Goal: Answer question/provide support: Share knowledge or assist other users

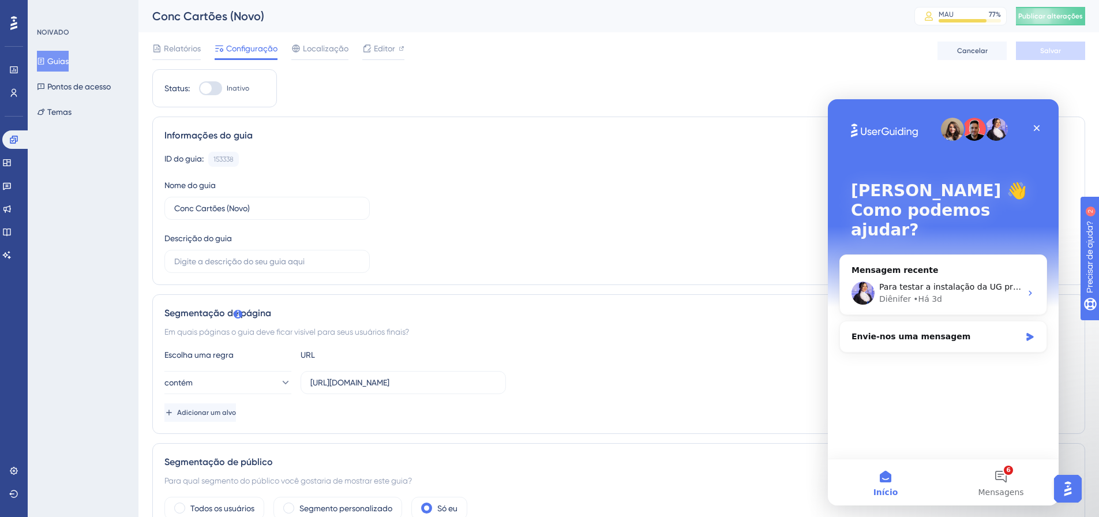
click at [58, 62] on font "Guias" at bounding box center [57, 61] width 21 height 9
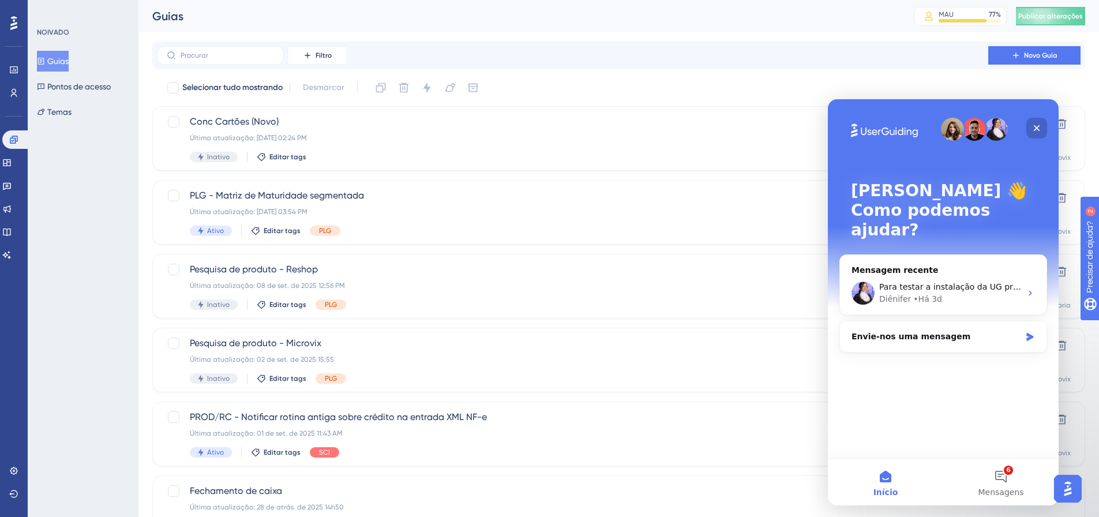
click at [1037, 127] on icon "Fechar" at bounding box center [1037, 128] width 6 height 6
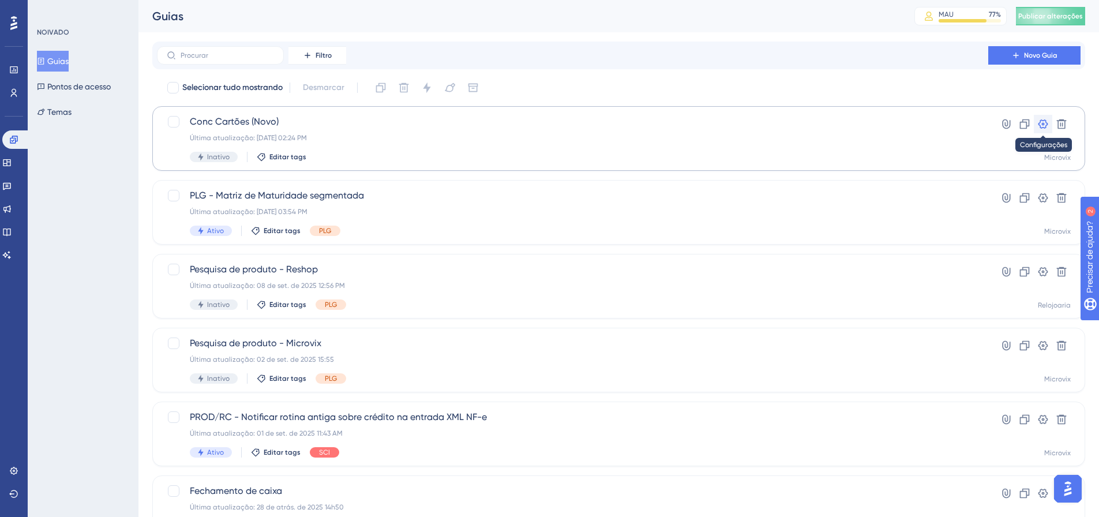
click at [1042, 123] on icon at bounding box center [1043, 123] width 10 height 9
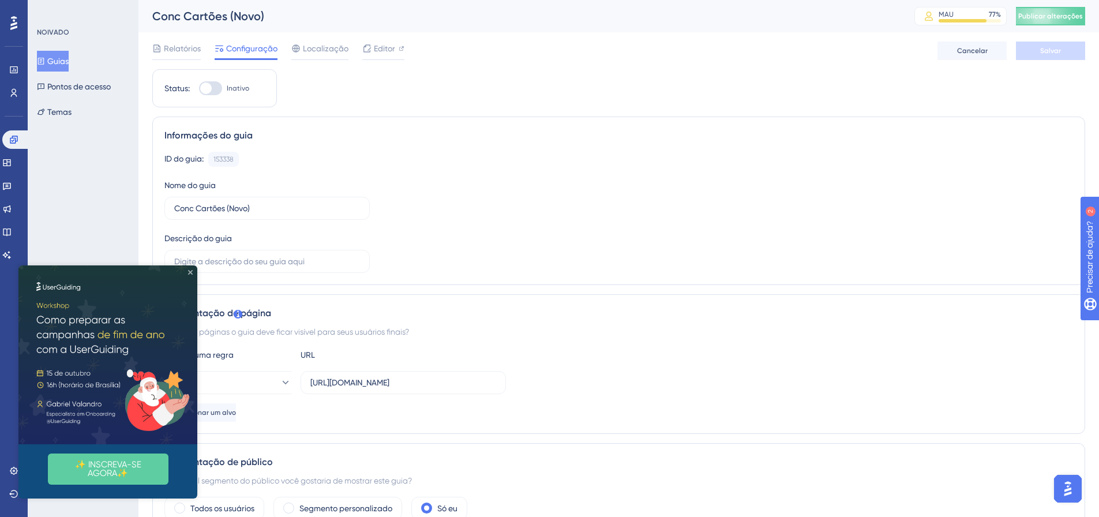
click at [190, 273] on icon "Fechar visualização" at bounding box center [190, 272] width 5 height 5
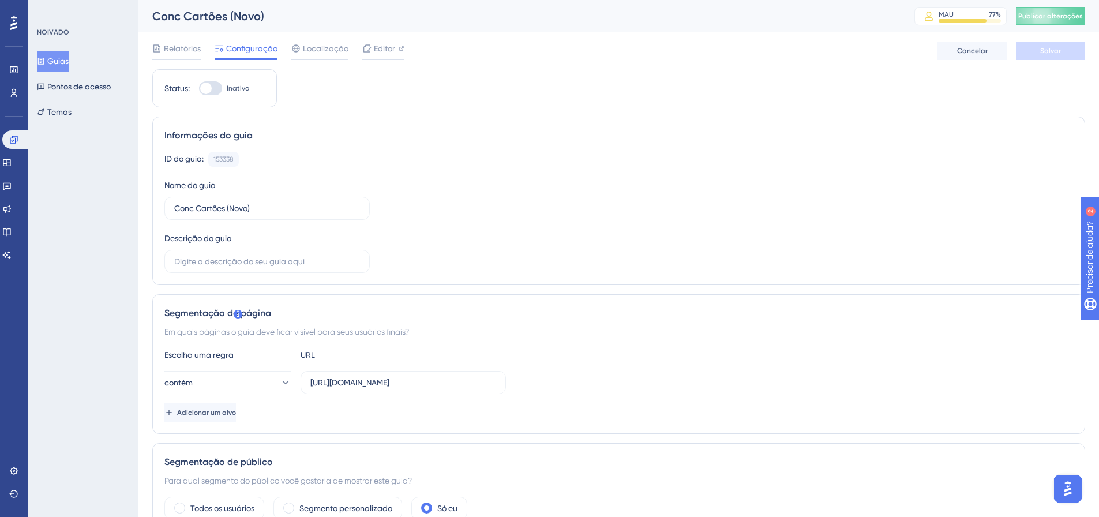
click at [219, 87] on div at bounding box center [210, 88] width 23 height 14
click at [199, 88] on input "Inativo" at bounding box center [198, 88] width 1 height 1
checkbox input "true"
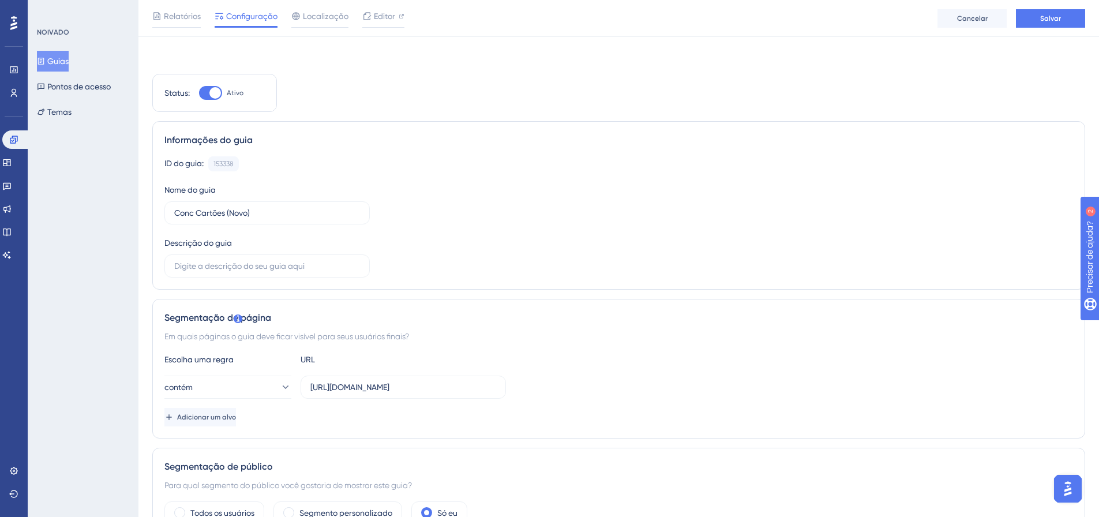
scroll to position [115, 0]
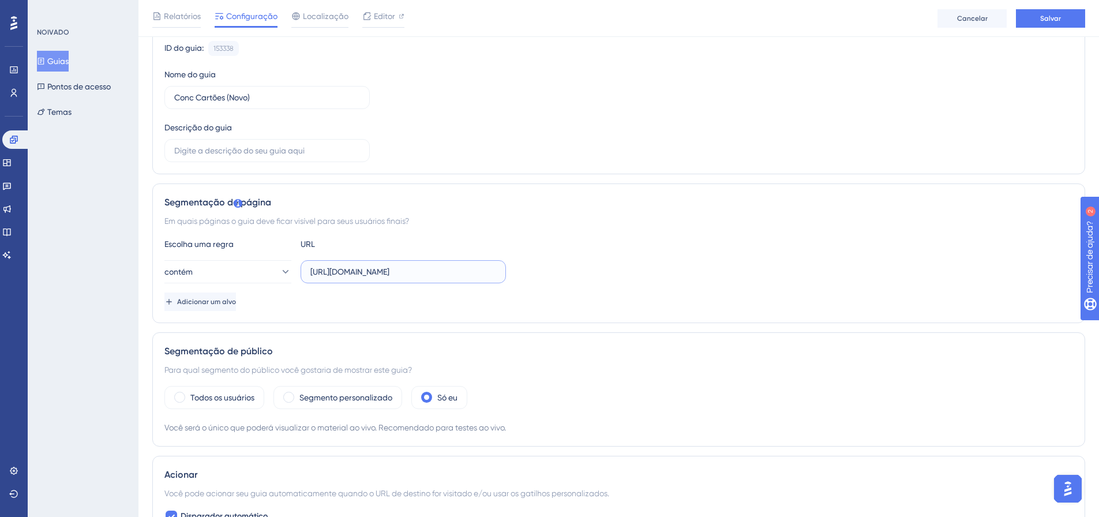
click at [402, 270] on input "[URL][DOMAIN_NAME]" at bounding box center [403, 271] width 186 height 13
paste input "https://linx.microvix.com.br/lb-erpwebapp/gestao-financeira/calendario?auth=fb4…"
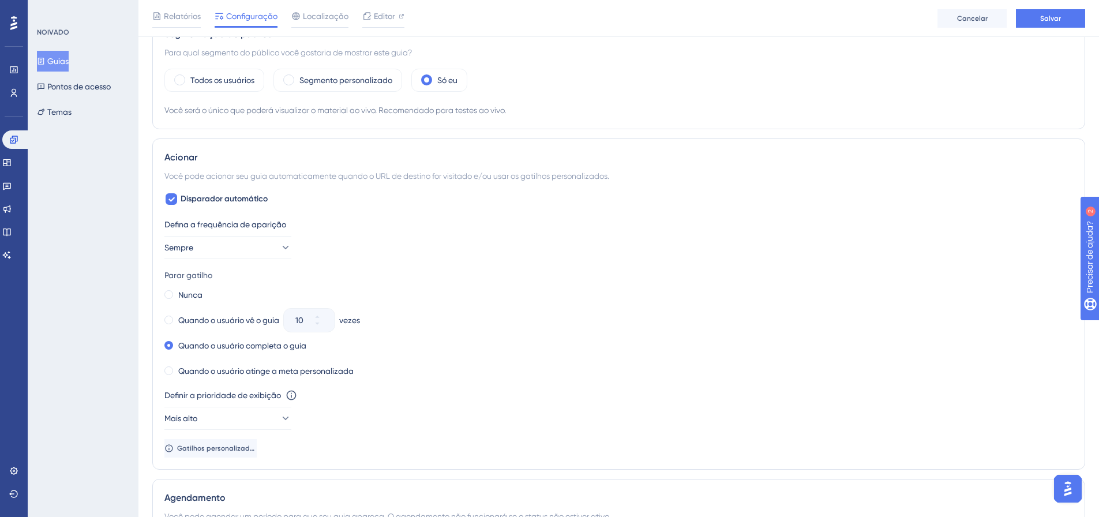
scroll to position [260, 0]
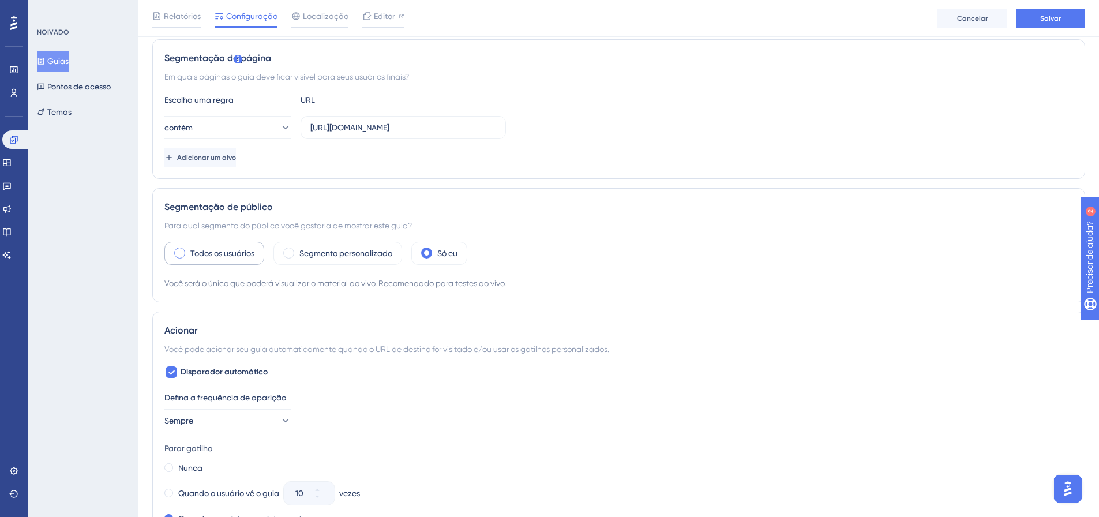
click at [220, 254] on font "Todos os usuários" at bounding box center [222, 253] width 64 height 9
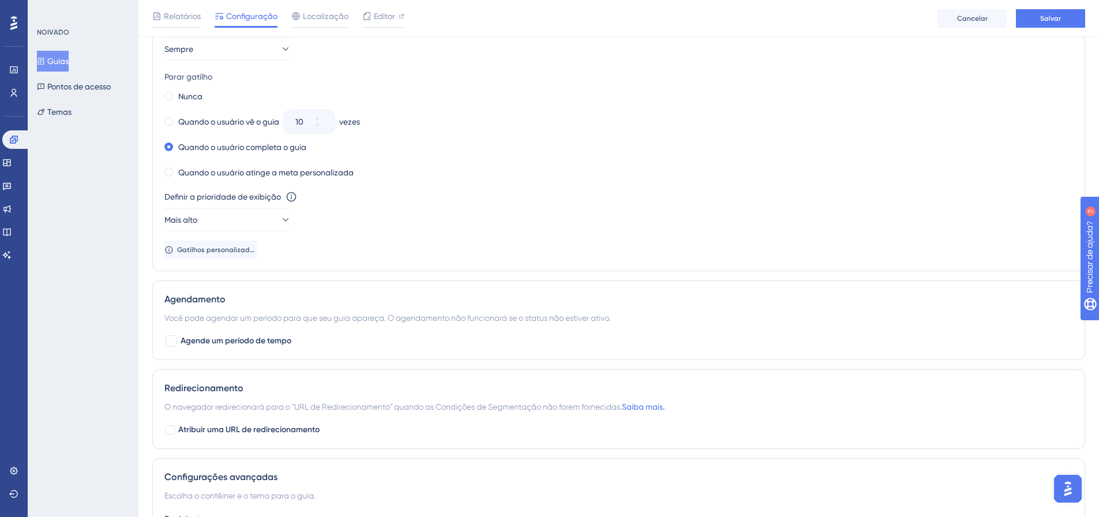
scroll to position [753, 0]
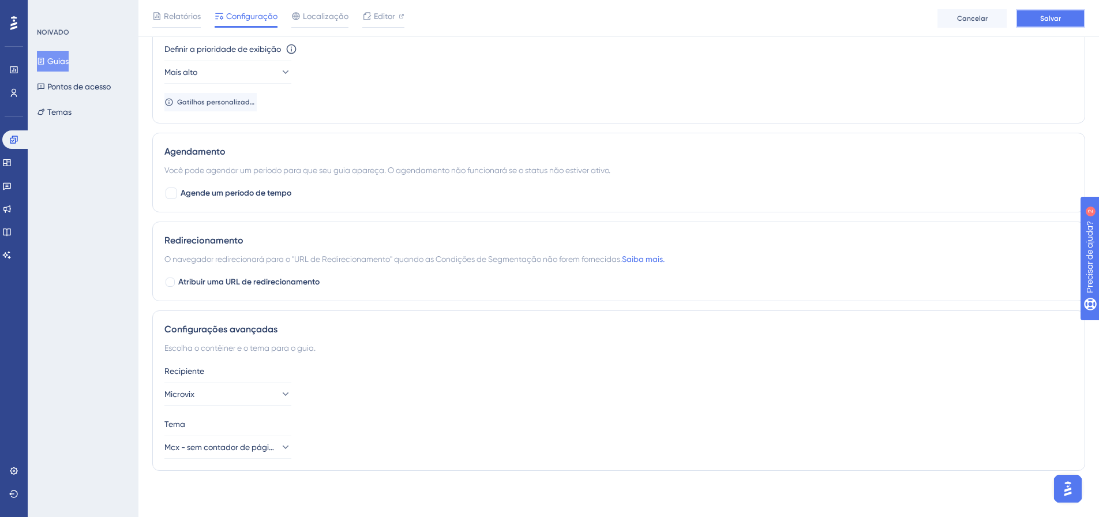
click at [1056, 21] on font "Salvar" at bounding box center [1050, 18] width 21 height 8
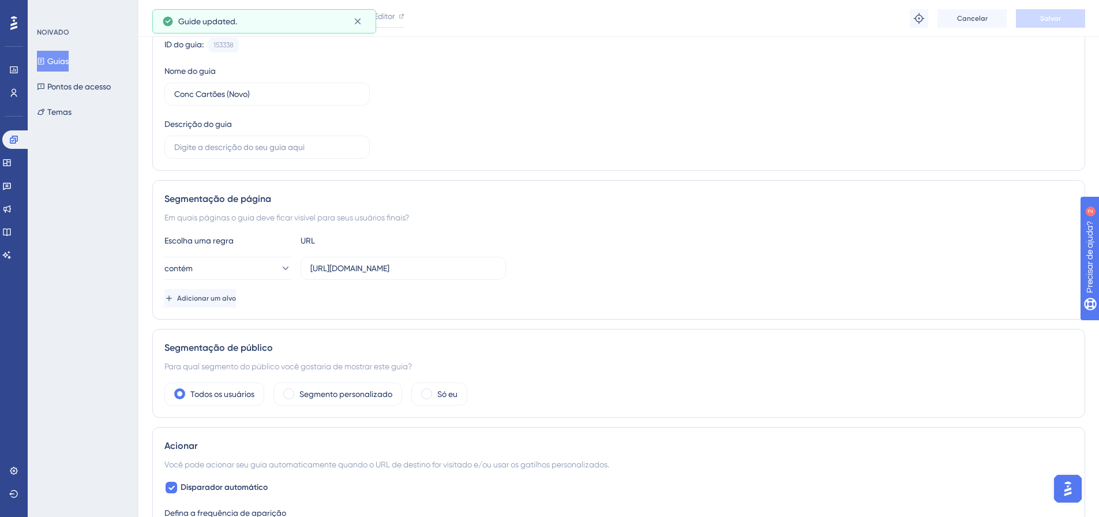
scroll to position [0, 0]
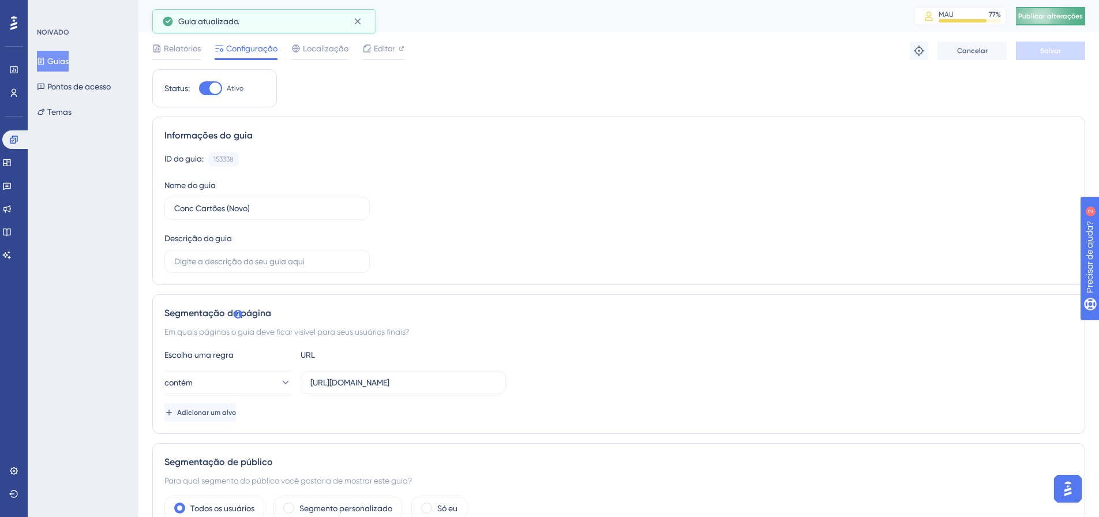
click at [1063, 18] on font "Publicar alterações" at bounding box center [1050, 16] width 65 height 8
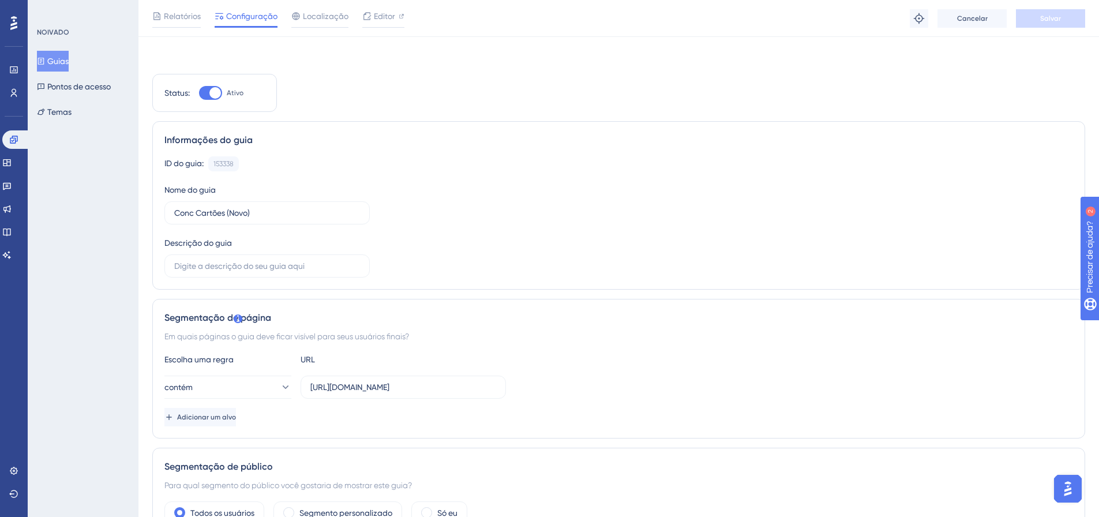
scroll to position [58, 0]
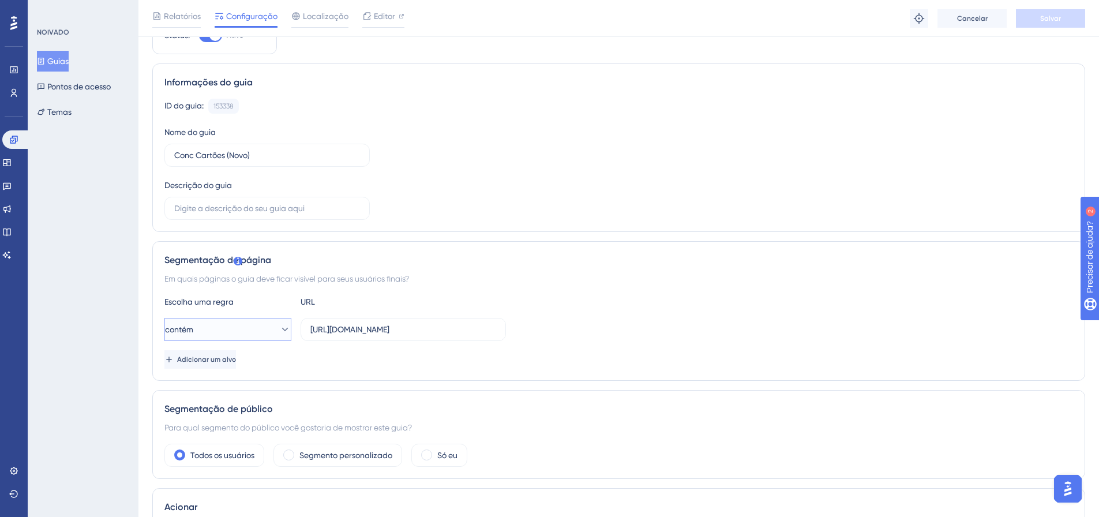
click at [227, 332] on button "contém" at bounding box center [227, 329] width 127 height 23
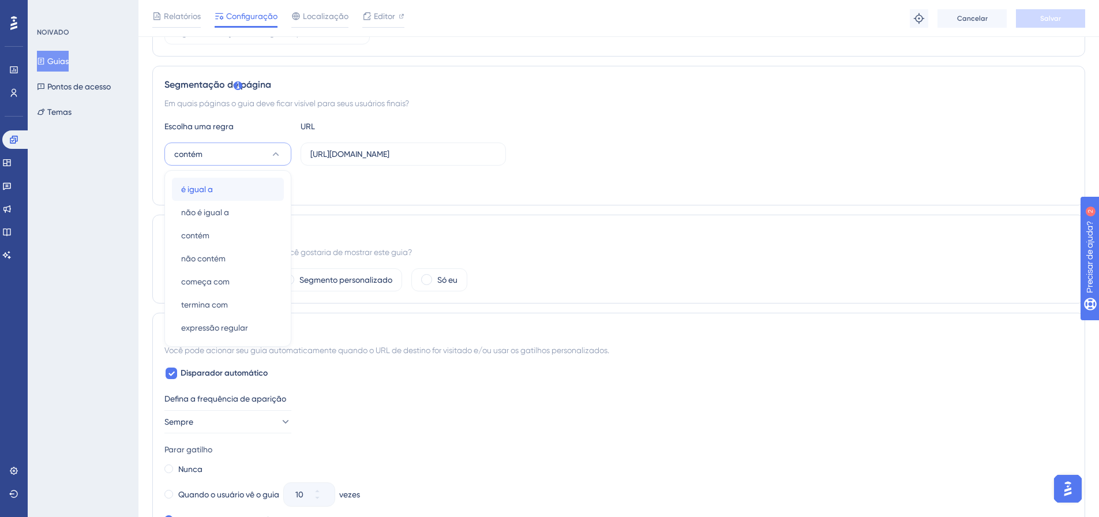
click at [216, 189] on div "é igual a é igual a" at bounding box center [227, 189] width 93 height 23
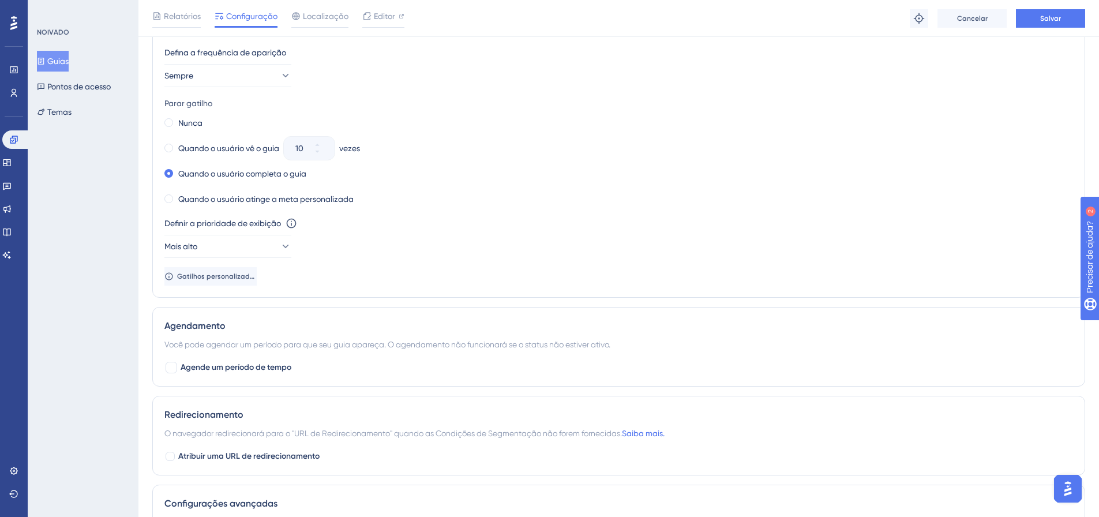
scroll to position [753, 0]
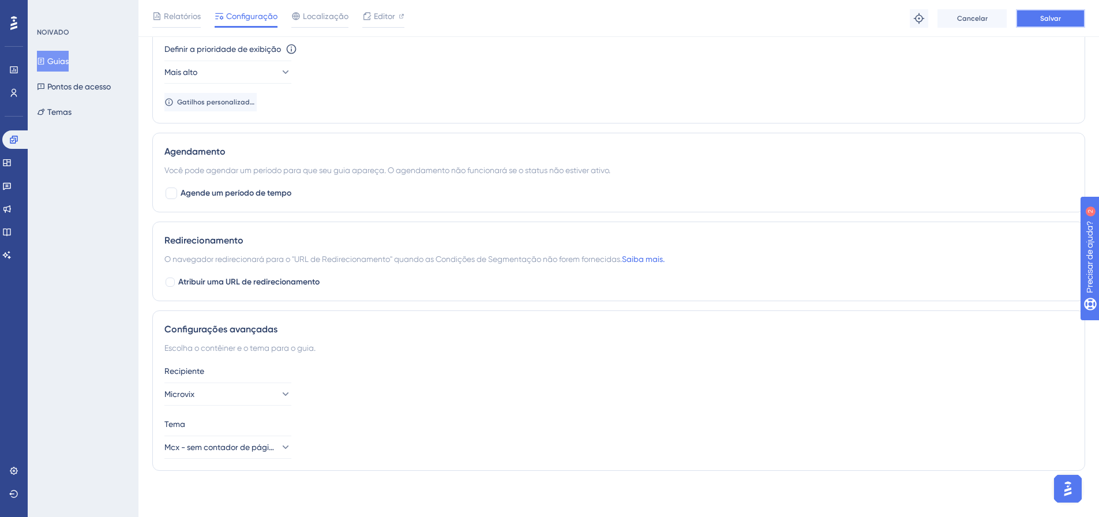
click at [1056, 17] on font "Salvar" at bounding box center [1050, 18] width 21 height 8
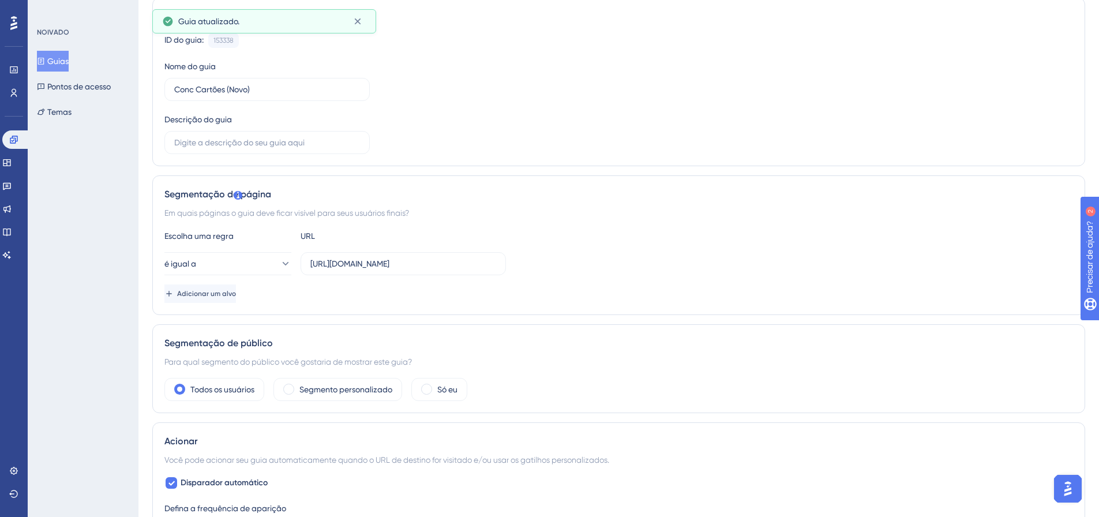
scroll to position [0, 0]
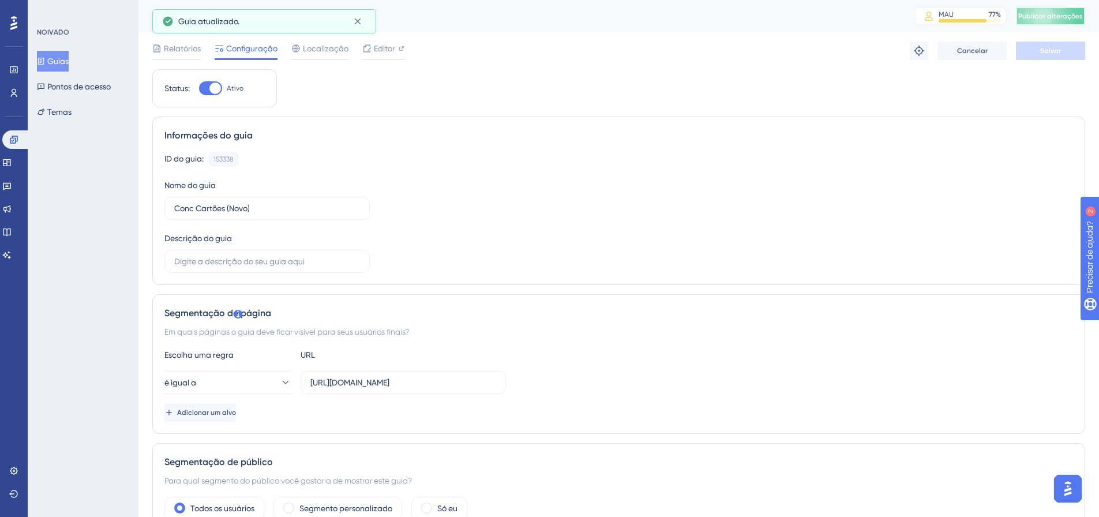
click at [1058, 8] on button "Publicar alterações" at bounding box center [1050, 16] width 69 height 18
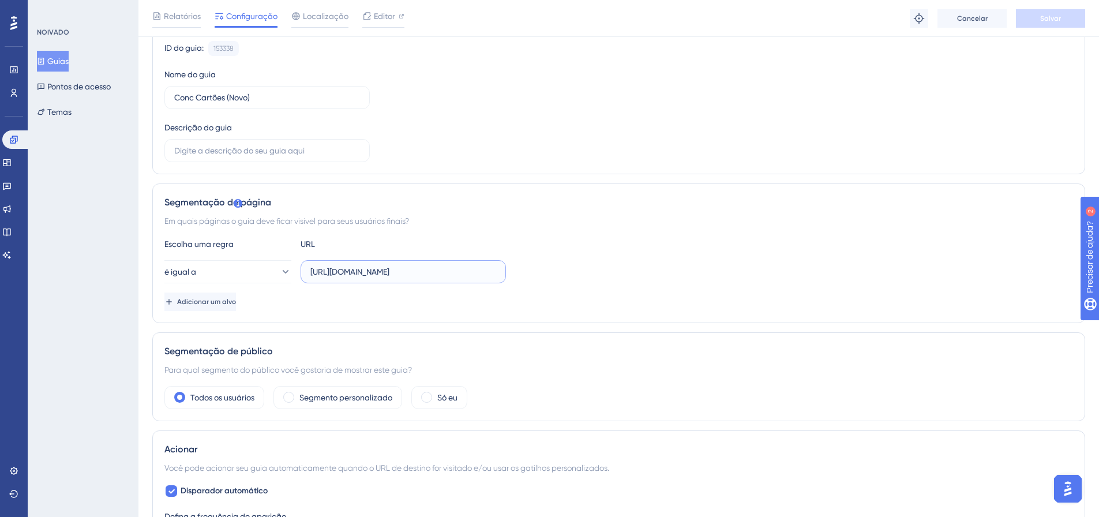
click at [383, 270] on input "https://linx.microvix.com.br/lb-erpwebapp/gestao-financeira/calendario?auth=fb4…" at bounding box center [403, 271] width 186 height 13
paste input "dashboard"
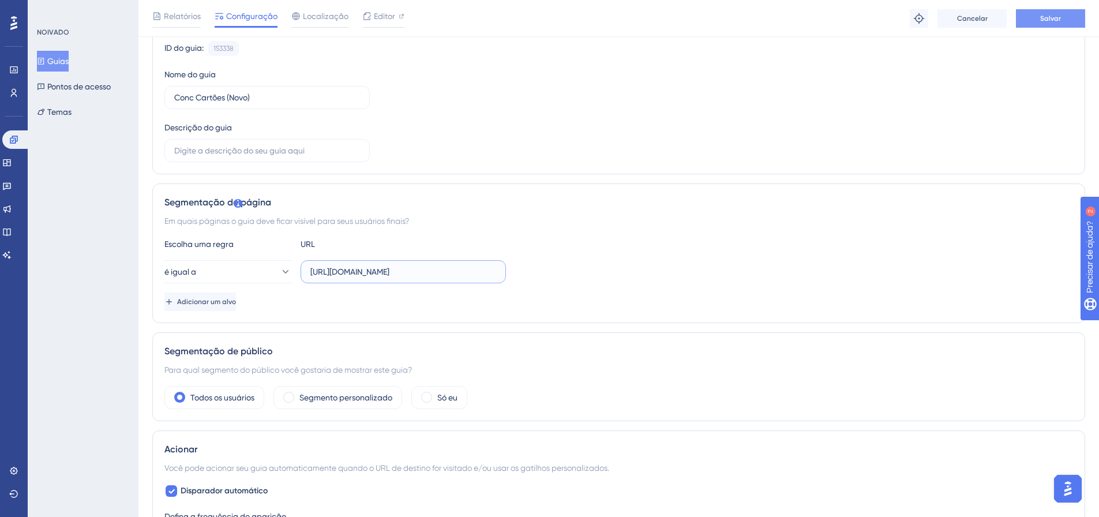
type input "https://linx.microvix.com.br/lb-erpwebapp/gestao-financeira/dashboard"
click at [1060, 19] on font "Salvar" at bounding box center [1050, 18] width 21 height 8
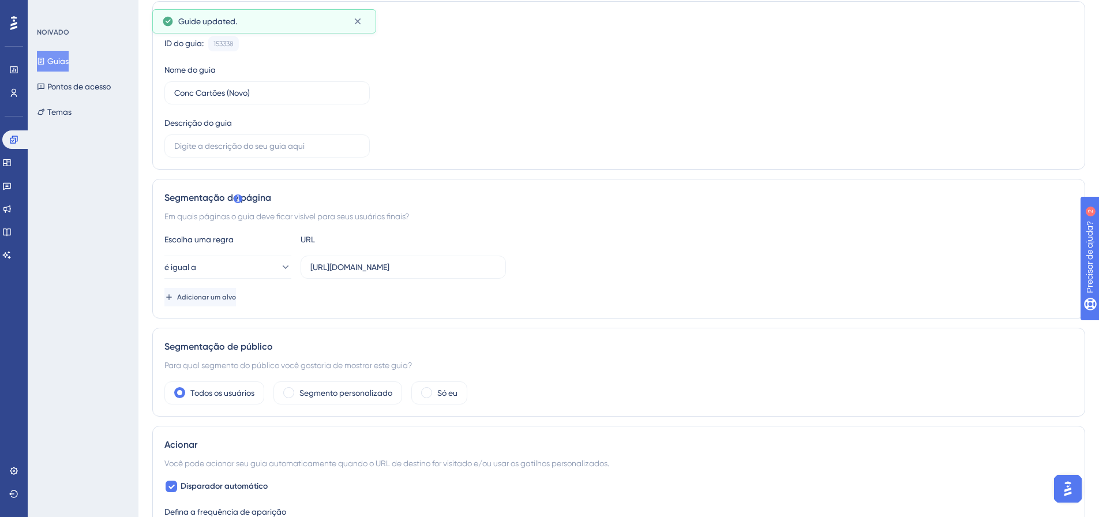
scroll to position [0, 0]
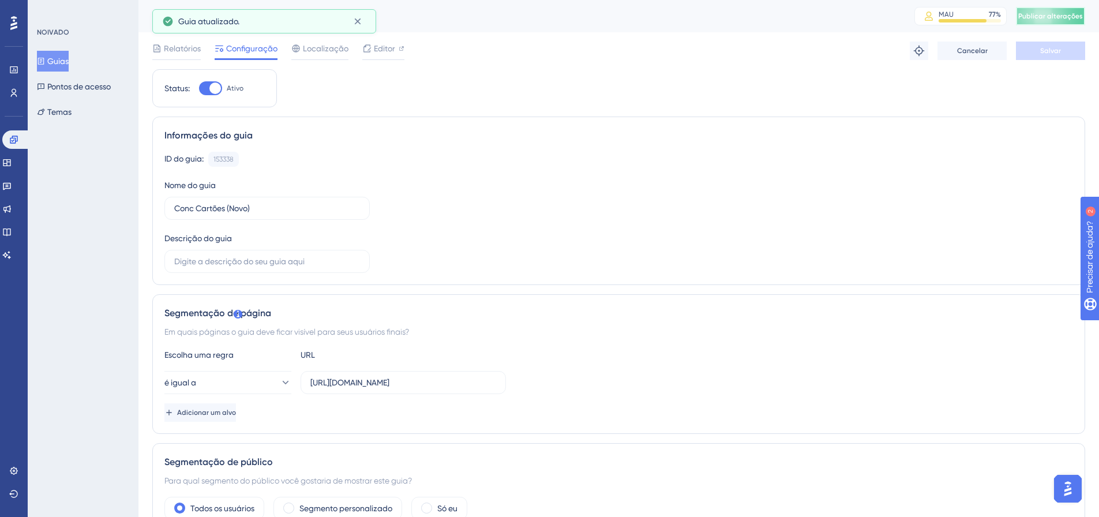
click at [1063, 12] on span "Publicar alterações" at bounding box center [1050, 16] width 65 height 9
click at [389, 46] on font "Editor" at bounding box center [384, 48] width 21 height 9
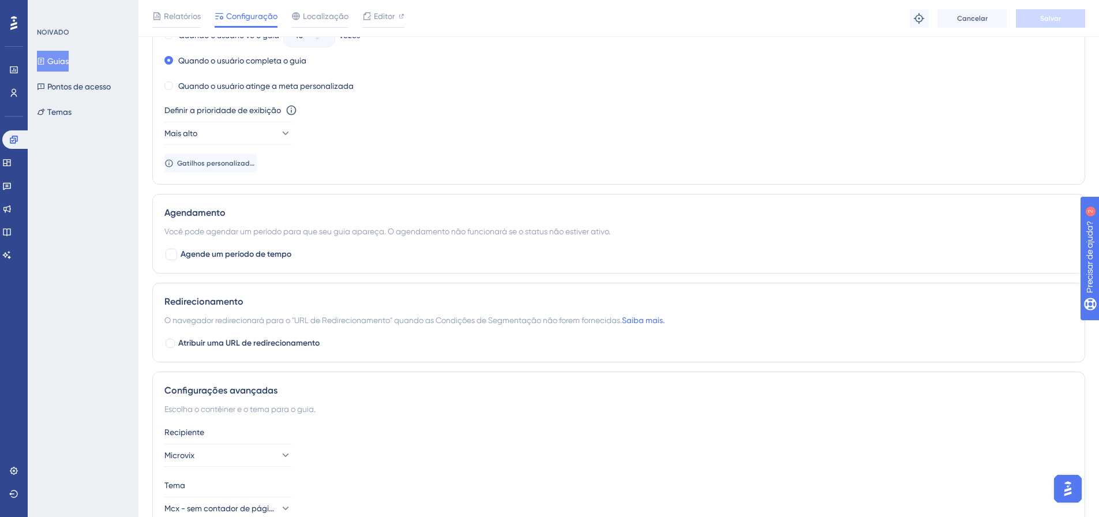
scroll to position [753, 0]
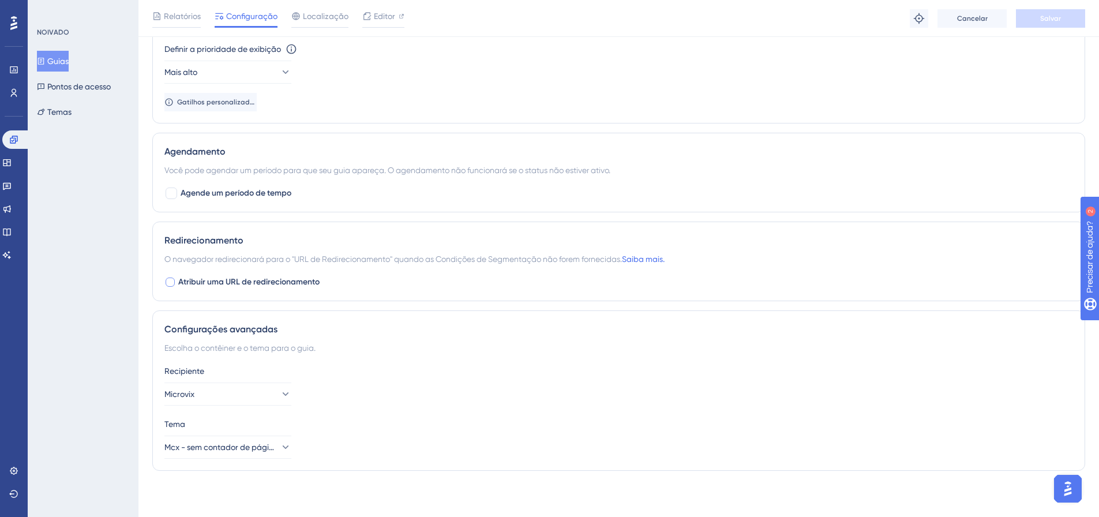
click at [246, 285] on font "Atribuir uma URL de redirecionamento" at bounding box center [248, 282] width 141 height 10
checkbox input "true"
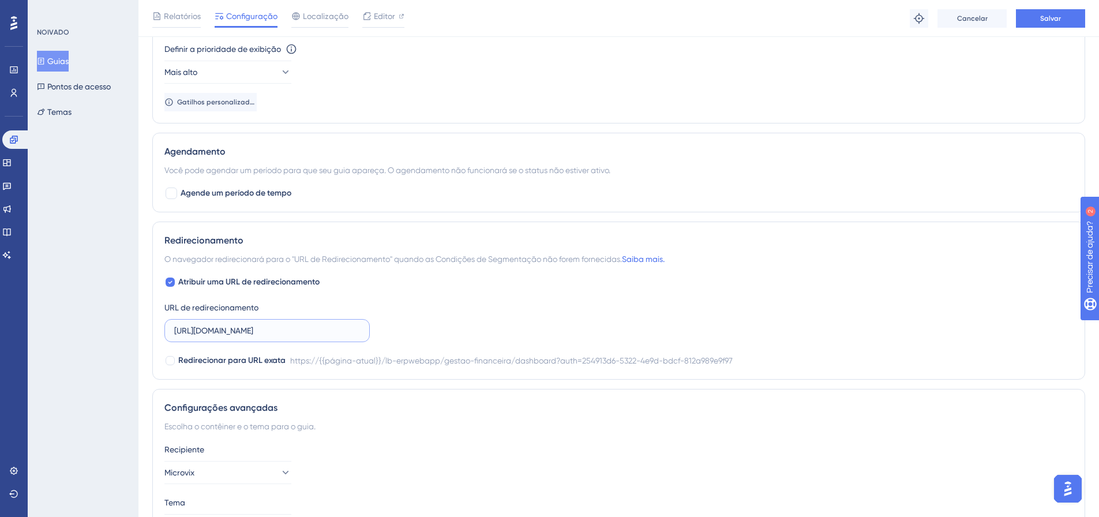
click at [247, 331] on input "https://linx-rc.microvix.com.br/lb-erpwebapp/gestao-financeira/dashboard?auth=2…" at bounding box center [267, 330] width 186 height 13
paste input "https://linx.microvix.com.br/lb-erpwebapp/gestao-financeira/dashboard"
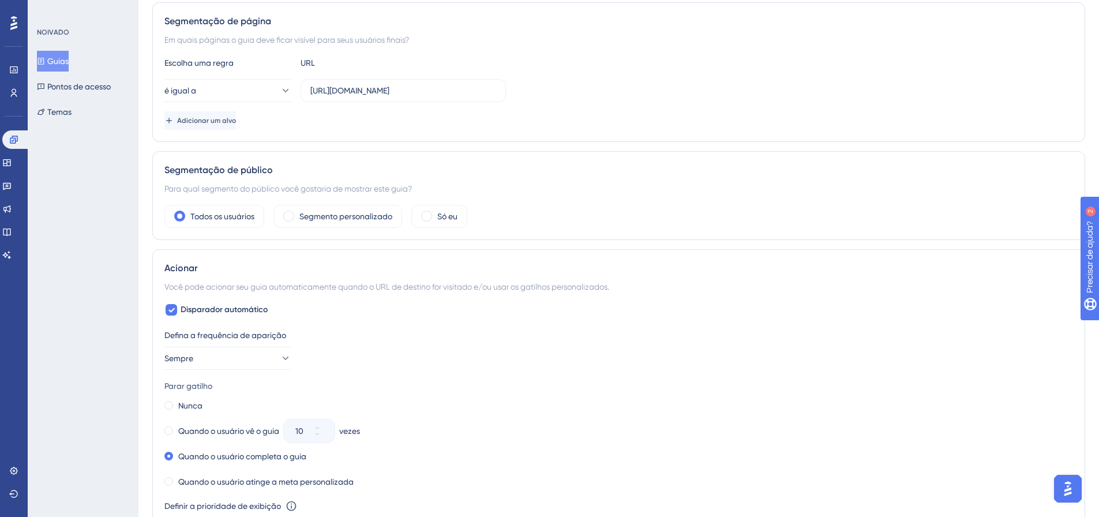
scroll to position [0, 0]
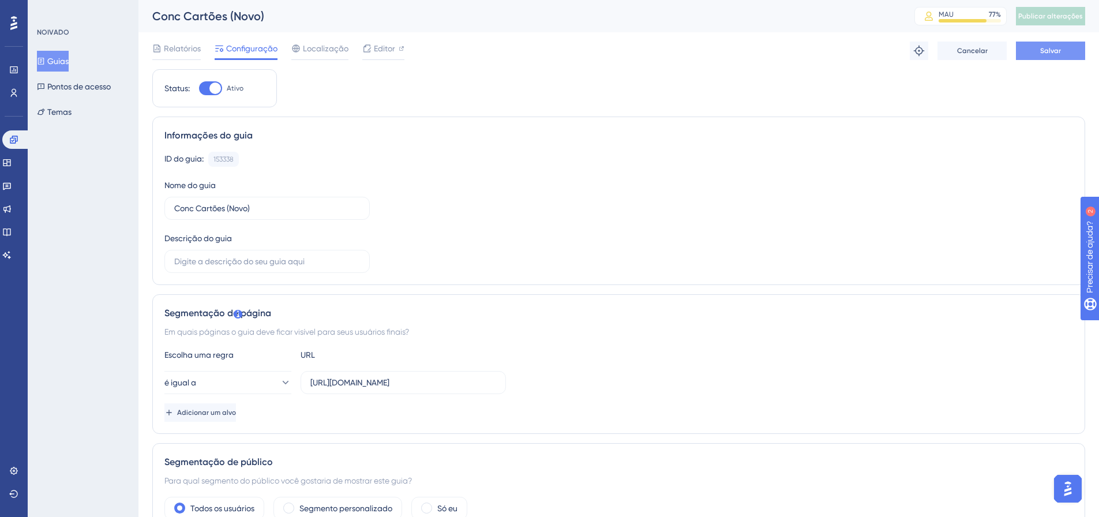
type input "https://linx.microvix.com.br/lb-erpwebapp/gestao-financeira/dashboard"
click at [1058, 50] on font "Salvar" at bounding box center [1050, 51] width 21 height 8
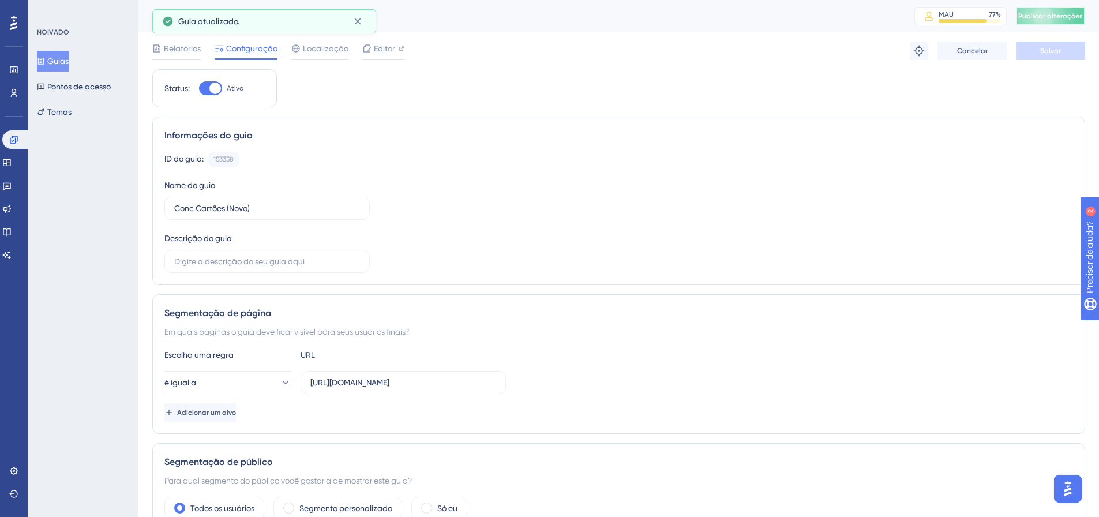
click at [1062, 15] on font "Publicar alterações" at bounding box center [1050, 16] width 65 height 8
click at [404, 47] on div "Relatórios Configuração Localização Editor Solução de problemas Cancelar Salvar" at bounding box center [618, 50] width 933 height 37
click at [392, 47] on font "Editor" at bounding box center [384, 48] width 21 height 9
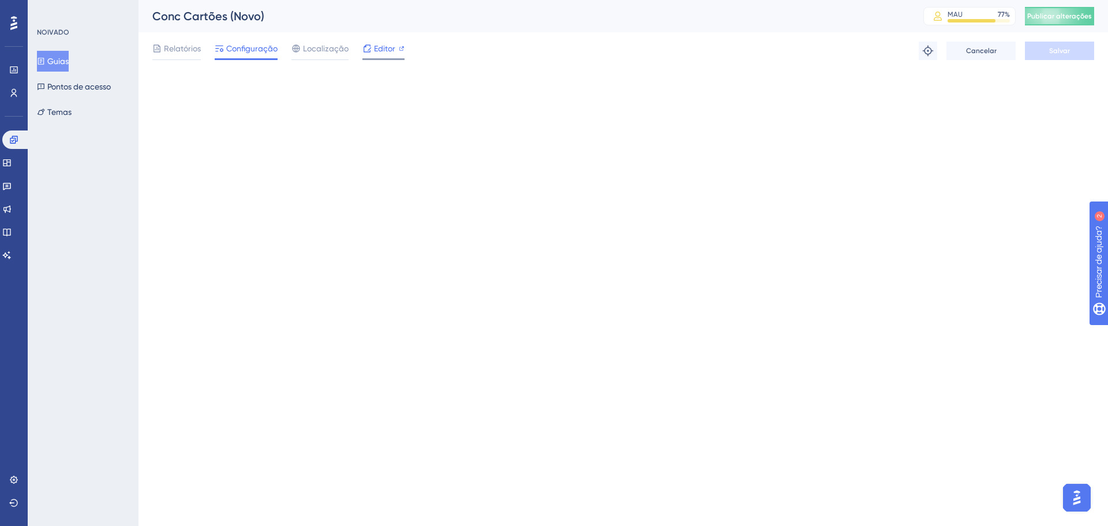
click at [395, 48] on div "Editor" at bounding box center [383, 49] width 42 height 14
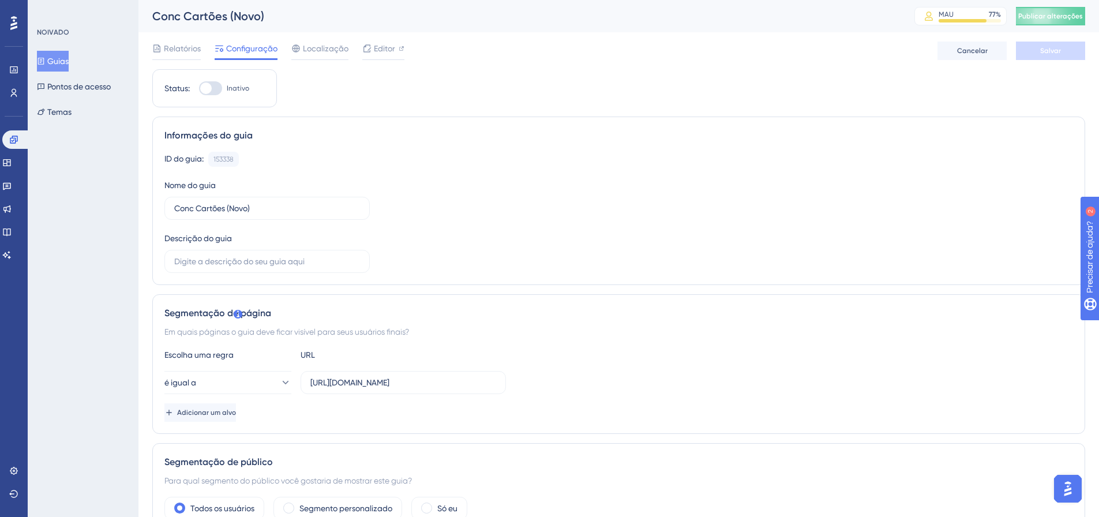
click at [220, 89] on div at bounding box center [210, 88] width 23 height 14
click at [199, 89] on input "Inativo" at bounding box center [198, 88] width 1 height 1
checkbox input "true"
click at [1037, 48] on button "Salvar" at bounding box center [1050, 51] width 69 height 18
click at [393, 43] on span "Editor" at bounding box center [384, 49] width 21 height 14
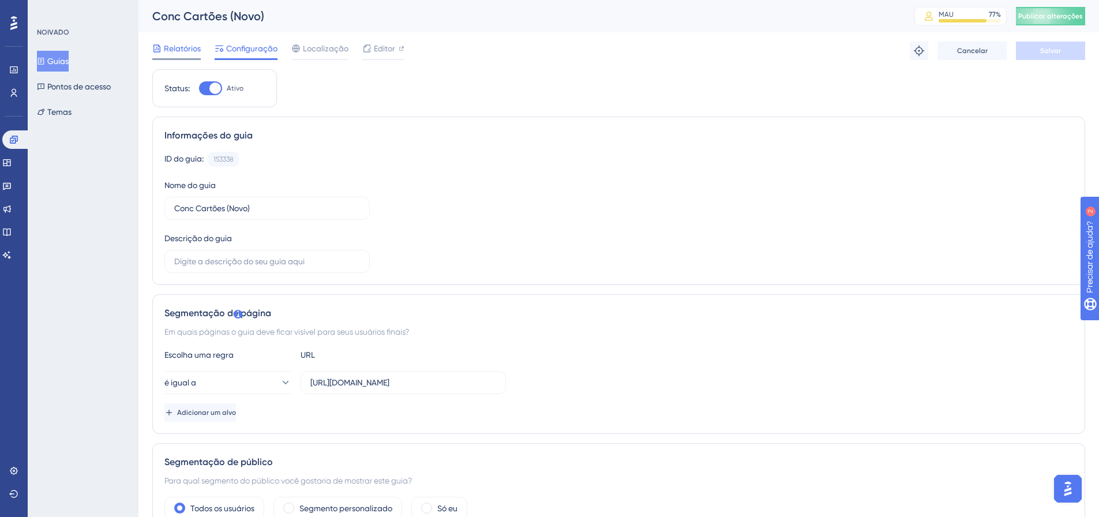
click at [171, 47] on font "Relatórios" at bounding box center [182, 48] width 37 height 9
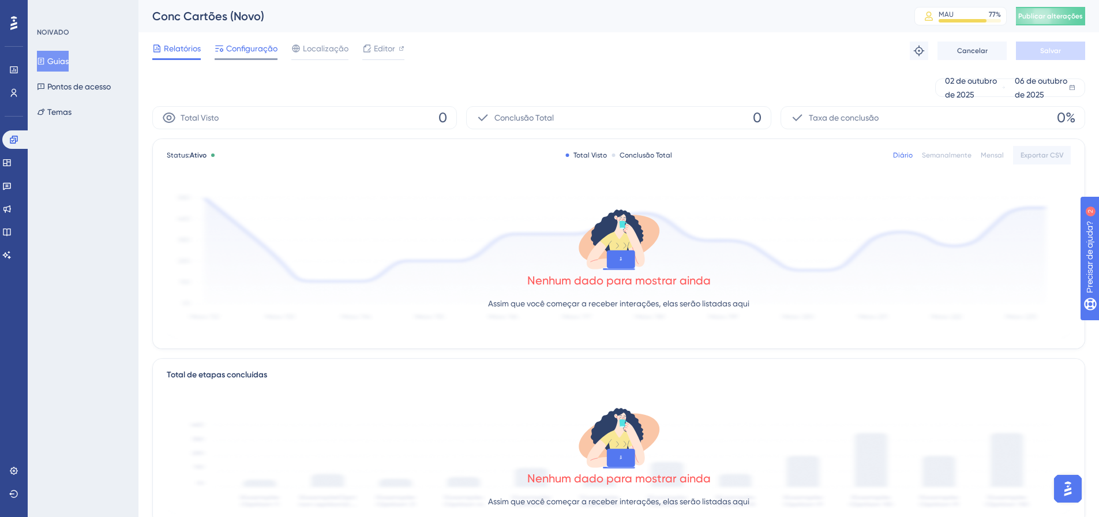
click at [236, 50] on font "Configuração" at bounding box center [251, 48] width 51 height 9
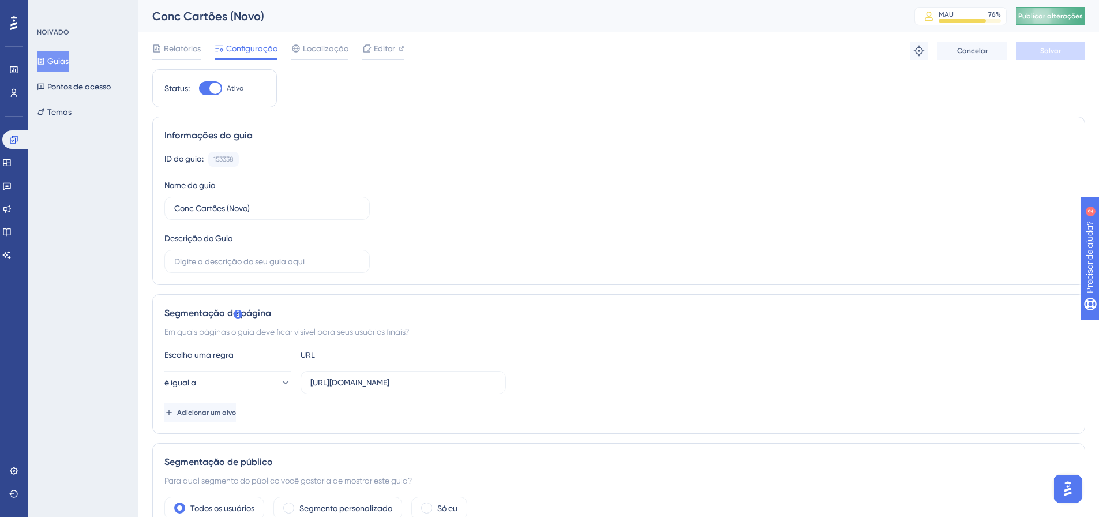
click at [1083, 13] on font "Publicar alterações" at bounding box center [1050, 16] width 65 height 8
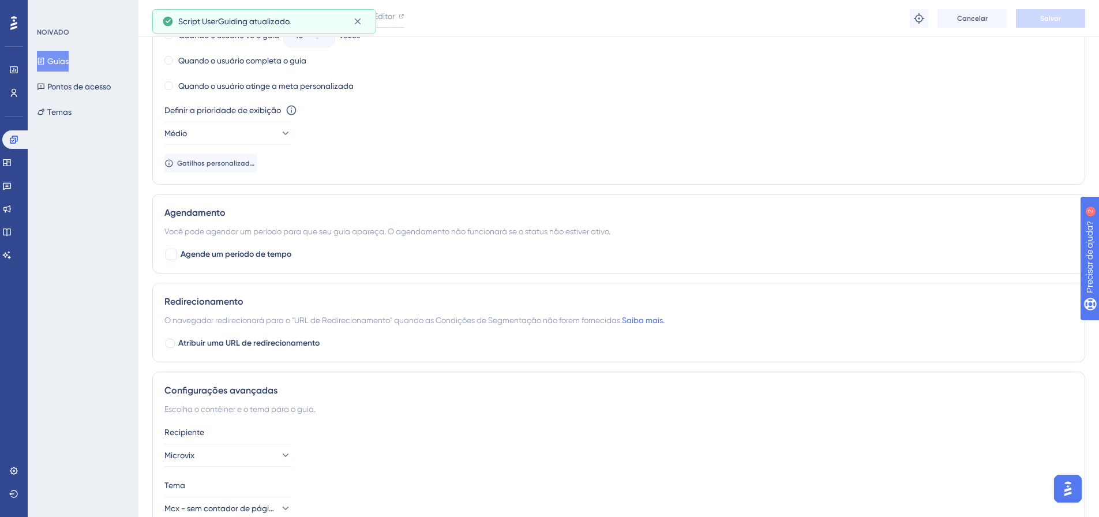
scroll to position [753, 0]
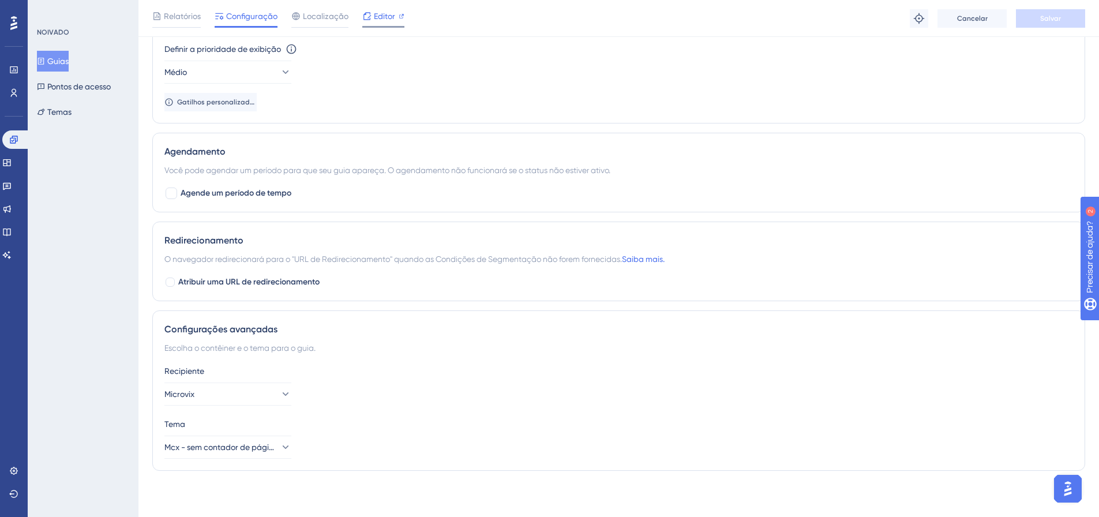
click at [382, 12] on font "Editor" at bounding box center [384, 16] width 21 height 9
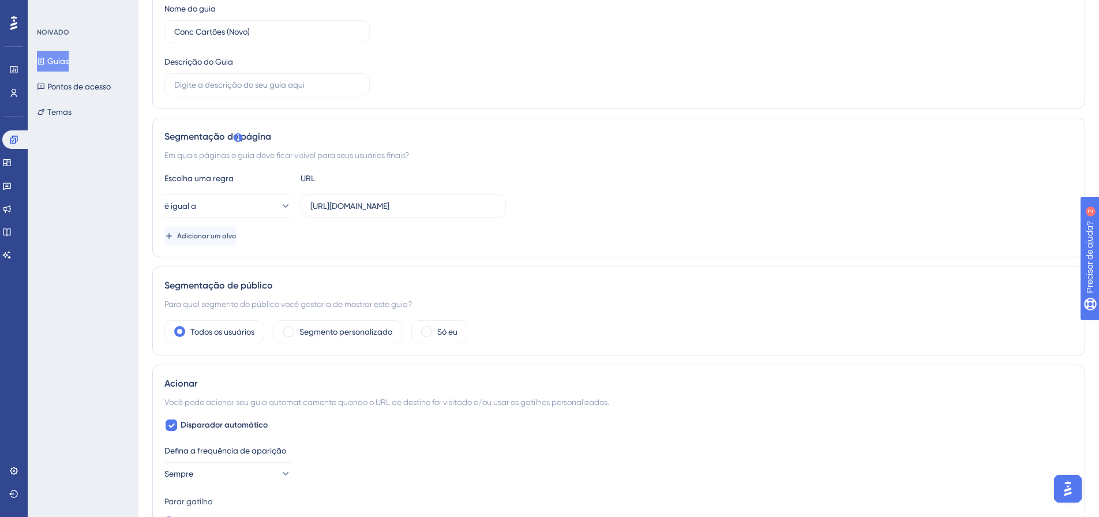
scroll to position [0, 0]
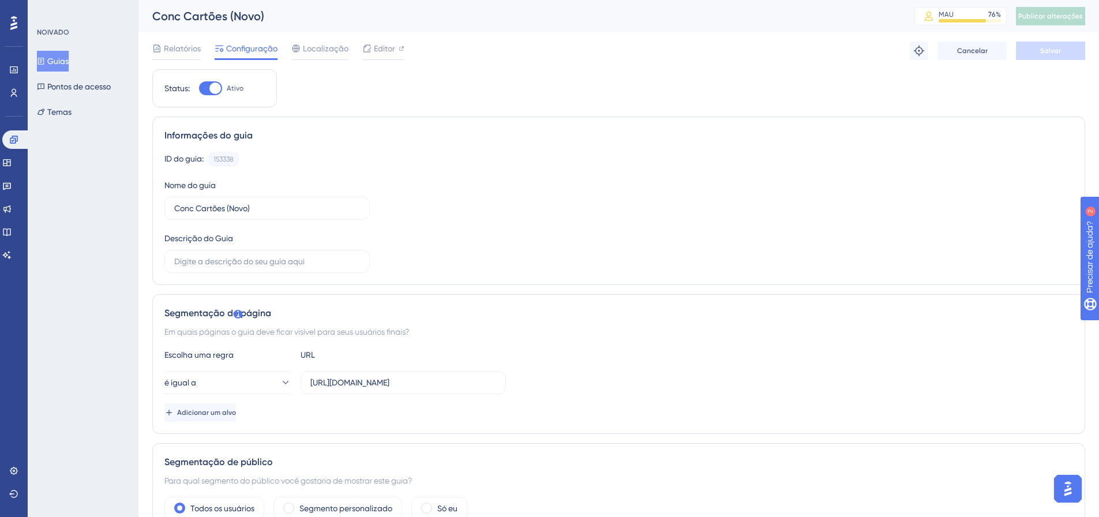
click at [69, 62] on font "Guias" at bounding box center [57, 61] width 21 height 9
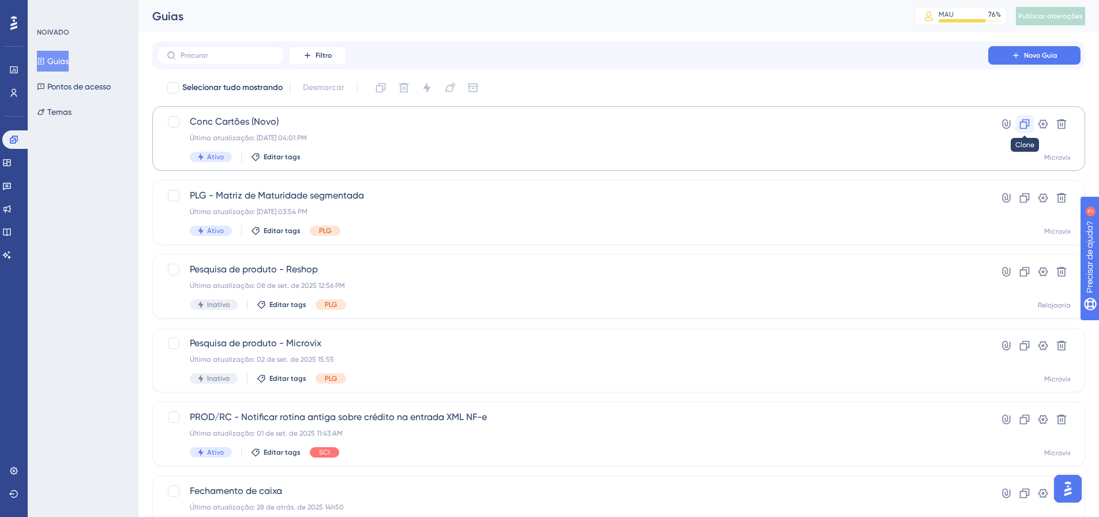
click at [1023, 124] on icon at bounding box center [1025, 124] width 12 height 12
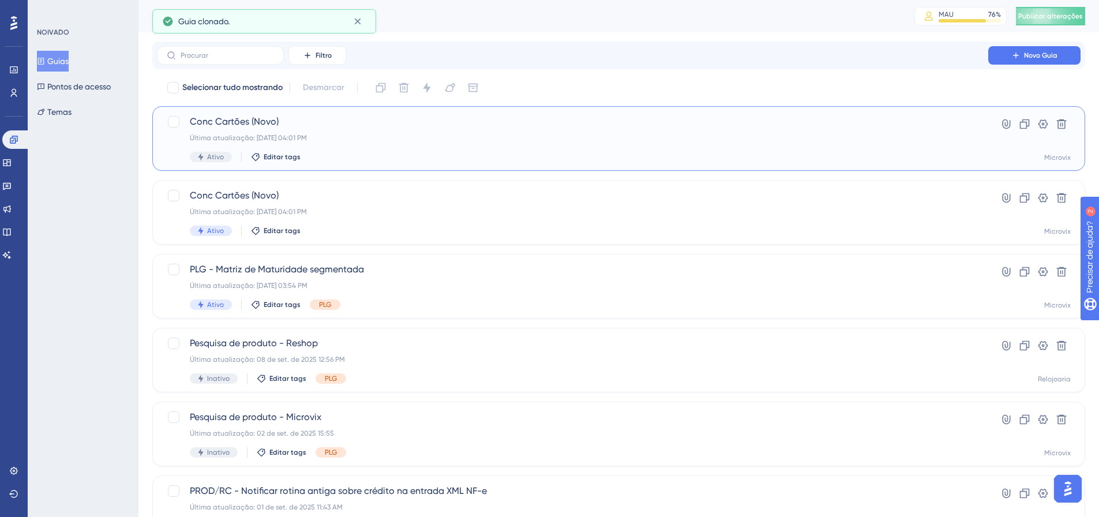
click at [449, 149] on div "Conc Cartões (Novo) Última atualização: 06 de out. de 2025 04:01 PM Ativo Edita…" at bounding box center [573, 138] width 766 height 47
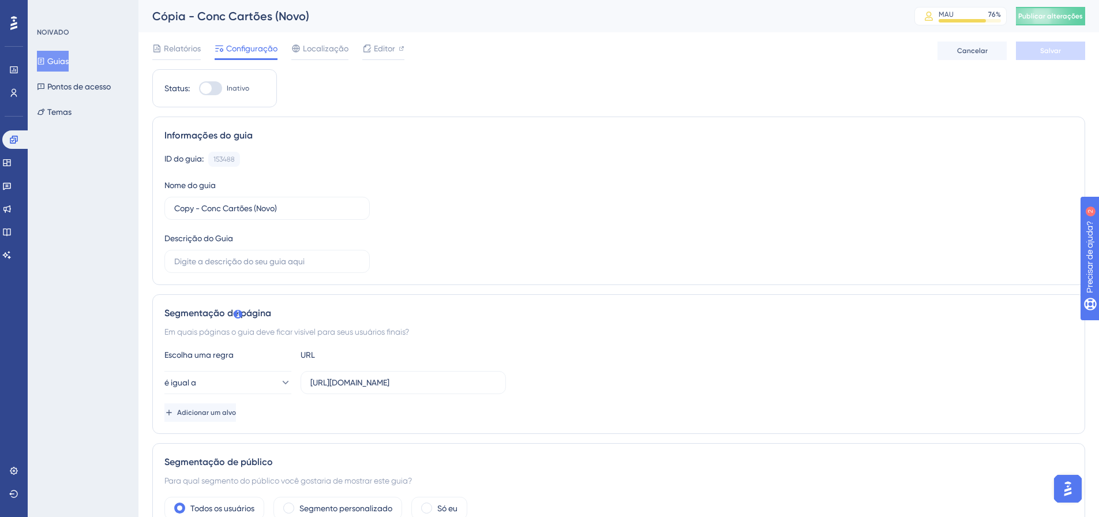
click at [219, 86] on div at bounding box center [210, 88] width 23 height 14
click at [199, 88] on input "Inativo" at bounding box center [198, 88] width 1 height 1
checkbox input "true"
click at [1038, 47] on button "Salvar" at bounding box center [1050, 51] width 69 height 18
click at [1060, 17] on font "Publicar alterações" at bounding box center [1050, 16] width 65 height 8
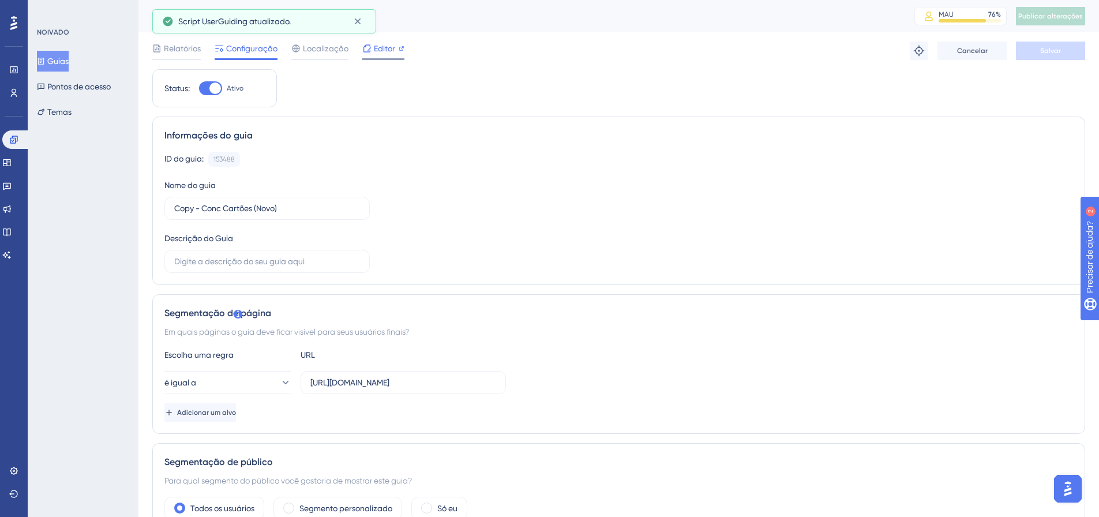
click at [389, 52] on font "Editor" at bounding box center [384, 48] width 21 height 9
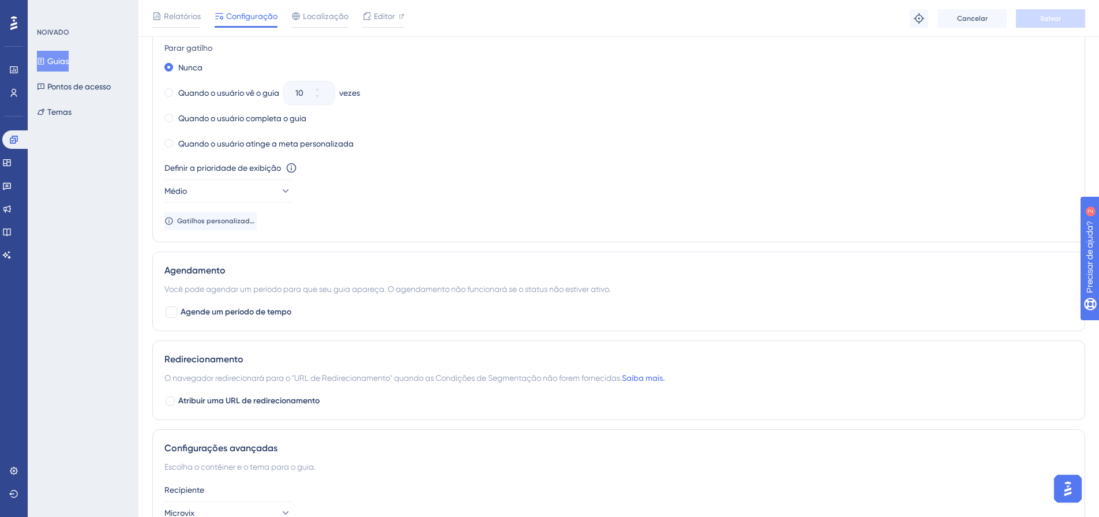
scroll to position [692, 0]
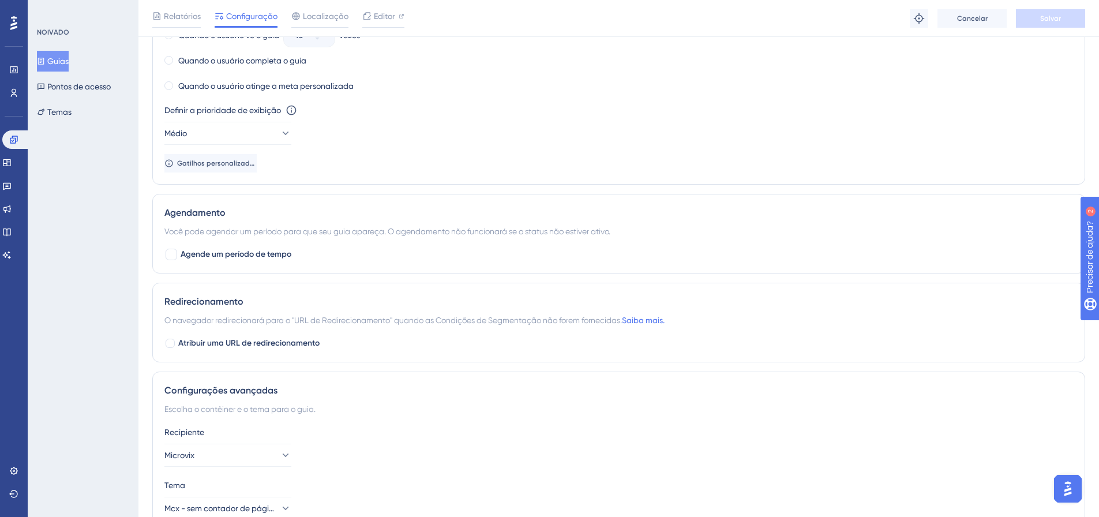
click at [1074, 487] on img "Abra o iniciador do assistente de IA" at bounding box center [1067, 488] width 21 height 21
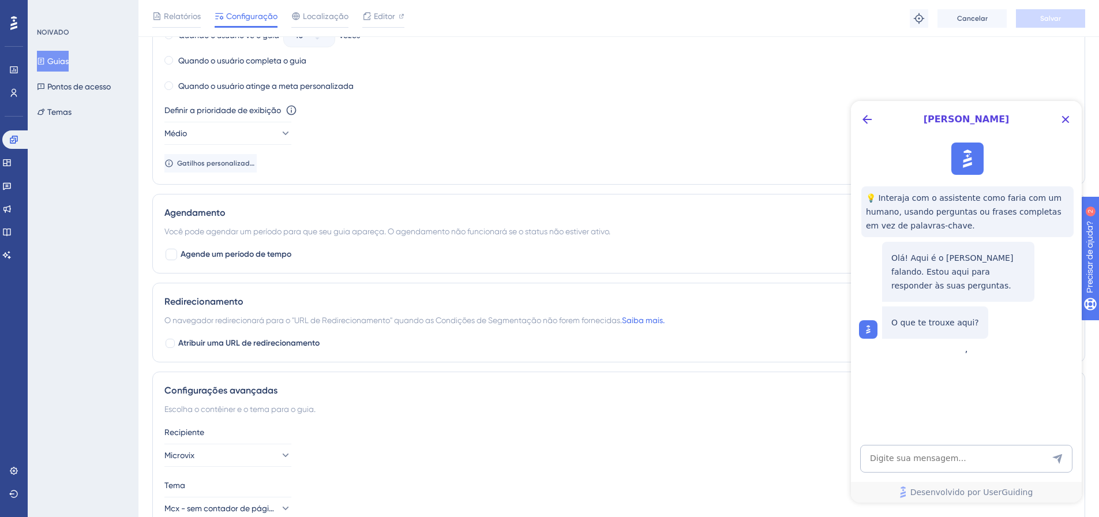
scroll to position [753, 0]
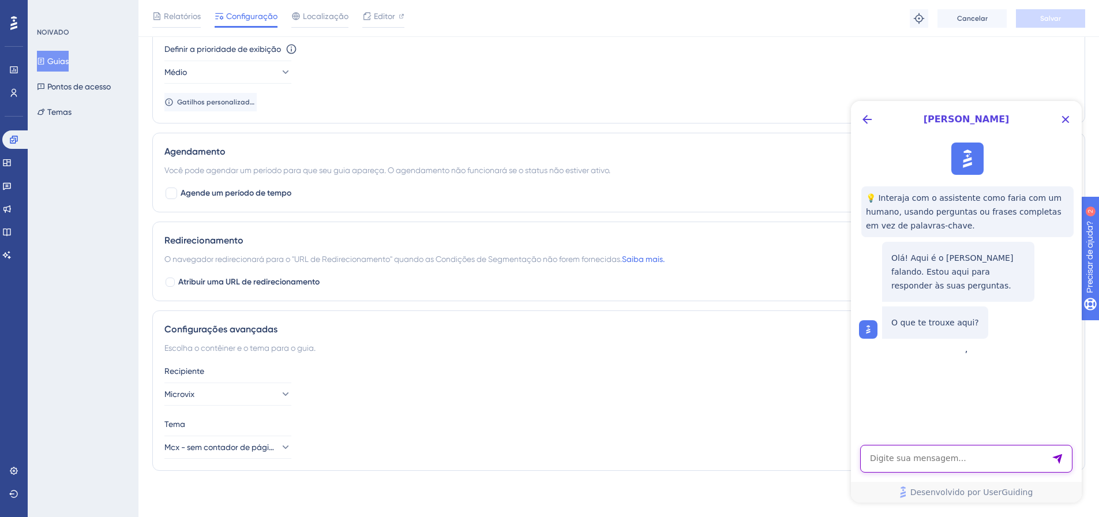
click at [960, 453] on textarea "Entrada de texto do assistente de IA" at bounding box center [966, 459] width 212 height 28
type textarea "falar com suporte"
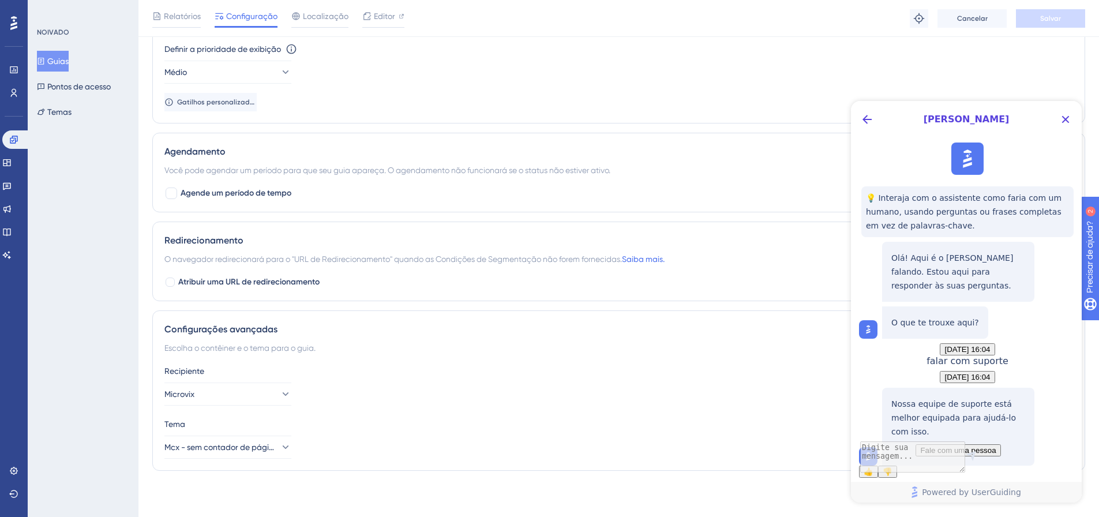
scroll to position [103, 0]
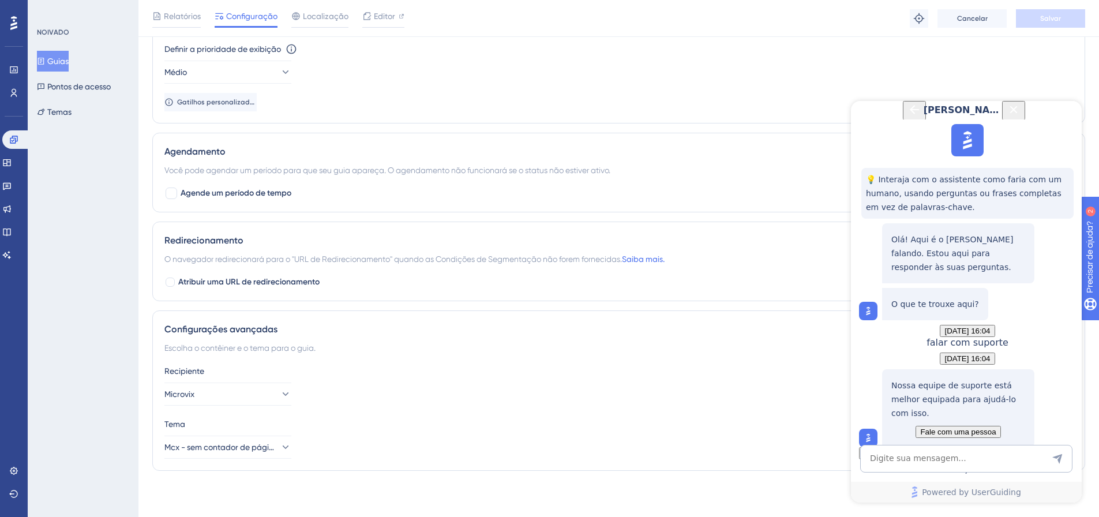
click at [981, 427] on span "Fale com uma pessoa" at bounding box center [958, 431] width 76 height 9
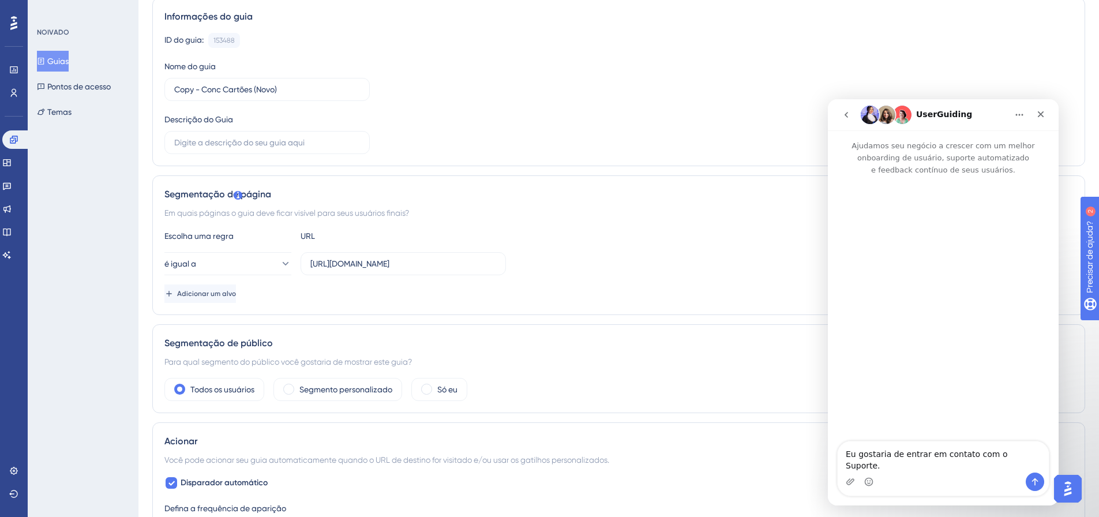
scroll to position [0, 0]
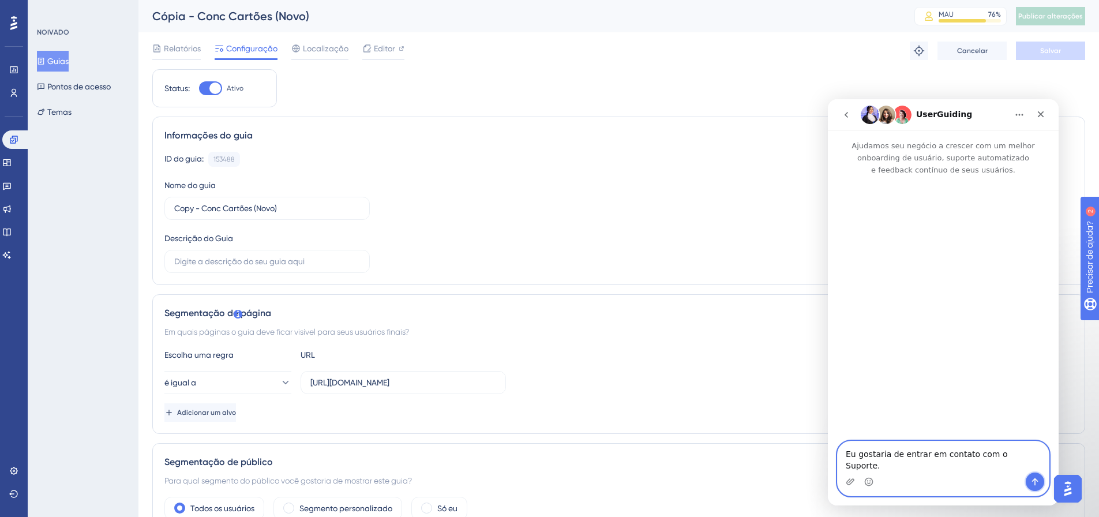
click at [1038, 487] on button "Enviar mensagem…" at bounding box center [1035, 481] width 18 height 18
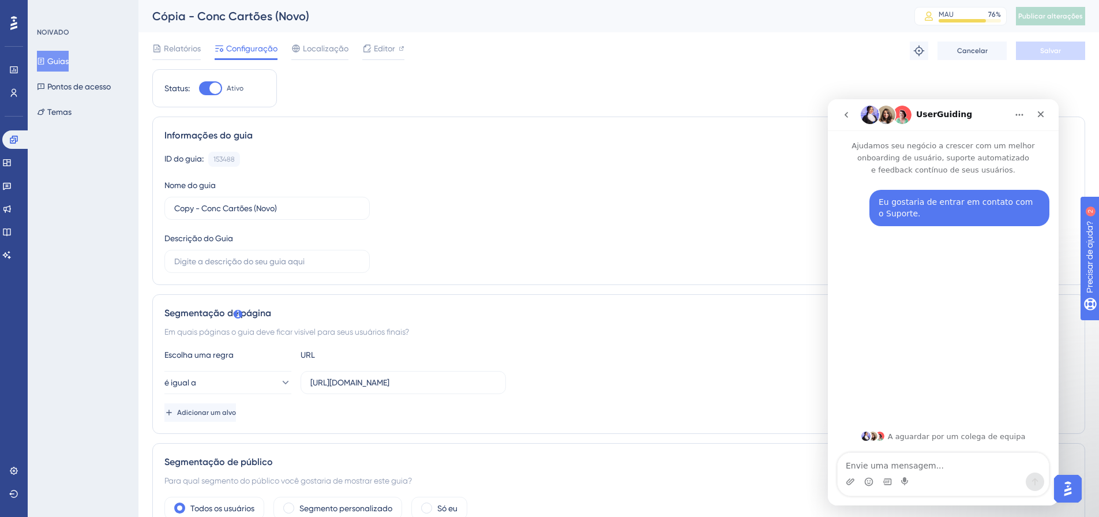
click at [1026, 119] on button "Início" at bounding box center [1019, 115] width 22 height 22
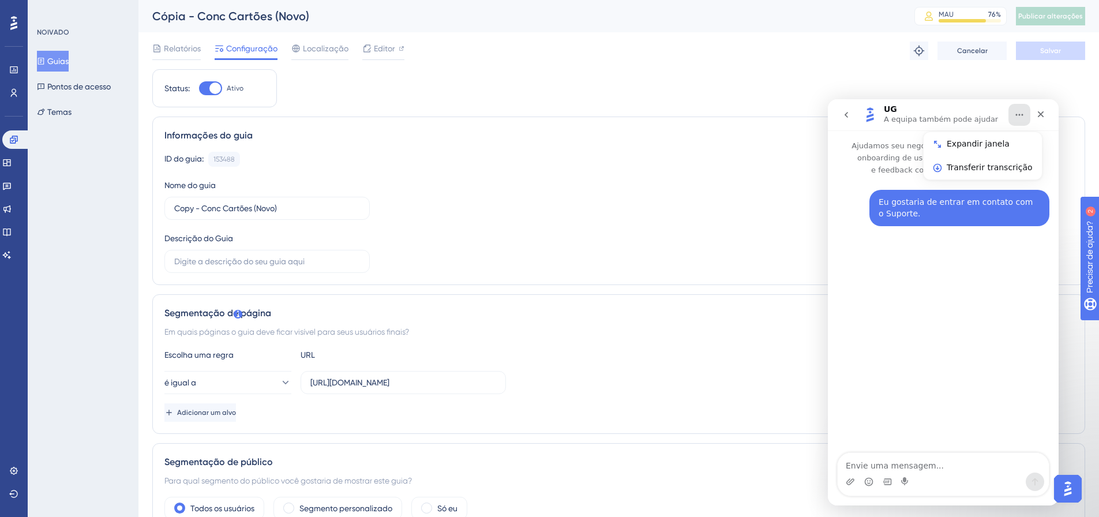
click at [63, 61] on font "Guias" at bounding box center [57, 61] width 21 height 9
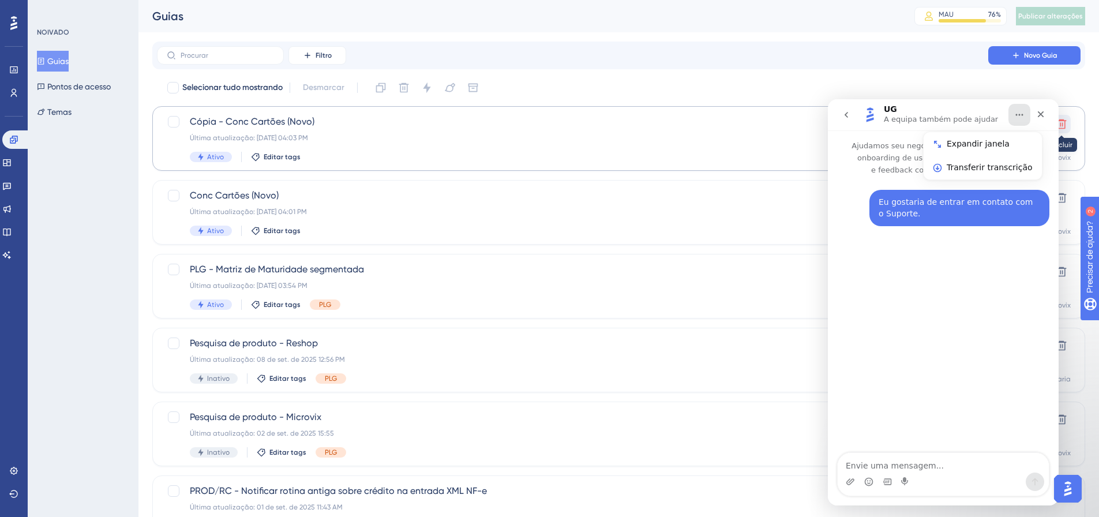
click at [1066, 122] on icon at bounding box center [1062, 124] width 12 height 12
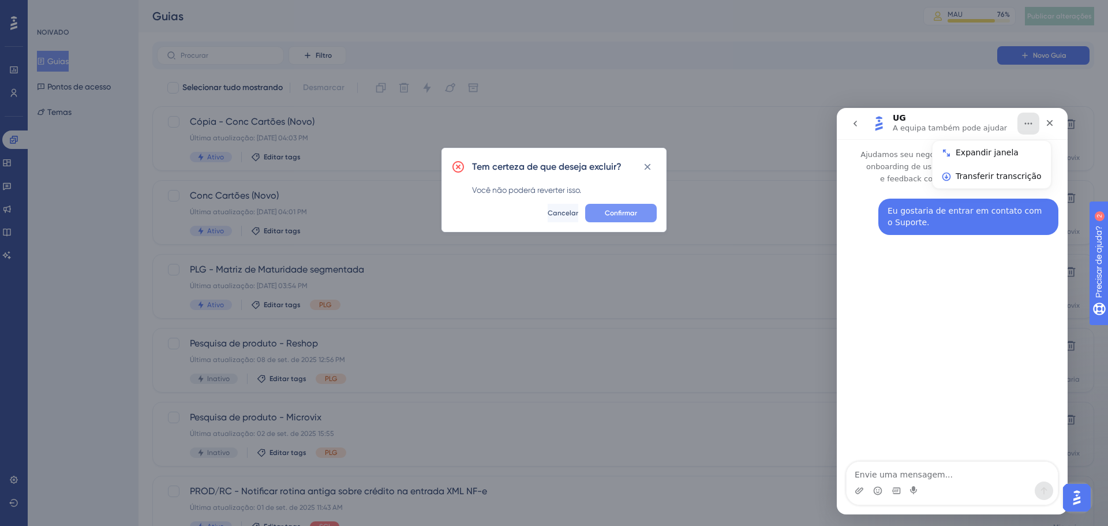
click at [637, 211] on button "Confirmar" at bounding box center [621, 213] width 72 height 18
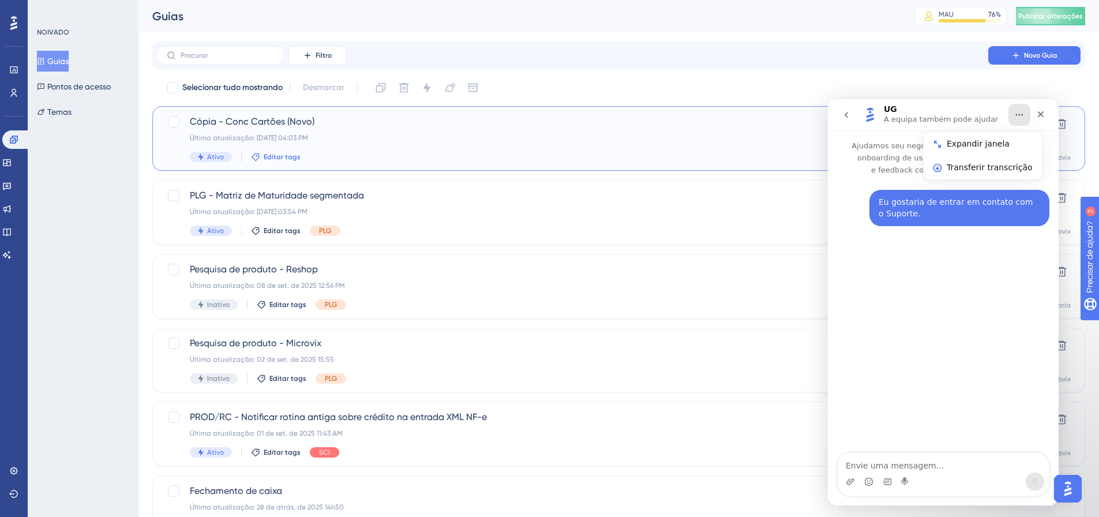
click at [279, 156] on font "Editar tags" at bounding box center [282, 157] width 37 height 8
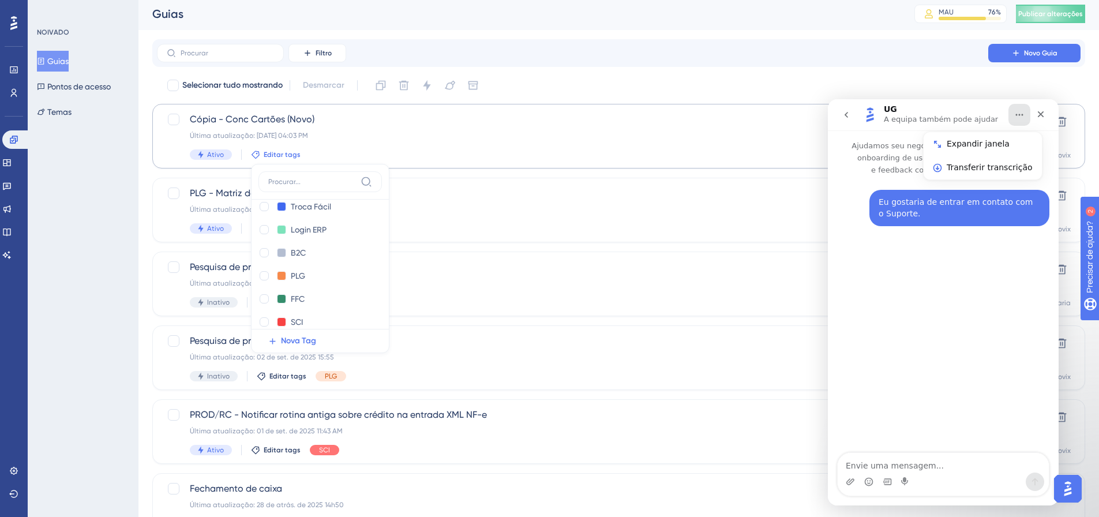
scroll to position [115, 0]
click at [266, 238] on div at bounding box center [264, 241] width 9 height 9
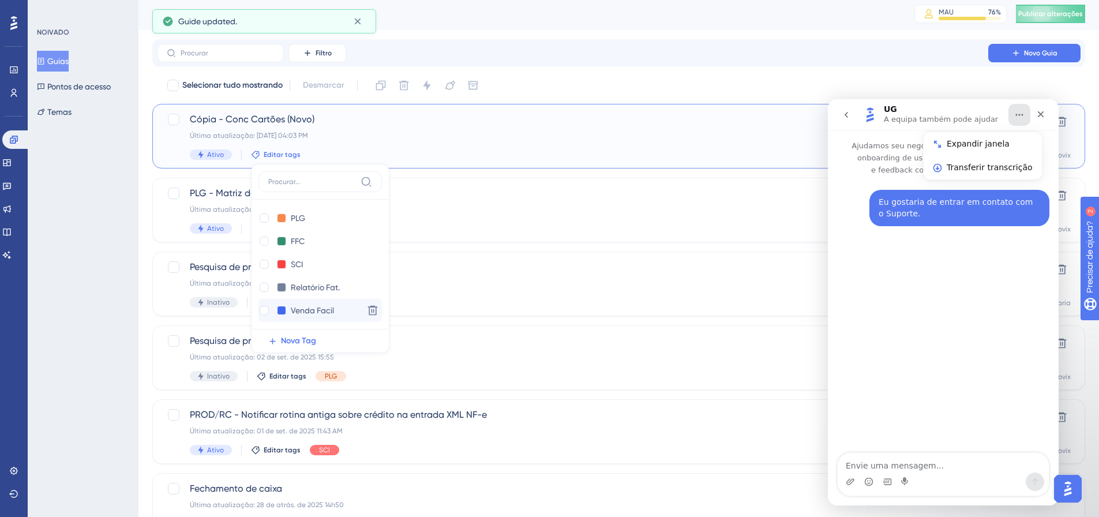
checkbox input "true"
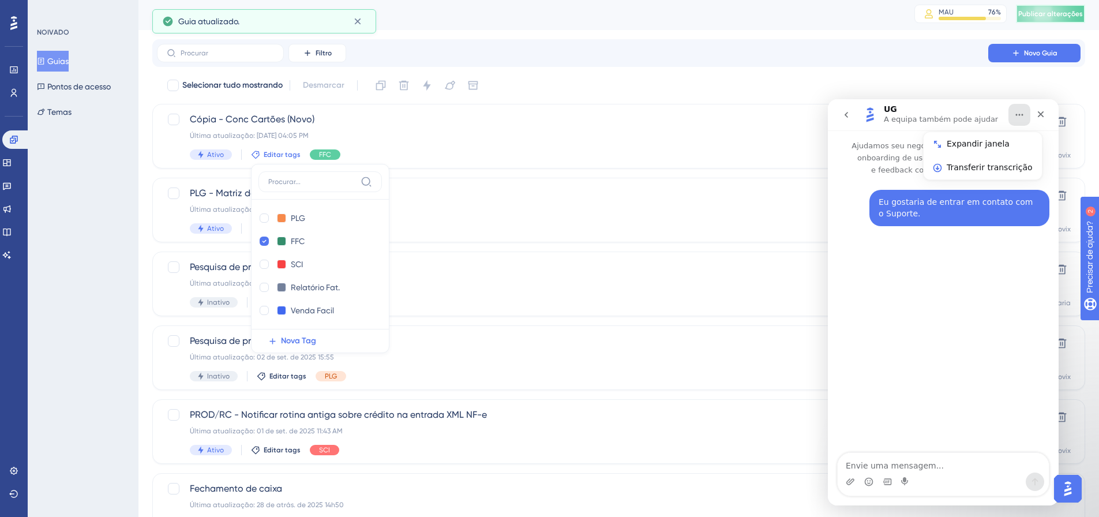
click at [1070, 7] on button "Publicar alterações" at bounding box center [1050, 14] width 69 height 18
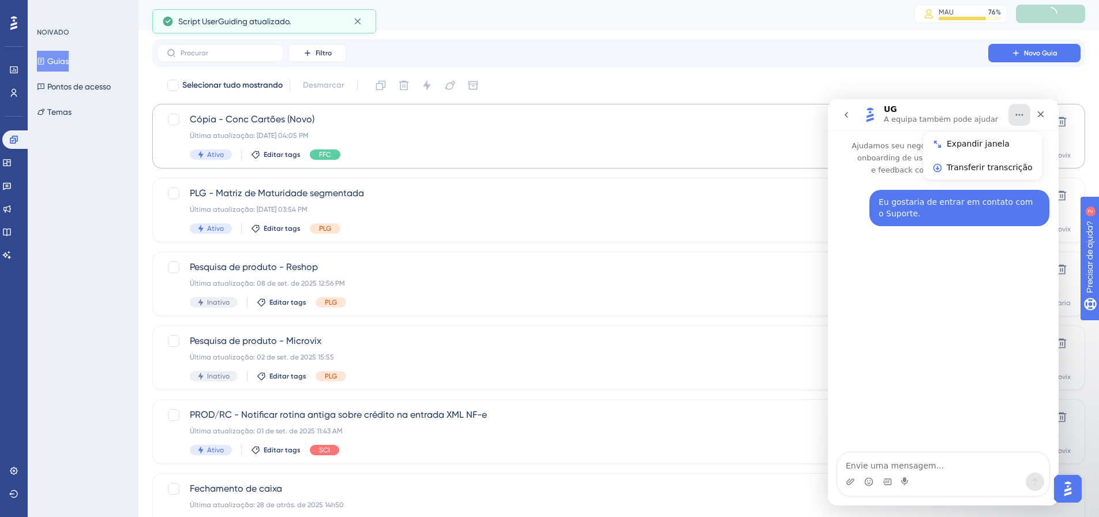
scroll to position [0, 0]
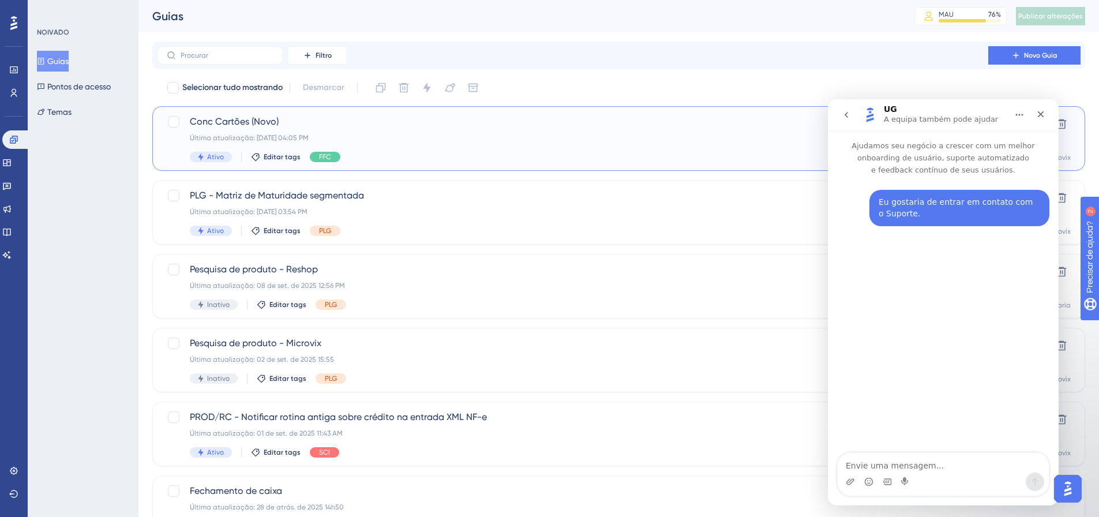
click at [507, 137] on div "Última atualização: [DATE] 04:05 PM" at bounding box center [573, 137] width 766 height 9
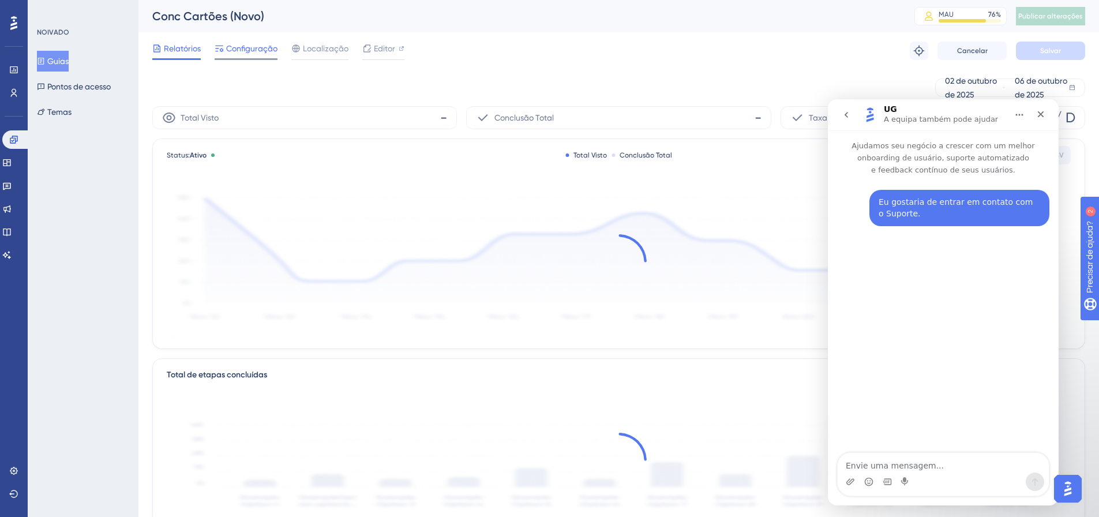
click at [246, 54] on span "Configuração" at bounding box center [251, 49] width 51 height 14
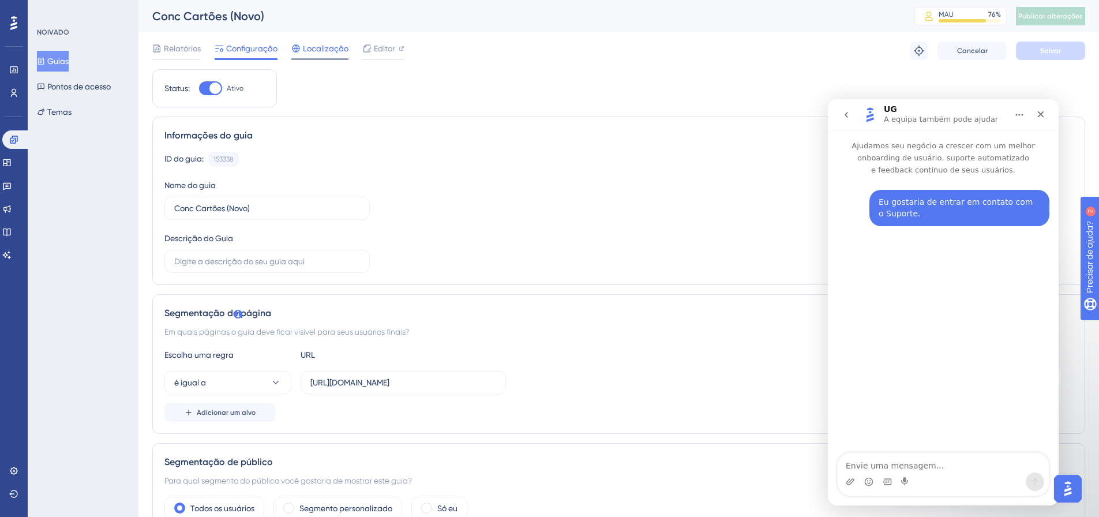
click at [314, 44] on font "Localização" at bounding box center [326, 48] width 46 height 9
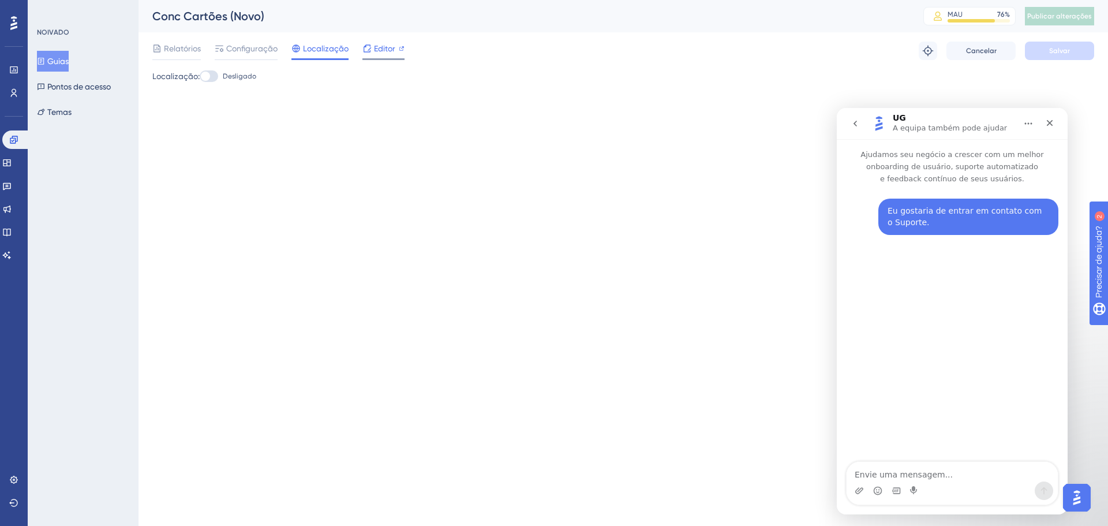
click at [386, 47] on font "Editor" at bounding box center [384, 48] width 21 height 9
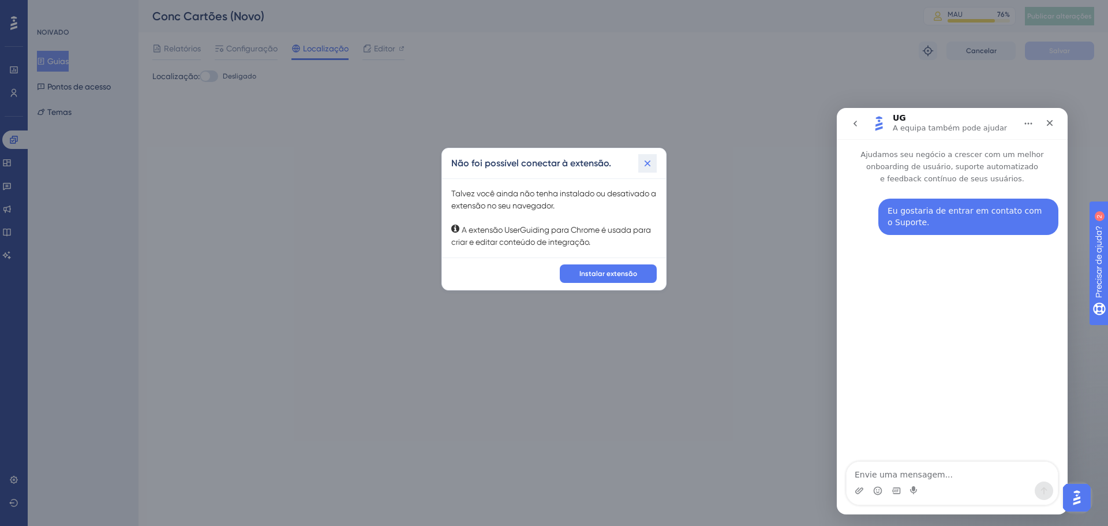
click at [652, 166] on icon at bounding box center [647, 163] width 12 height 12
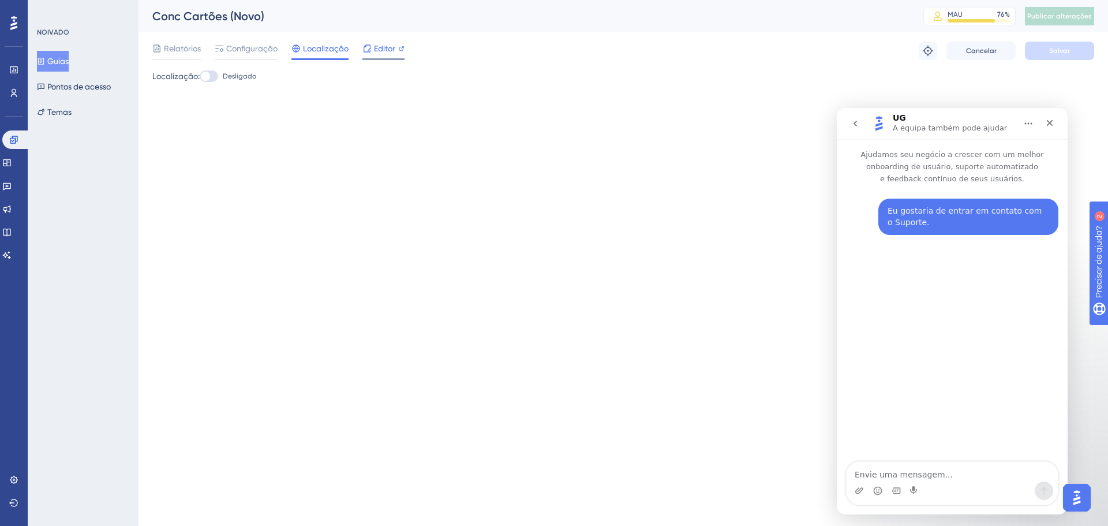
click at [363, 47] on icon at bounding box center [366, 47] width 7 height 7
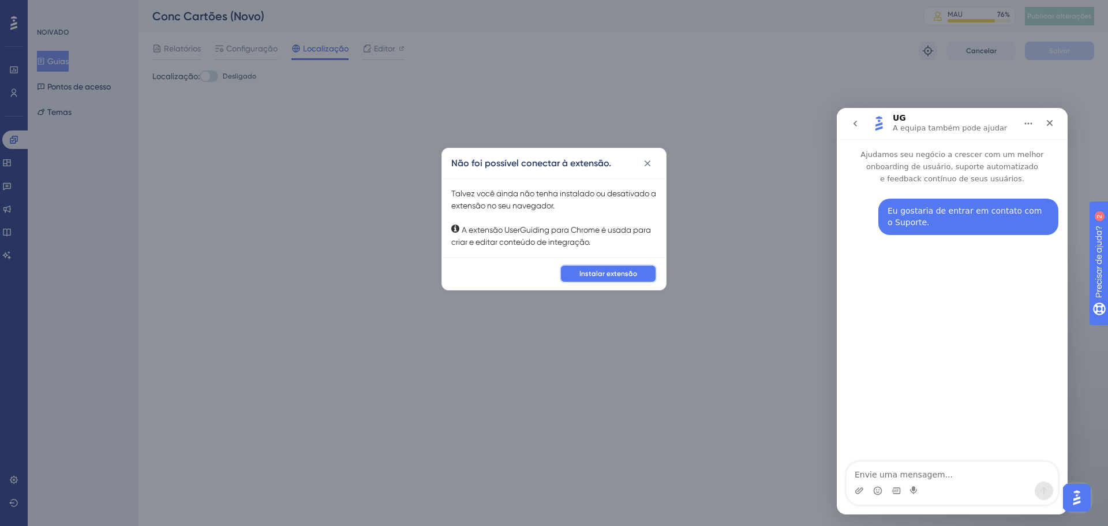
click at [606, 267] on button "Instalar extensão" at bounding box center [608, 273] width 97 height 18
click at [628, 267] on button "Instalar extensão" at bounding box center [608, 273] width 97 height 18
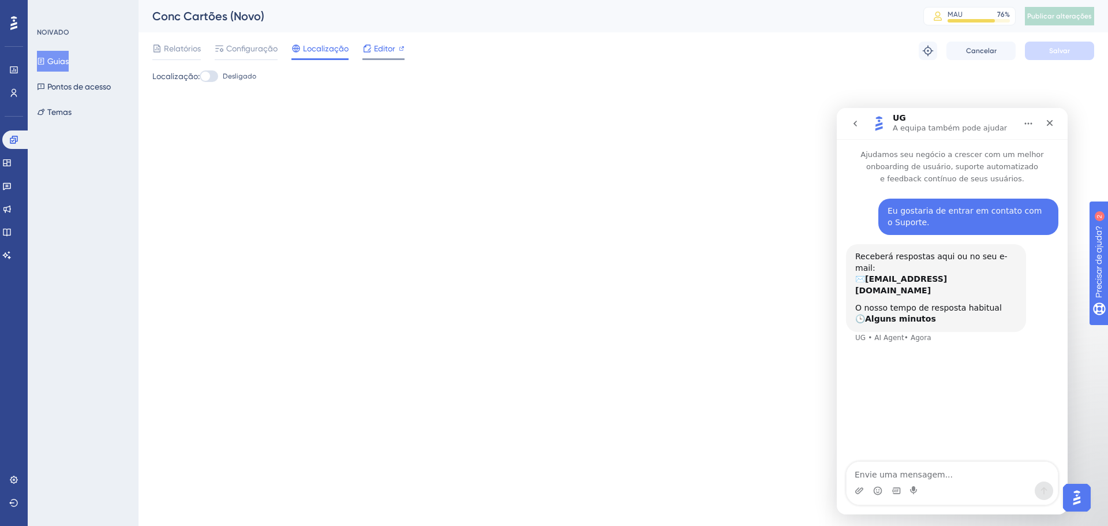
click at [385, 50] on font "Editor" at bounding box center [384, 48] width 21 height 9
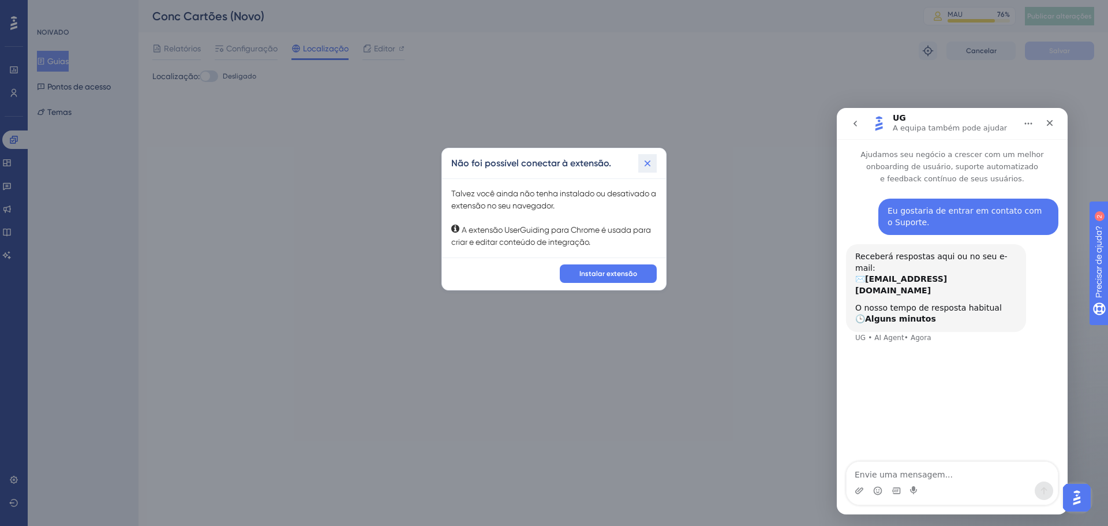
click at [648, 162] on icon at bounding box center [647, 163] width 6 height 6
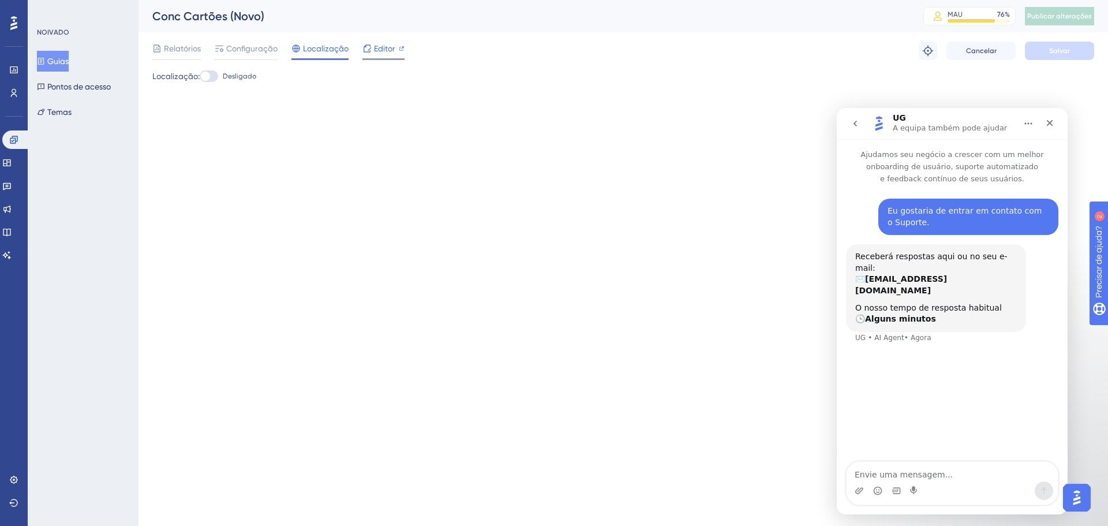
click at [379, 46] on font "Editor" at bounding box center [384, 48] width 21 height 9
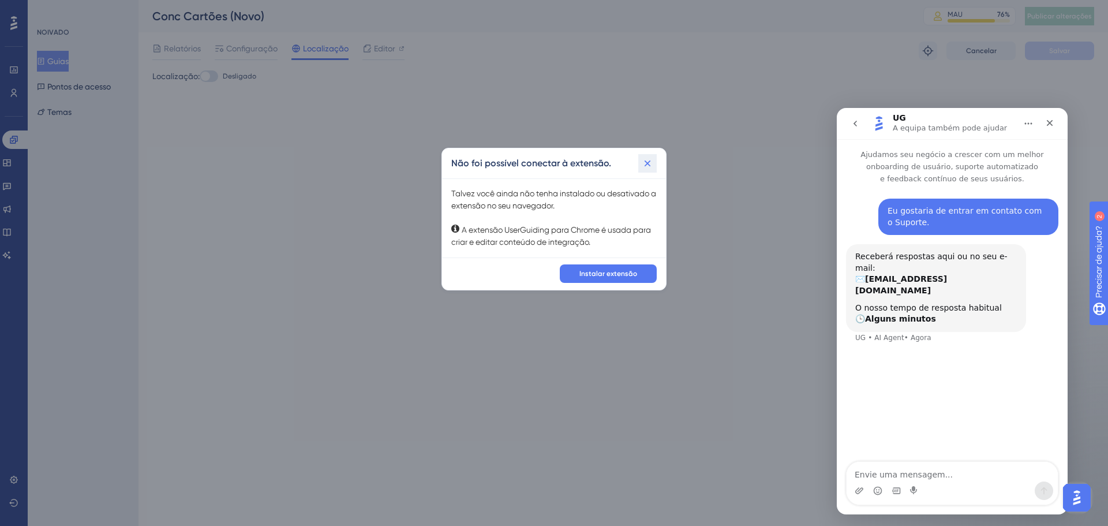
click at [648, 160] on icon at bounding box center [647, 163] width 12 height 12
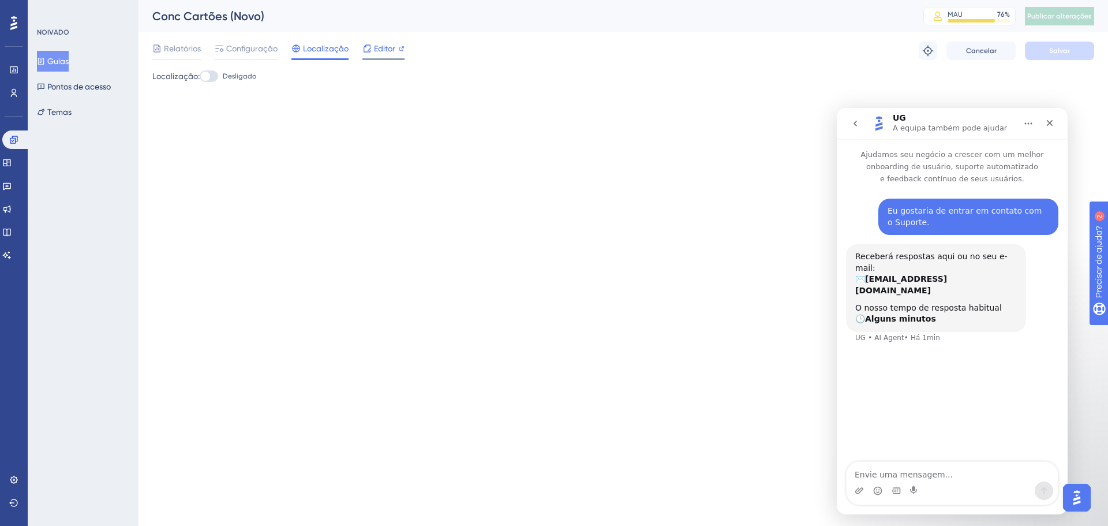
click at [372, 56] on div "Editor" at bounding box center [383, 51] width 42 height 18
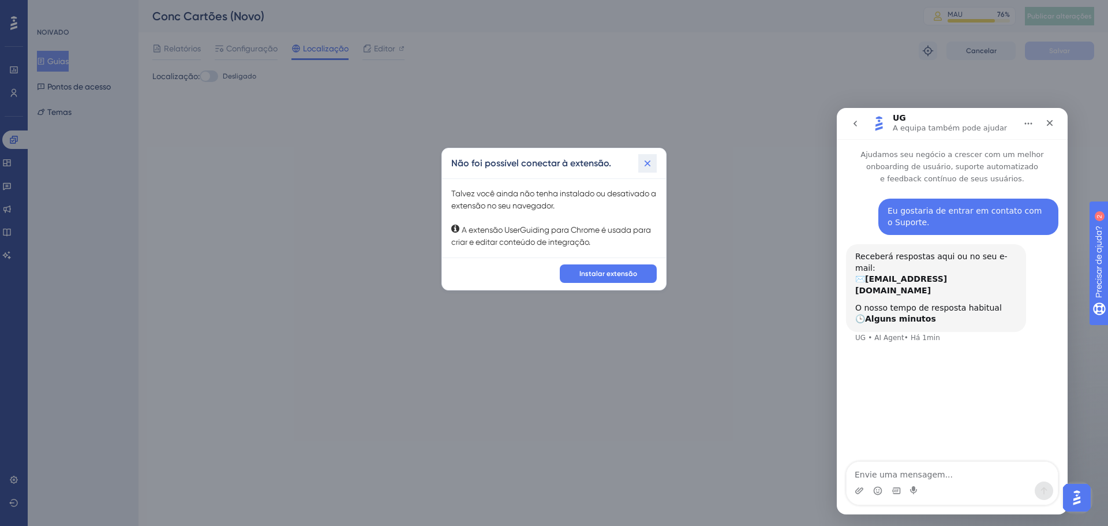
click at [654, 158] on button at bounding box center [647, 163] width 18 height 18
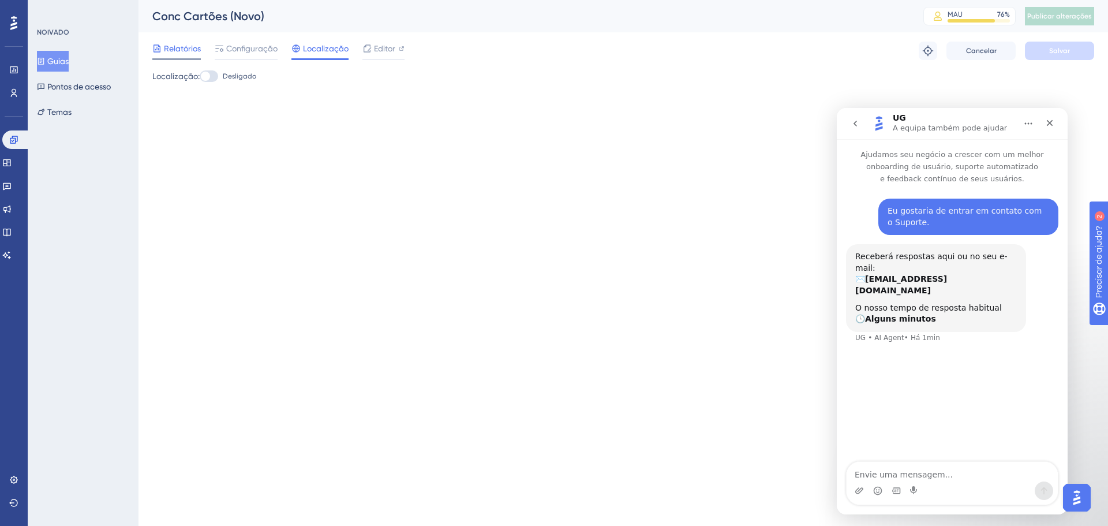
click at [186, 44] on font "Relatórios" at bounding box center [182, 48] width 37 height 9
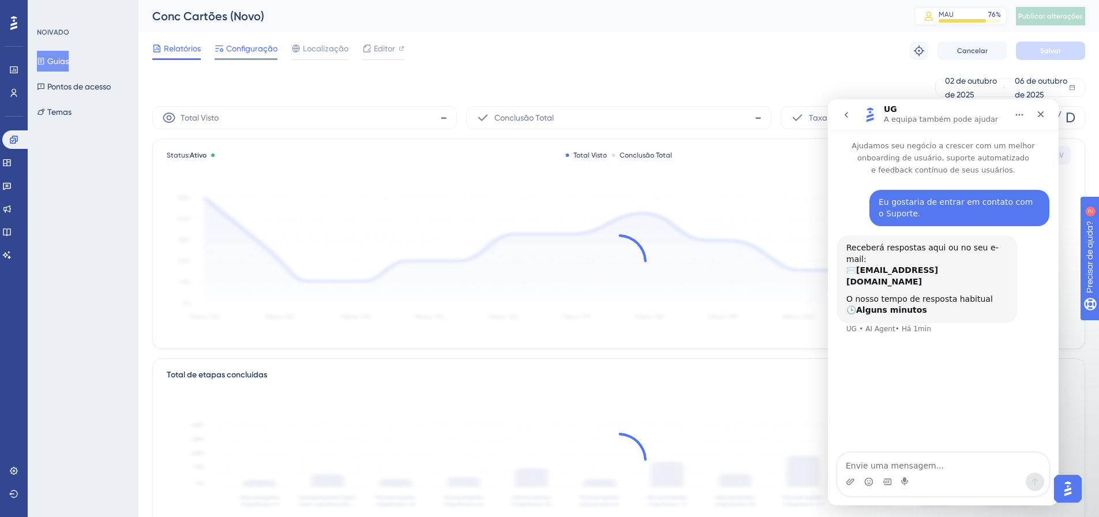
click at [247, 47] on font "Configuração" at bounding box center [251, 48] width 51 height 9
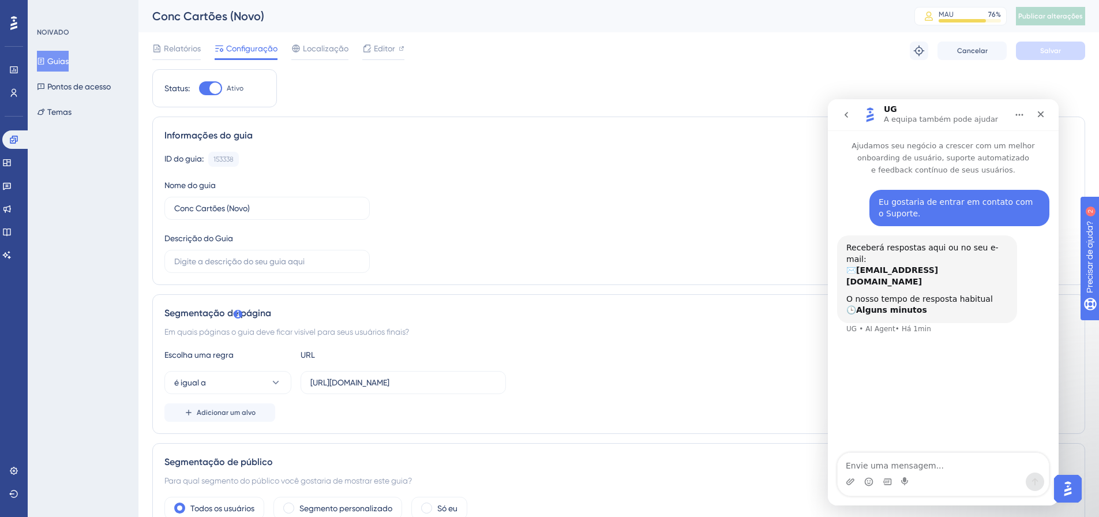
click at [55, 63] on font "Guias" at bounding box center [57, 61] width 21 height 9
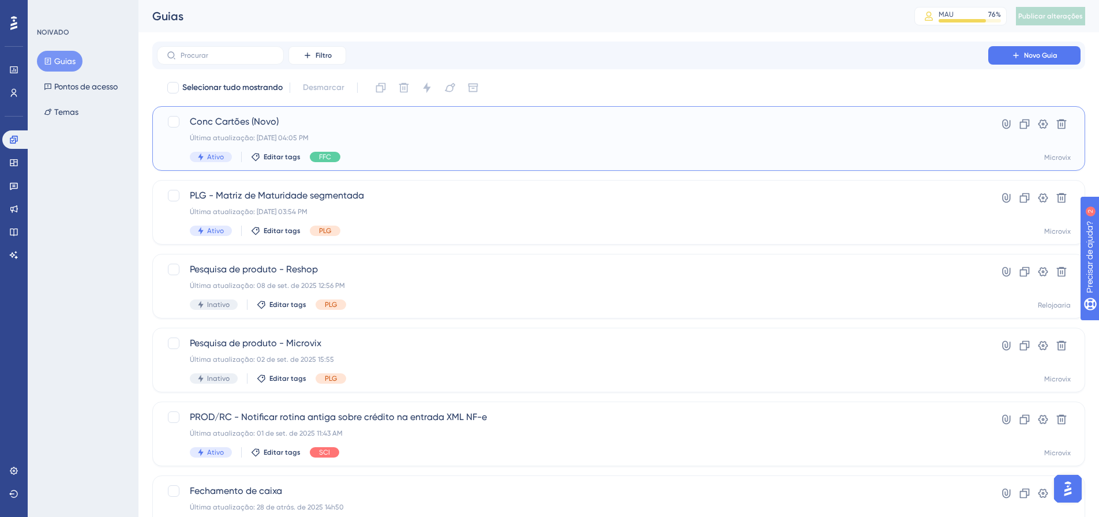
click at [766, 136] on div "Última atualização: [DATE] 04:05 PM" at bounding box center [573, 137] width 766 height 9
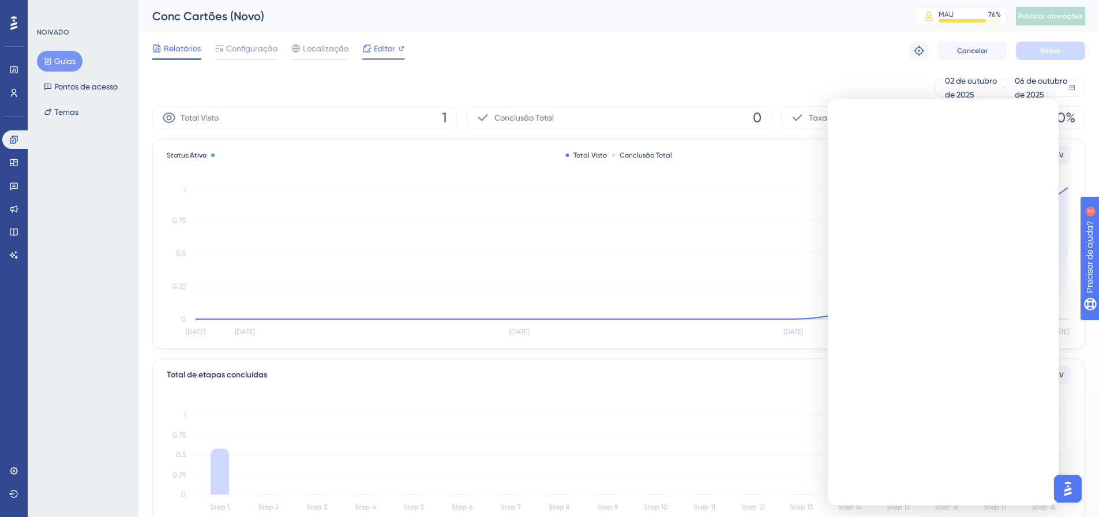
click at [392, 53] on span "Editor" at bounding box center [384, 49] width 21 height 14
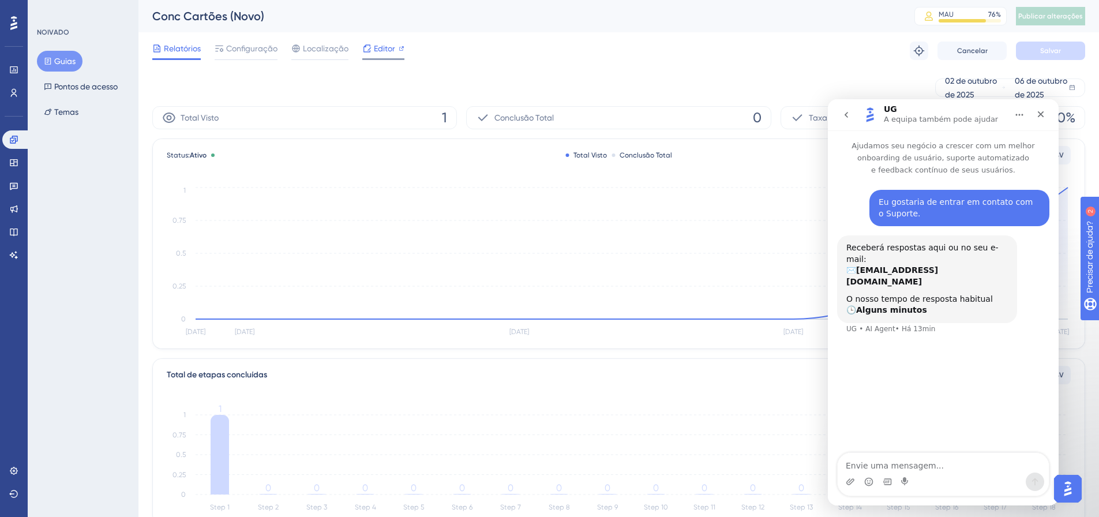
click at [384, 50] on font "Editor" at bounding box center [384, 48] width 21 height 9
click at [57, 61] on font "Guias" at bounding box center [64, 61] width 21 height 9
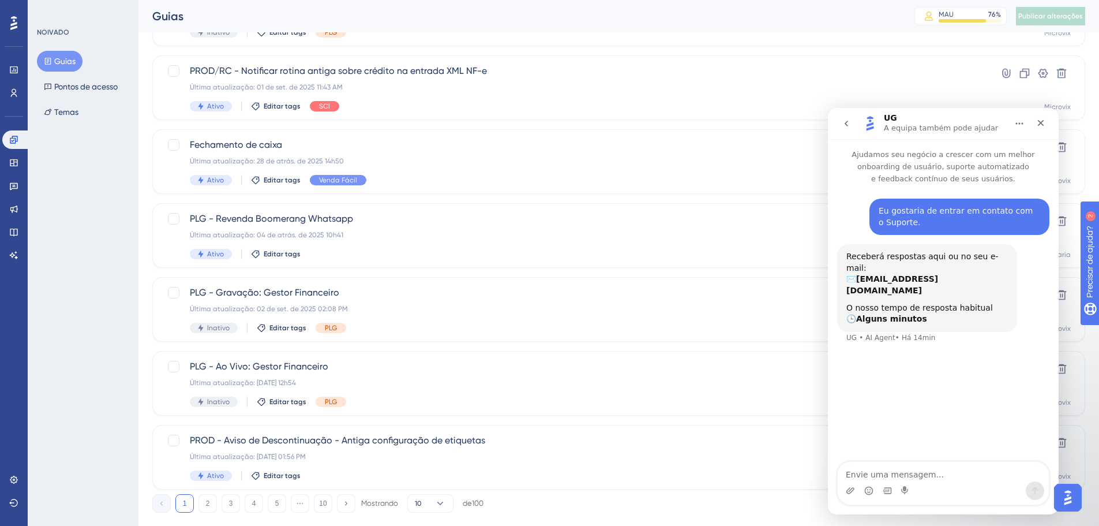
scroll to position [370, 0]
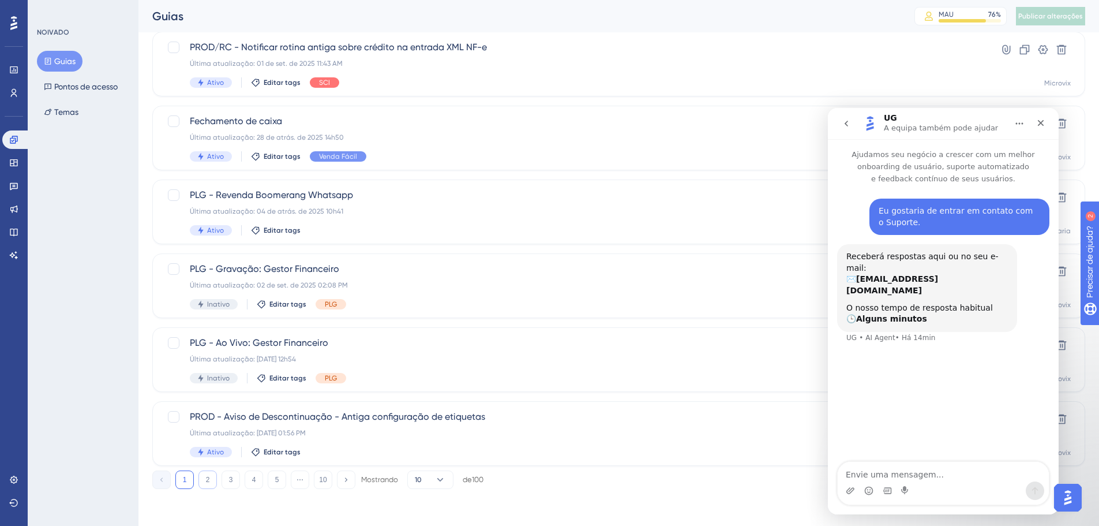
click at [201, 482] on button "2" at bounding box center [207, 479] width 18 height 18
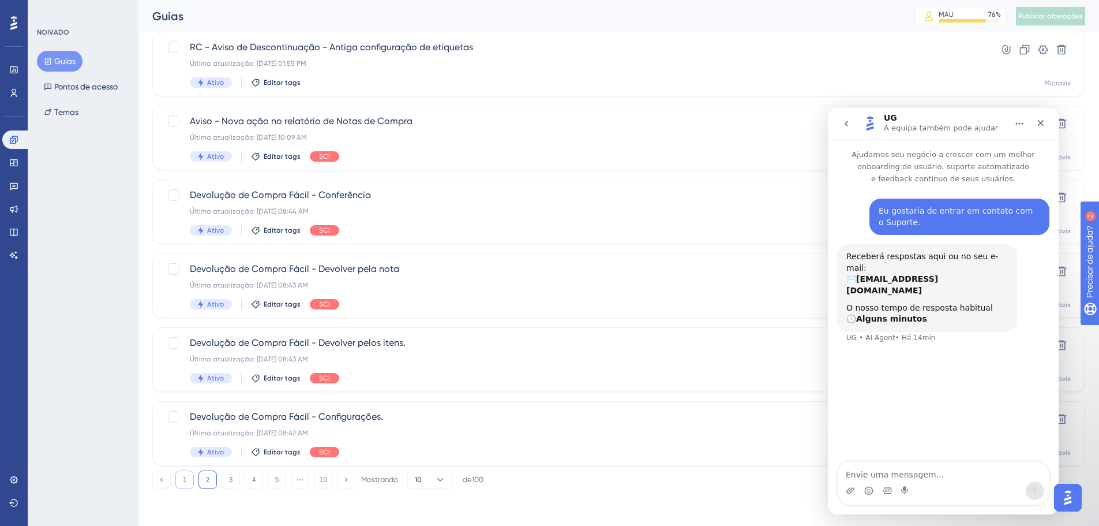
click at [186, 481] on font "1" at bounding box center [185, 479] width 4 height 8
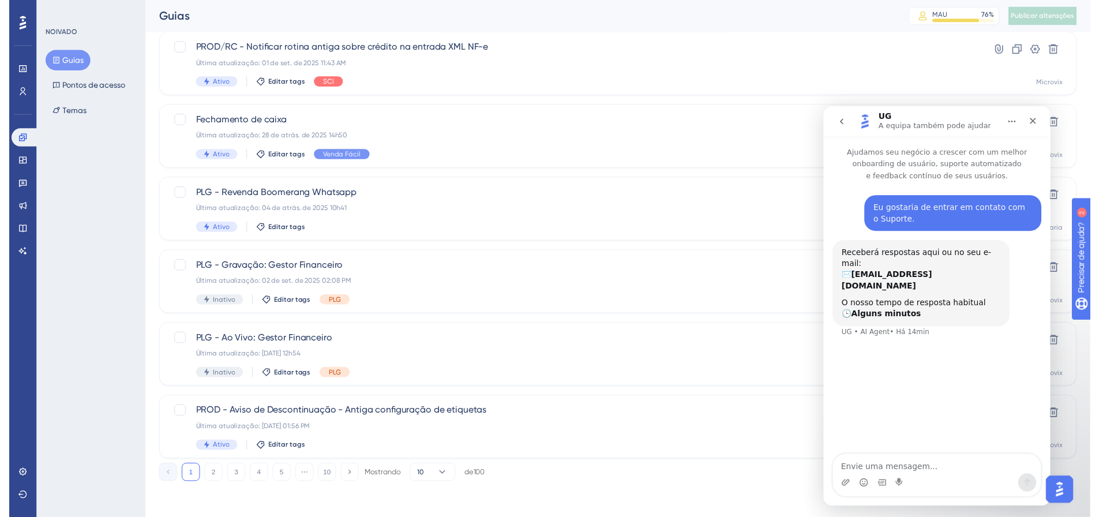
scroll to position [0, 0]
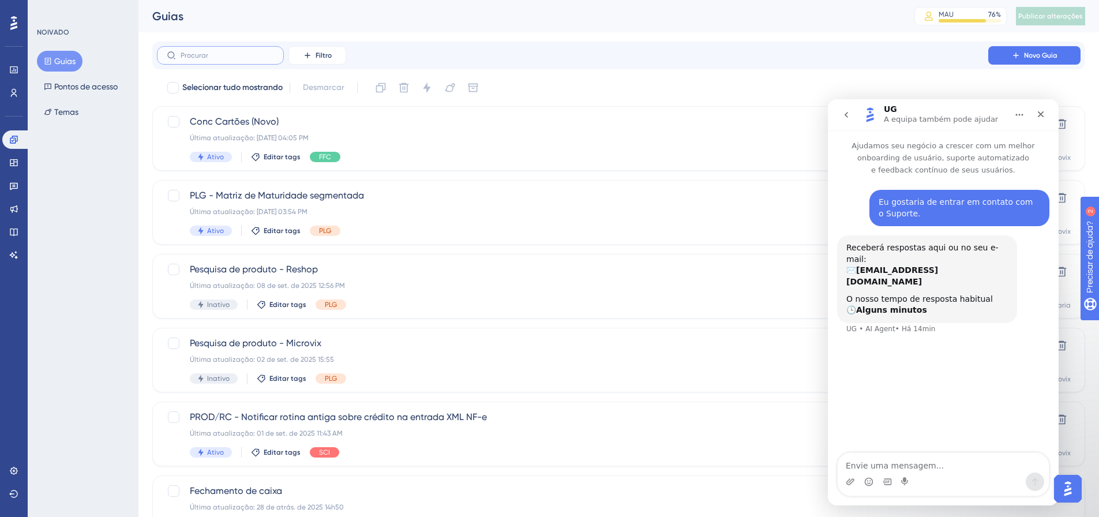
click at [235, 55] on input "text" at bounding box center [227, 55] width 93 height 8
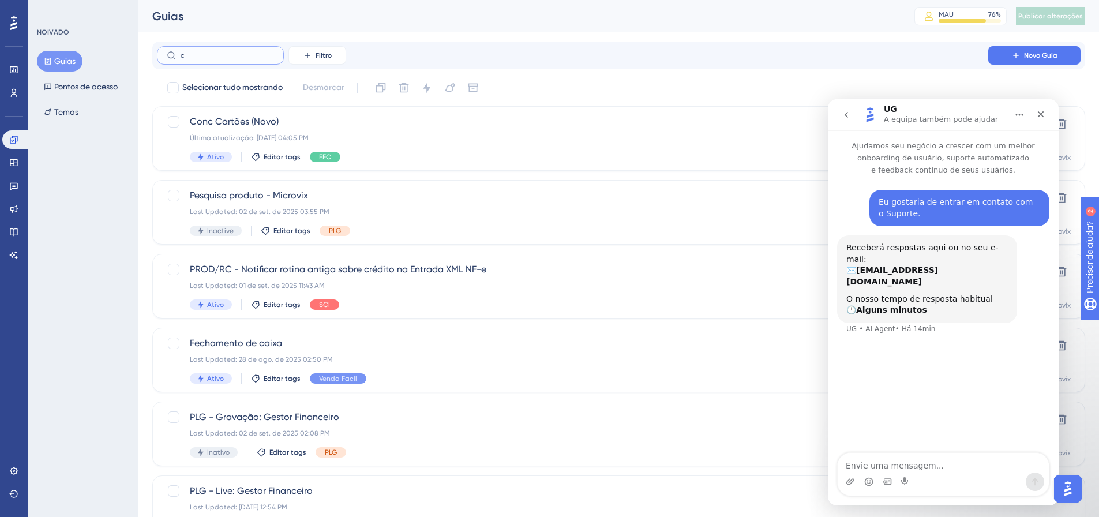
type input "cb"
checkbox input "true"
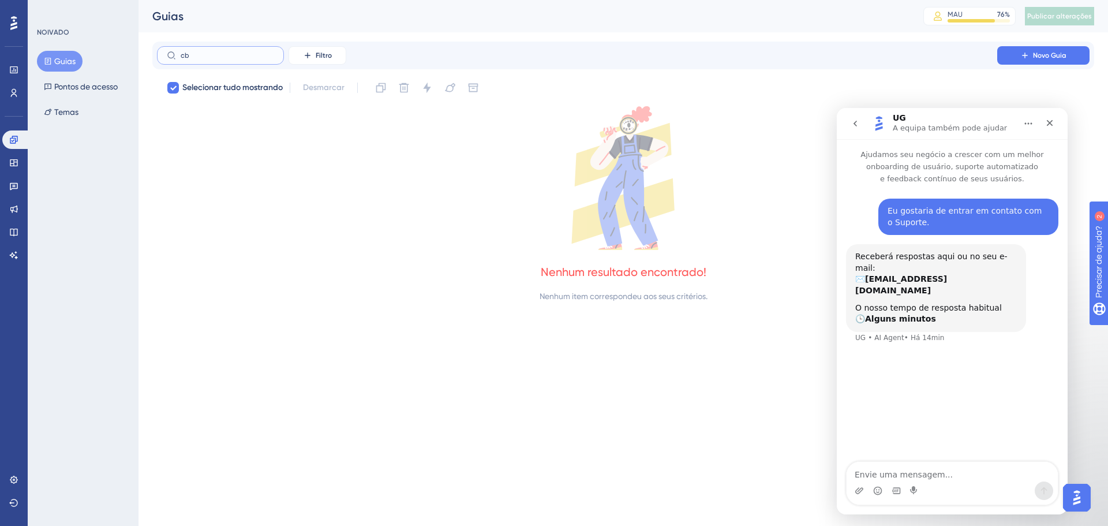
type input "c"
checkbox input "false"
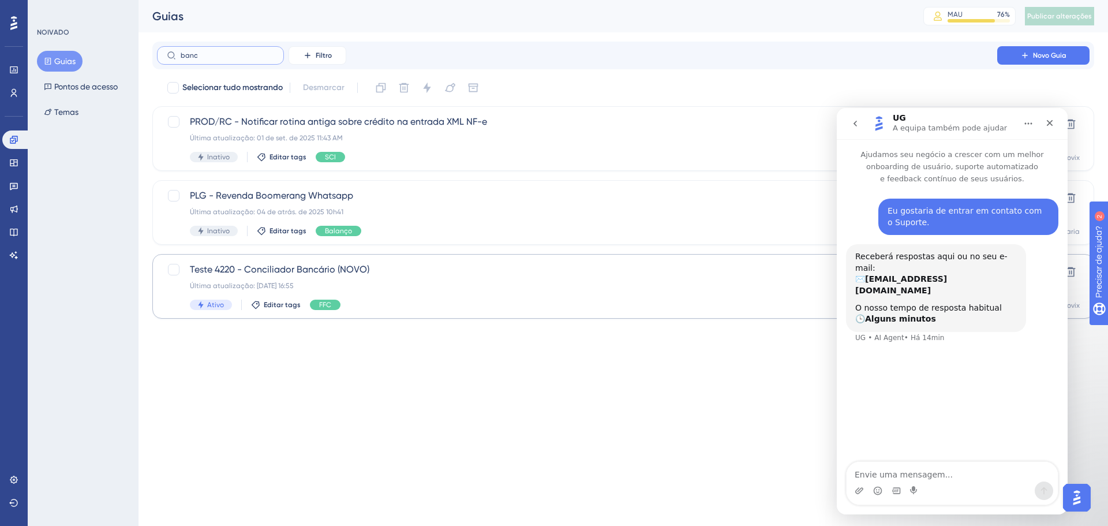
type input "banc"
click at [493, 273] on span "Teste 4220 - Conciliador Bancário (NOVO)" at bounding box center [577, 269] width 774 height 14
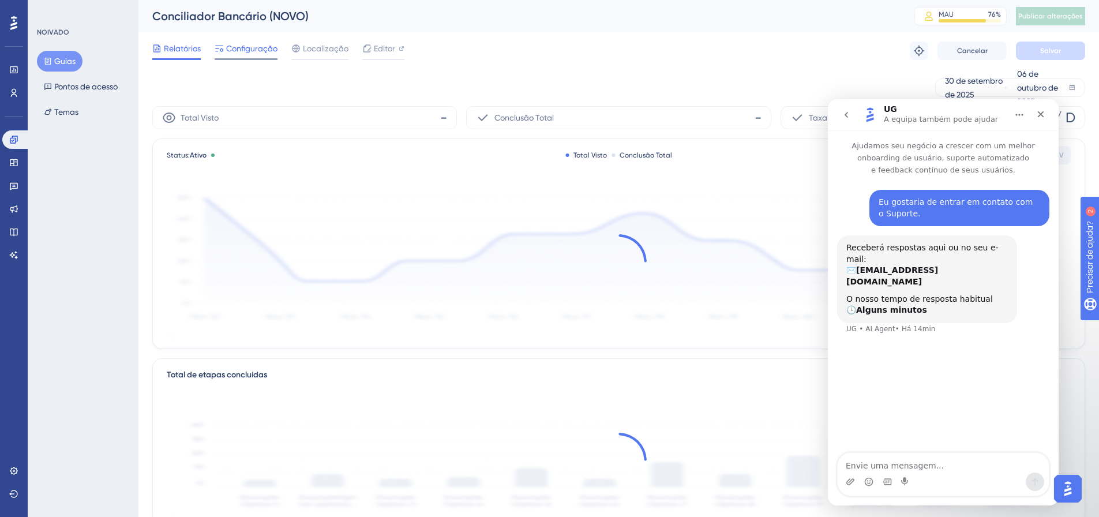
click at [257, 42] on span "Configuração" at bounding box center [251, 49] width 51 height 14
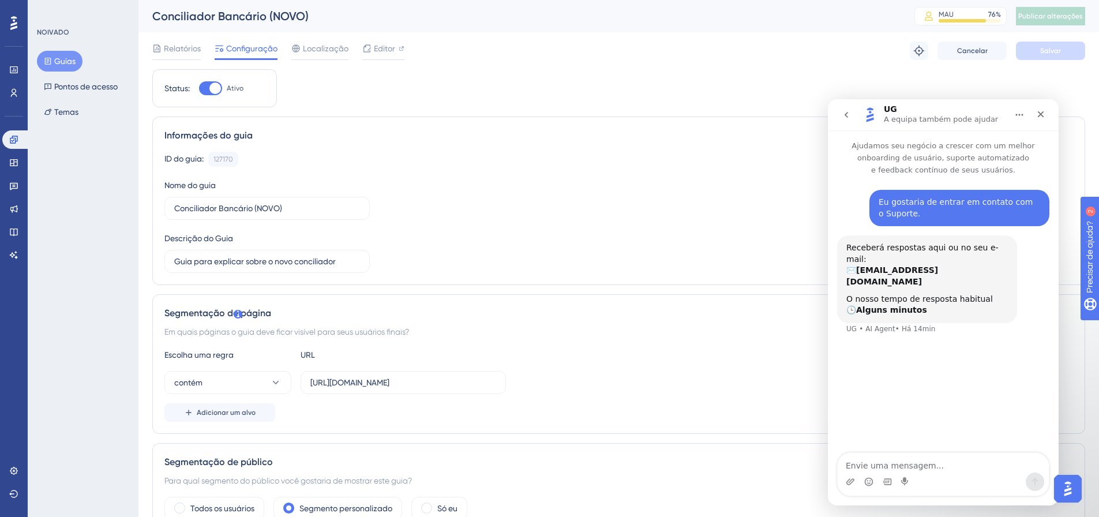
scroll to position [58, 0]
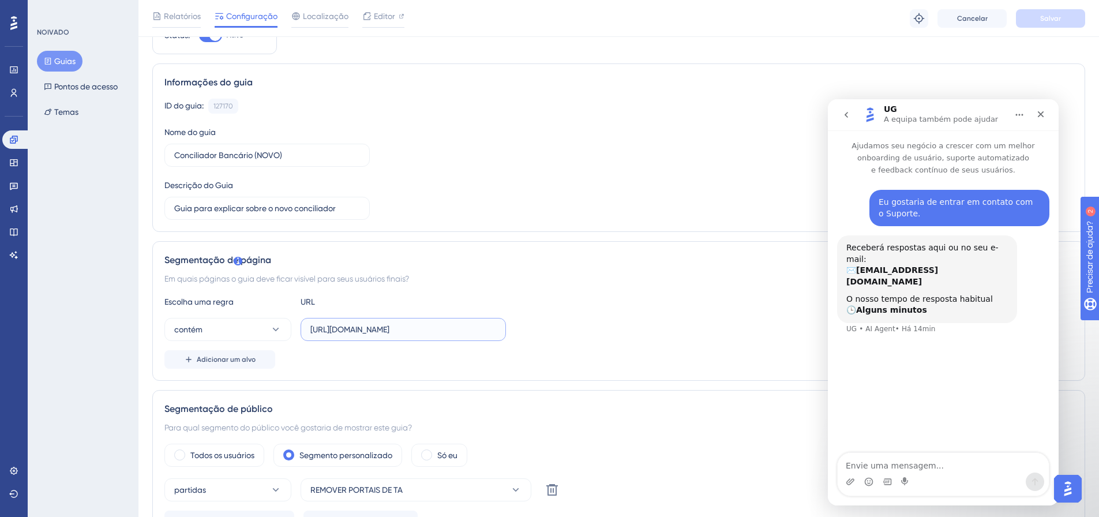
click at [451, 328] on input "https://linx-rc.microvix.com.br/lb-erpwebapp/gestao-financeira/conciliador-banc…" at bounding box center [403, 329] width 186 height 13
drag, startPoint x: 472, startPoint y: 329, endPoint x: 266, endPoint y: 316, distance: 206.9
click at [266, 316] on div "Escolha uma regra URL contém https://linx-rc.microvix.com.br/lb-erpwebapp/gesta…" at bounding box center [618, 332] width 909 height 74
click at [386, 331] on input "https://linx-rc.microvix.com.br/lb-erpwebapp/gestao-financeira/conciliador-banc…" at bounding box center [403, 329] width 186 height 13
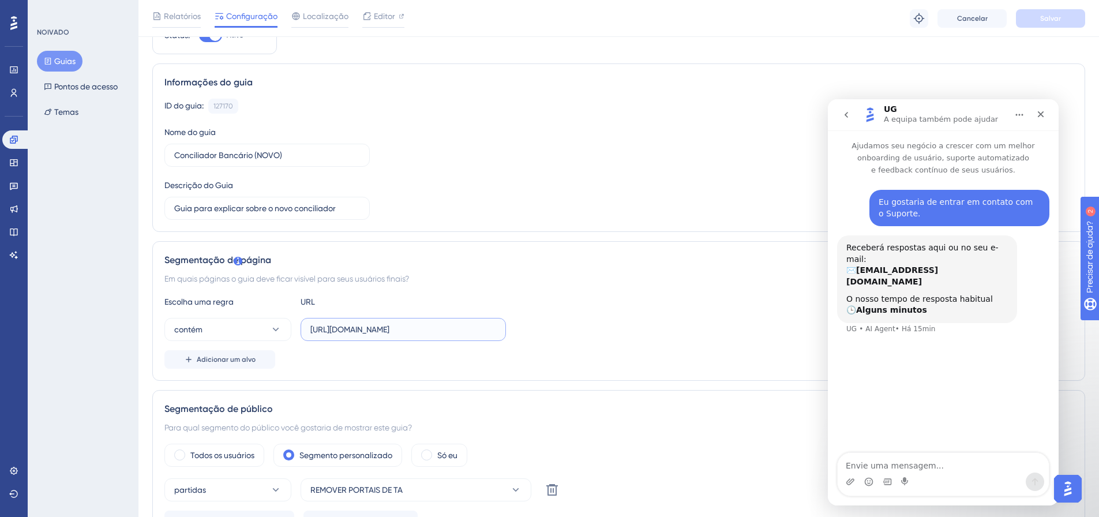
click at [386, 331] on input "https://linx-rc.microvix.com.br/lb-erpwebapp/gestao-financeira/conciliador-banc…" at bounding box center [403, 329] width 186 height 13
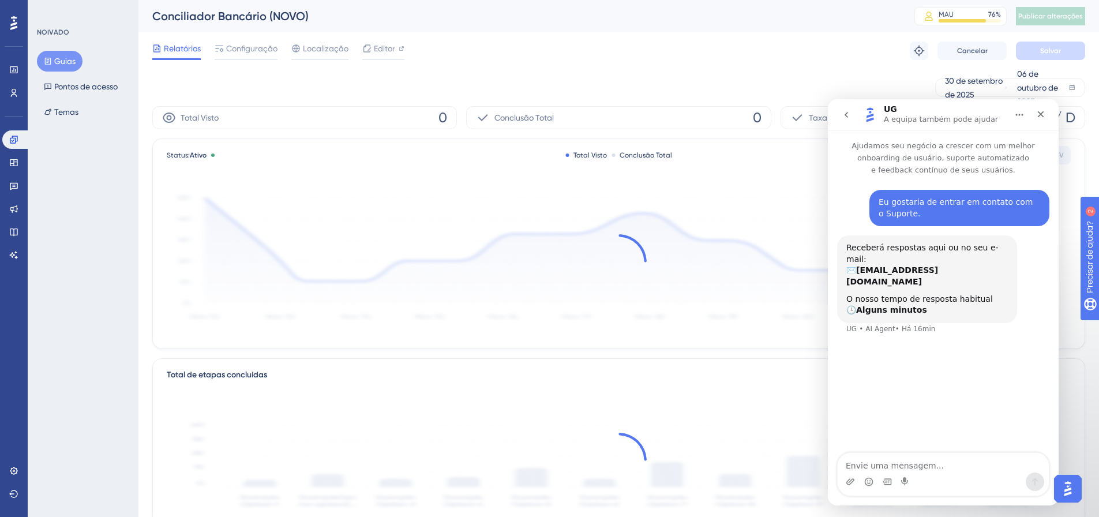
click at [55, 59] on font "Guias" at bounding box center [64, 61] width 21 height 9
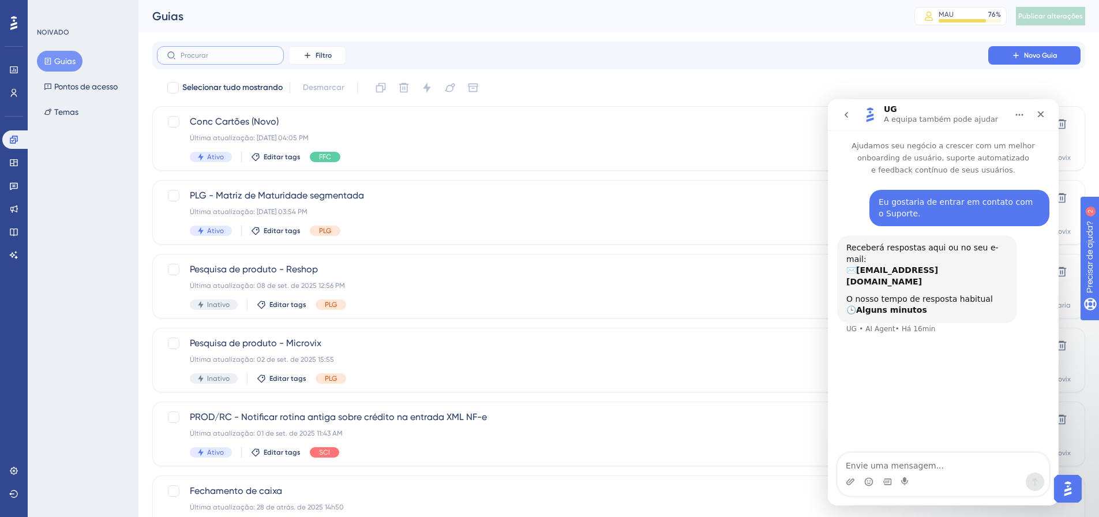
click at [216, 58] on input "text" at bounding box center [227, 55] width 93 height 8
type input "h"
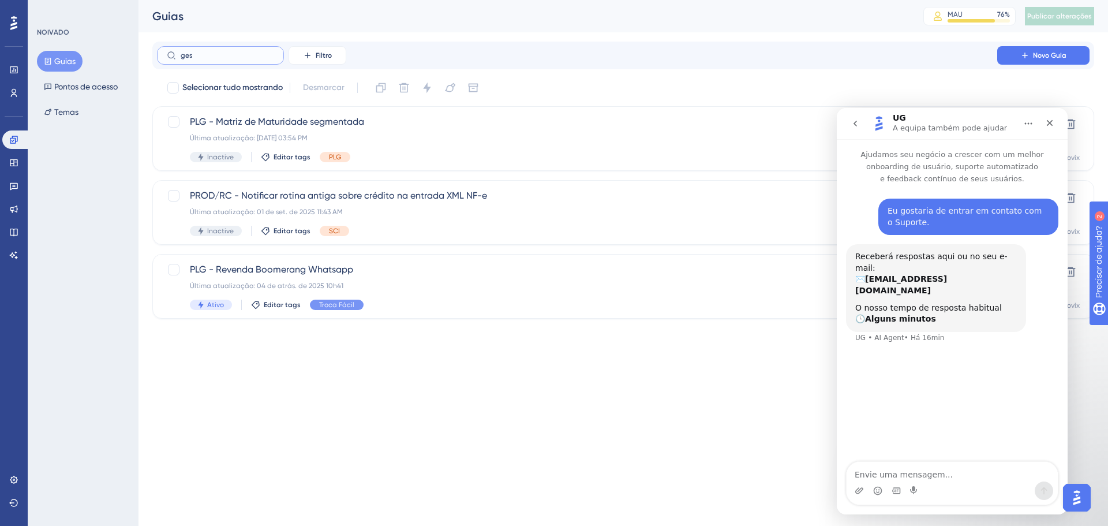
type input "gest"
drag, startPoint x: 218, startPoint y: 57, endPoint x: 168, endPoint y: 51, distance: 49.9
click at [168, 51] on label "gest" at bounding box center [220, 55] width 127 height 18
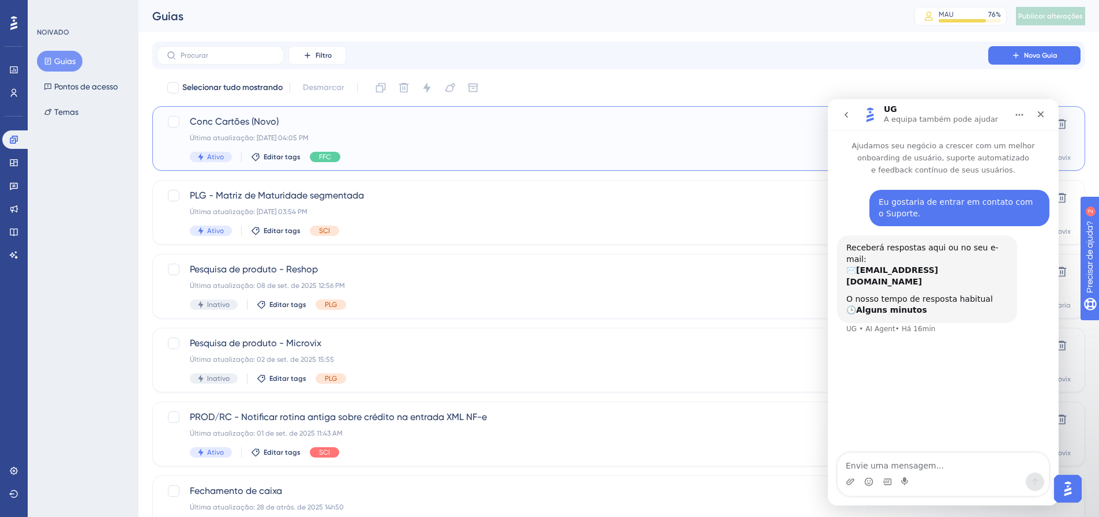
click at [429, 136] on div "Última atualização: 06 de out. de 2025 04:05 PM" at bounding box center [573, 137] width 766 height 9
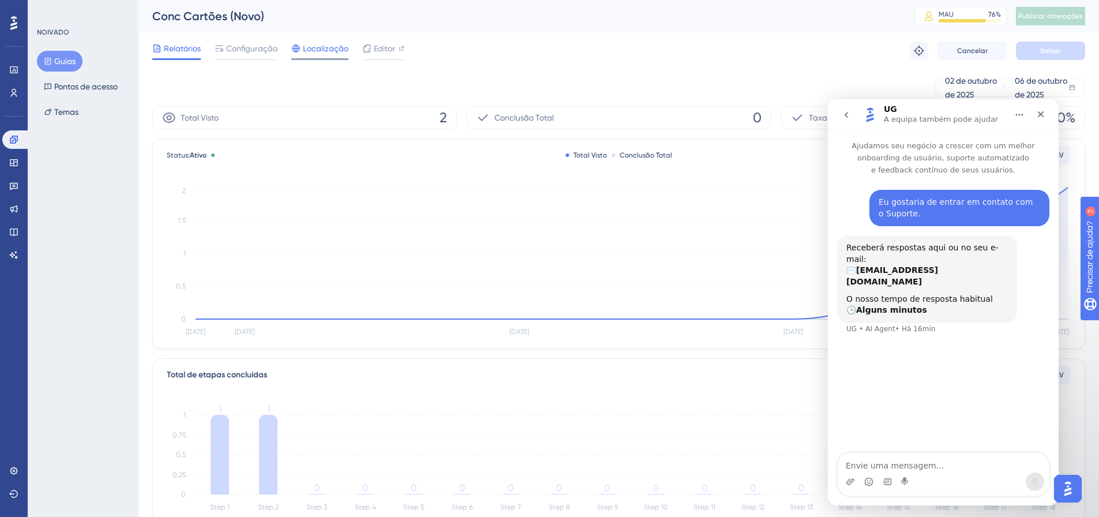
click at [325, 50] on font "Localização" at bounding box center [326, 48] width 46 height 9
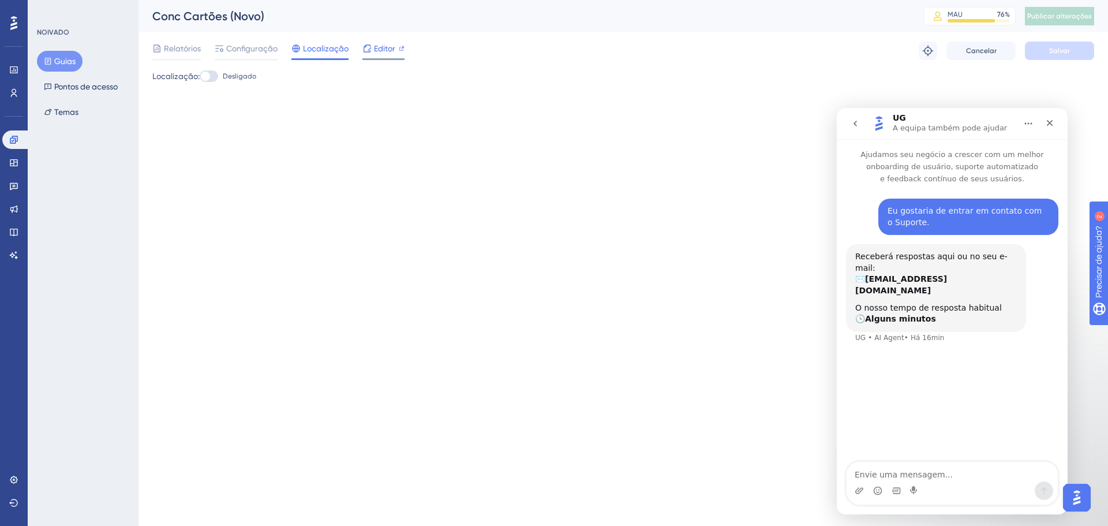
click at [379, 47] on font "Editor" at bounding box center [384, 48] width 21 height 9
click at [255, 47] on font "Configuração" at bounding box center [251, 48] width 51 height 9
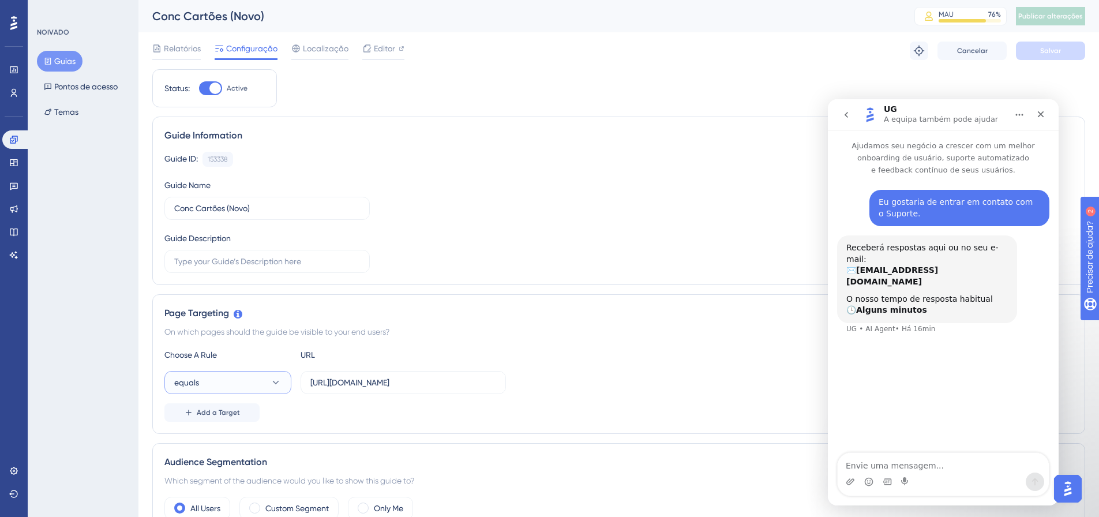
click at [249, 381] on button "equals" at bounding box center [227, 382] width 127 height 23
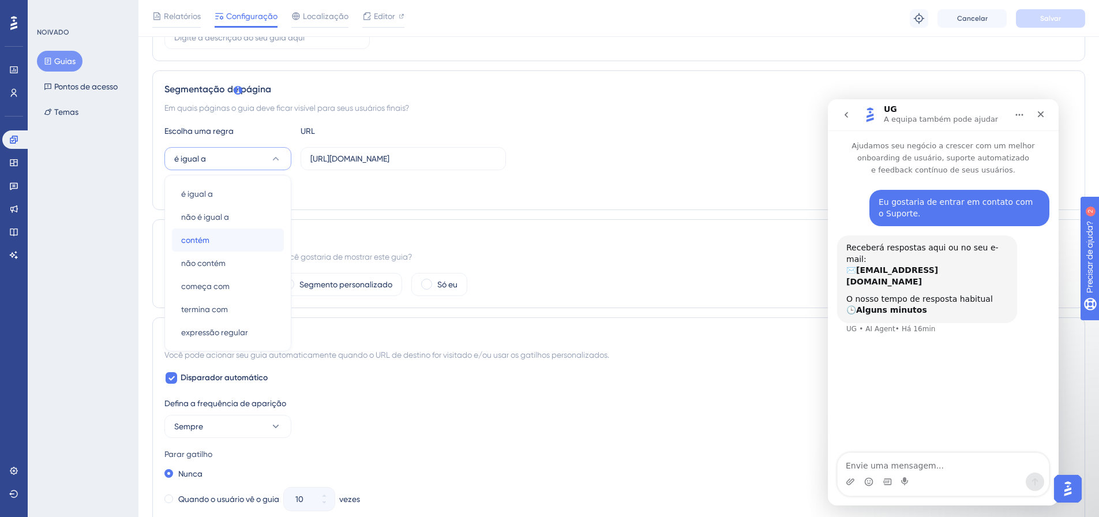
click at [229, 238] on div "contém contém" at bounding box center [227, 239] width 93 height 23
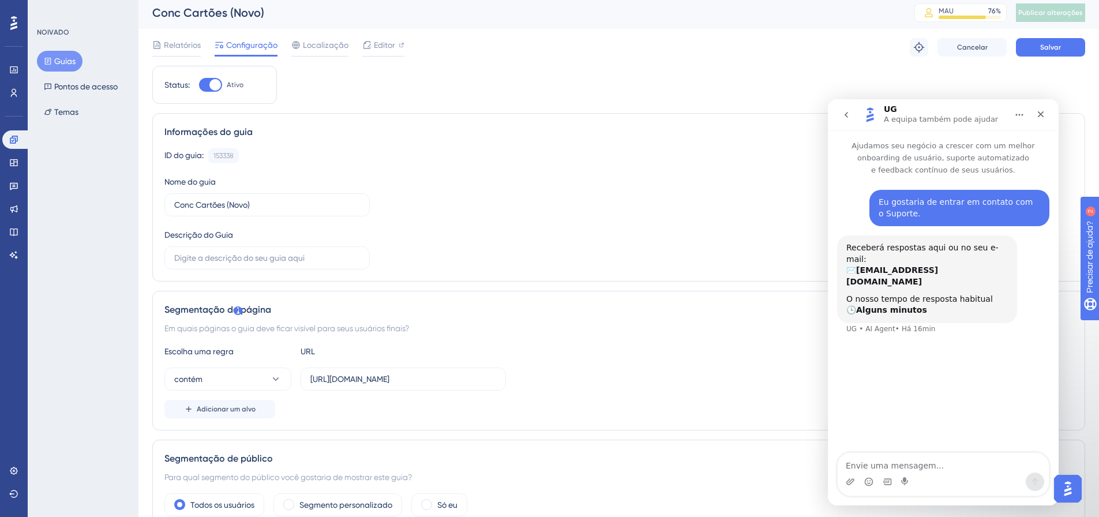
scroll to position [0, 0]
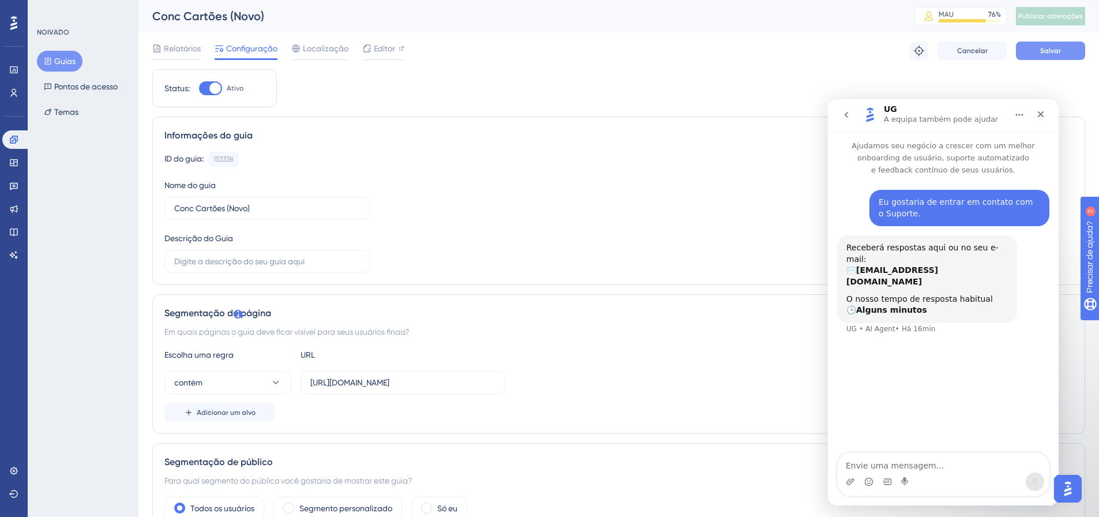
click at [1061, 51] on button "Salvar" at bounding box center [1050, 51] width 69 height 18
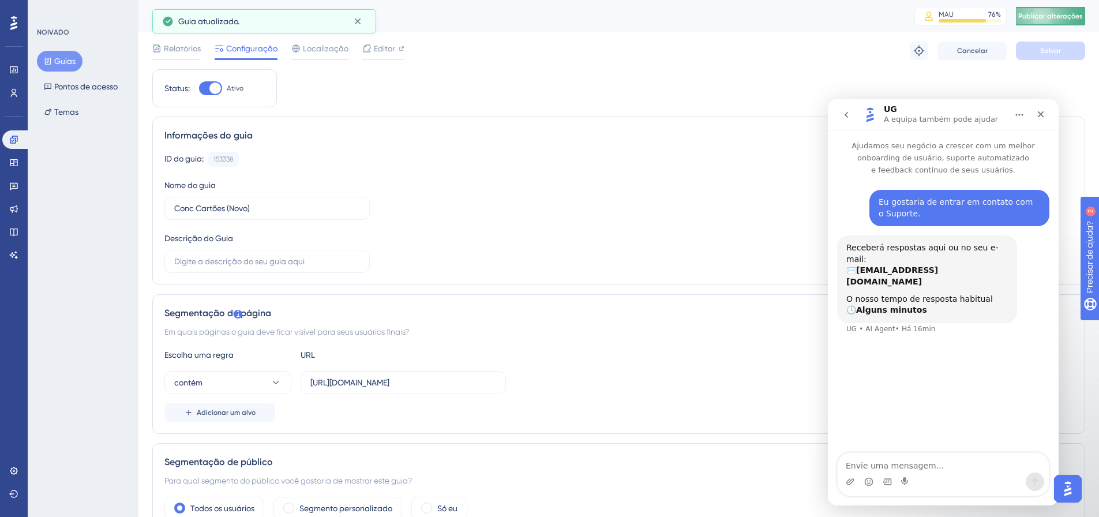
click at [1071, 16] on font "Publicar alterações" at bounding box center [1050, 16] width 65 height 8
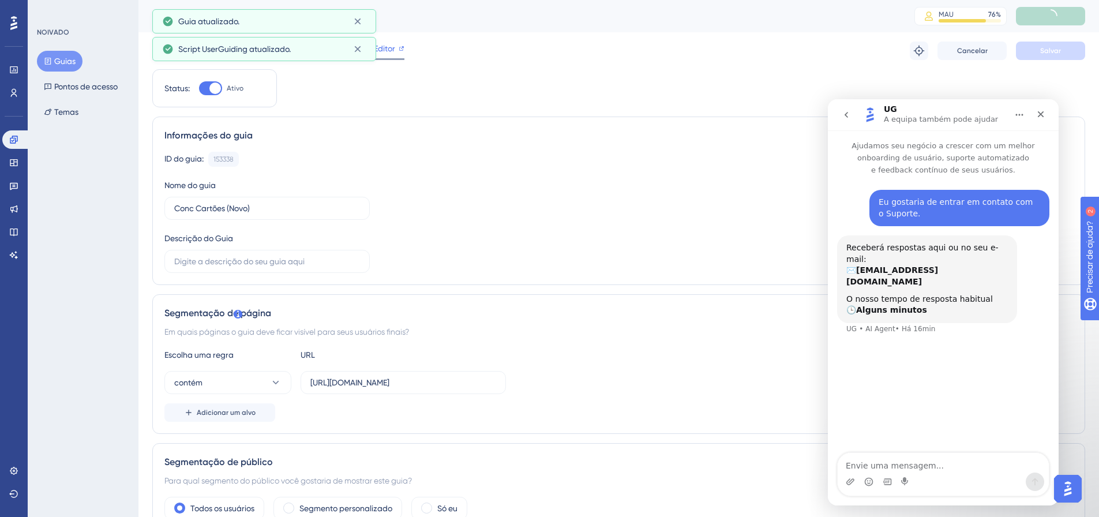
click at [378, 50] on font "Editor" at bounding box center [384, 48] width 21 height 9
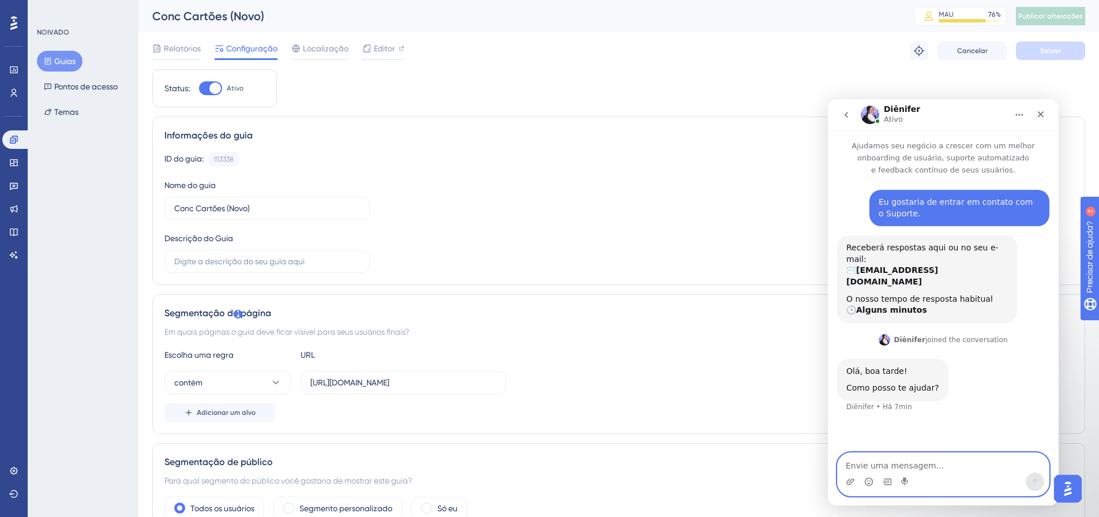
click at [919, 464] on textarea "Envie uma mensagem..." at bounding box center [943, 463] width 211 height 20
type textarea "Olá, eu criei um guia só que quando vou editar abre com url diferente"
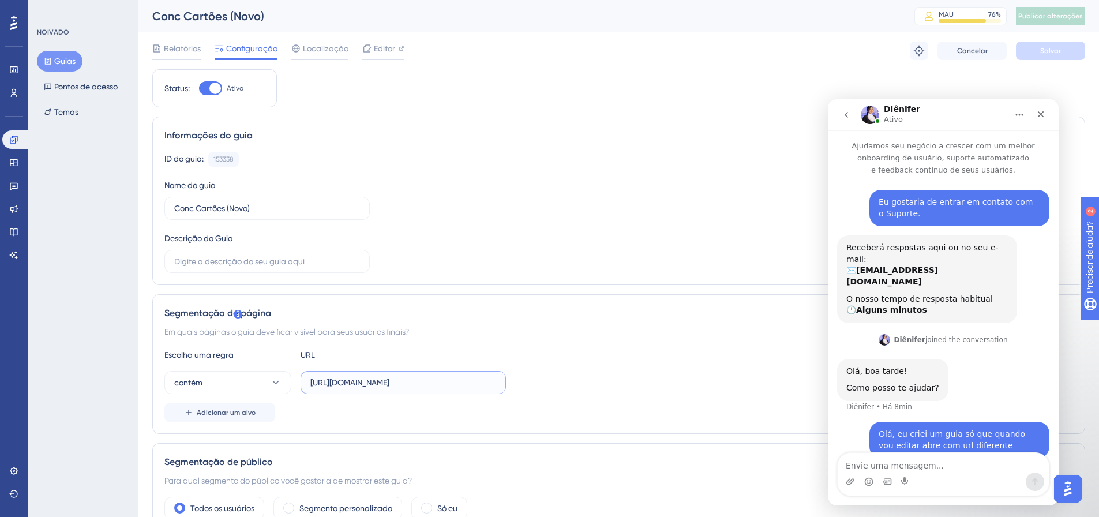
click at [361, 382] on input "[URL][DOMAIN_NAME]" at bounding box center [403, 382] width 186 height 13
click at [904, 463] on textarea "Envie uma mensagem..." at bounding box center [943, 463] width 211 height 20
paste textarea "[URL][DOMAIN_NAME]"
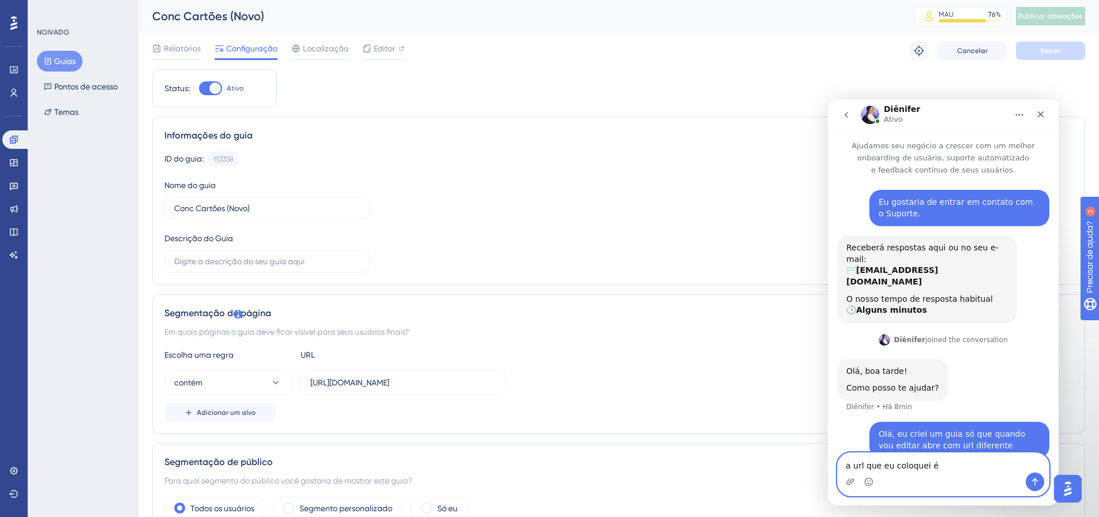
type textarea "a url que eu coloquei é https://linx.microvix.com.br/lb-erpwebapp/gestao-financ…"
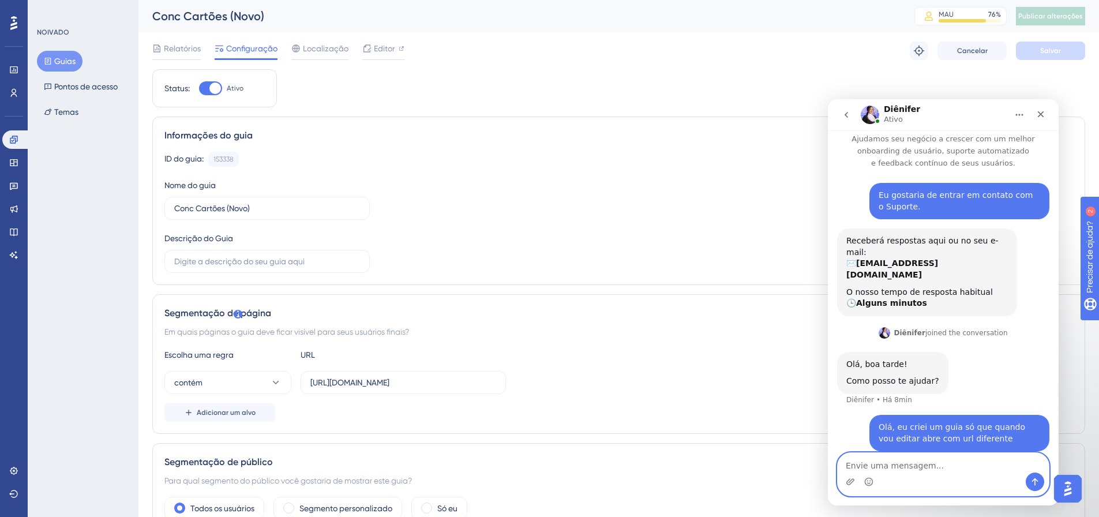
scroll to position [44, 0]
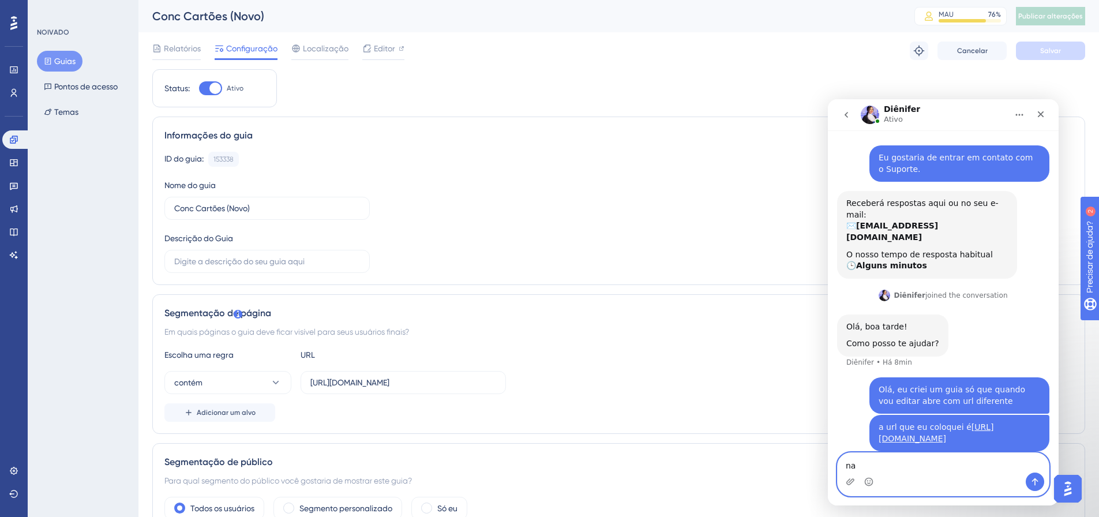
type textarea "n"
paste textarea "inx-rc.microvix.com.br/lb-erpwebapp"
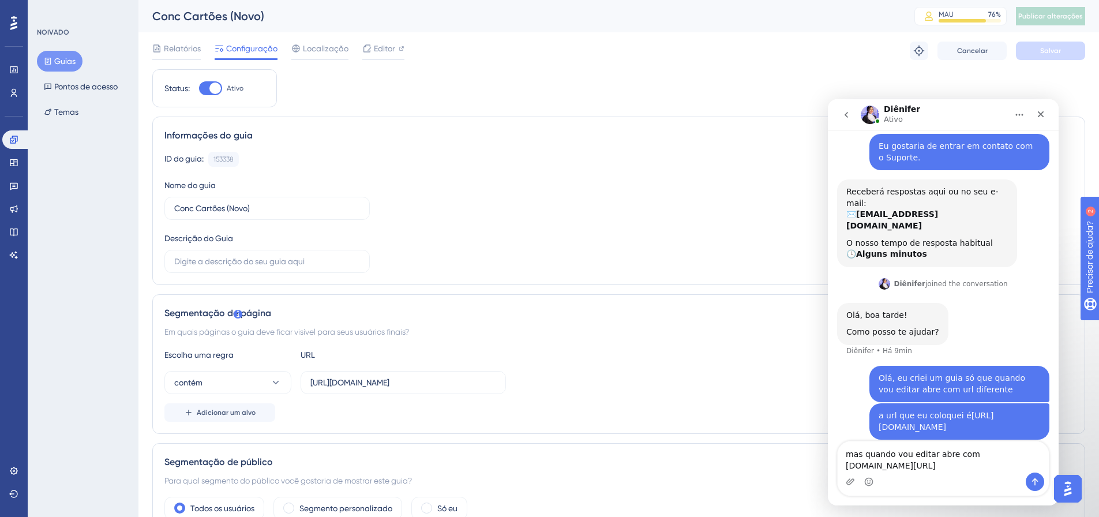
drag, startPoint x: 1027, startPoint y: 412, endPoint x: 913, endPoint y: 414, distance: 113.7
click at [913, 414] on div "a url que eu coloquei é https://linx.microvix.com.br/lb-erpwebapp/gestao-financ…" at bounding box center [960, 421] width 162 height 22
copy link "/gestao-financeira/dashboard"
click at [967, 461] on textarea "mas quando vou editar abre com inx-rc.microvix.com.br/lb-erpwebapp" at bounding box center [943, 456] width 211 height 31
paste textarea "/gestao-financeira/dashboard"
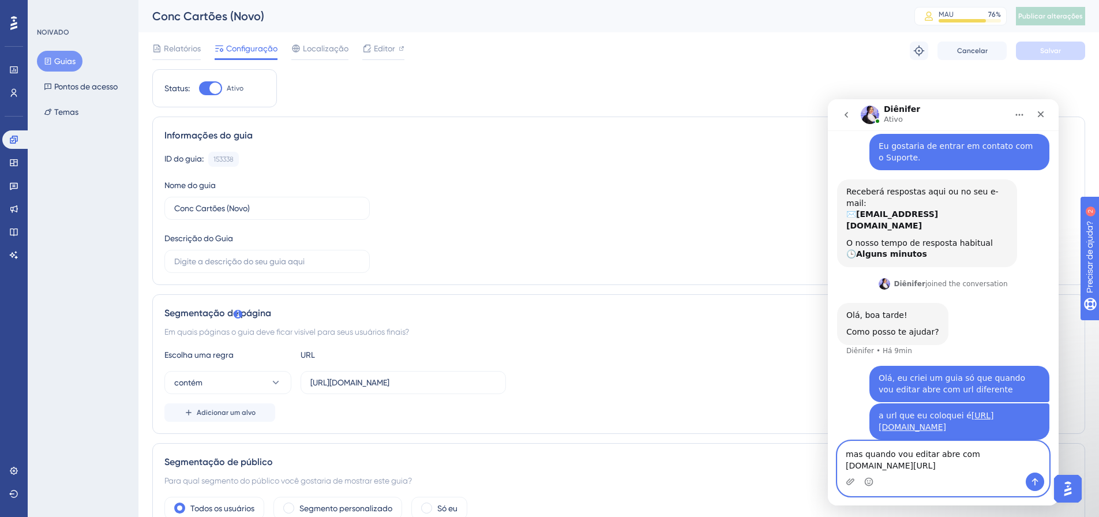
scroll to position [67, 0]
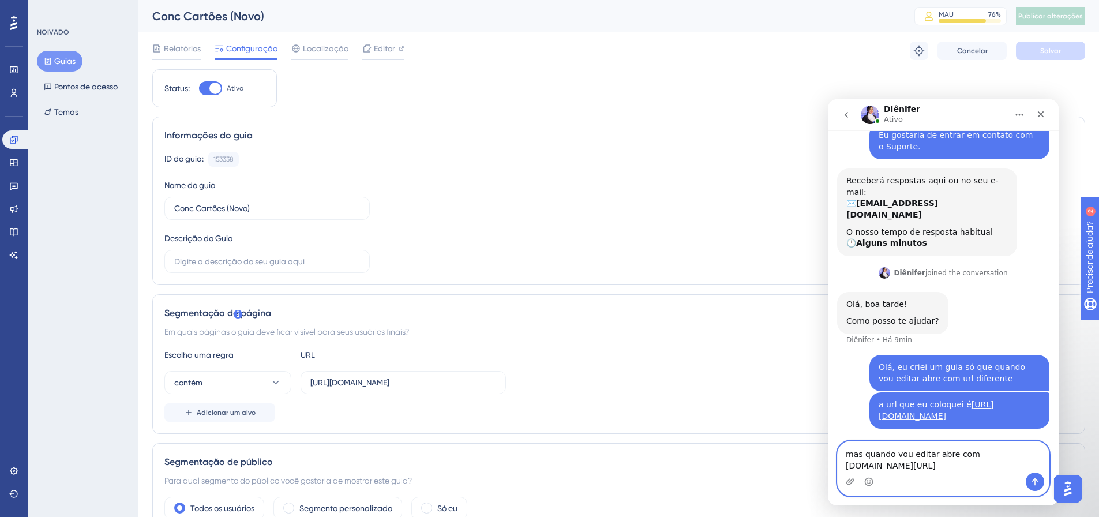
drag, startPoint x: 963, startPoint y: 454, endPoint x: 967, endPoint y: 444, distance: 10.6
click at [967, 444] on textarea "mas quando vou editar abre com inx-rc.microvix.com.br/lb-erpwebapp/gestao-finan…" at bounding box center [943, 456] width 211 height 31
paste textarea "https://l"
type textarea "mas quando vou editar abre com https://linx-rc.microvix.com.br/lb-erpwebapp/ges…"
click at [1040, 483] on button "Enviar mensagem…" at bounding box center [1035, 481] width 18 height 18
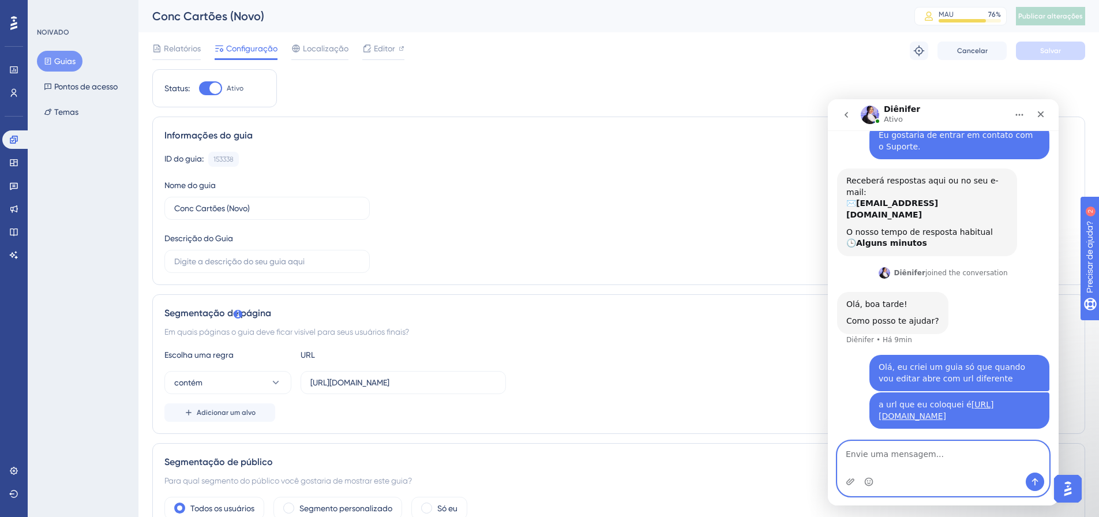
scroll to position [93, 0]
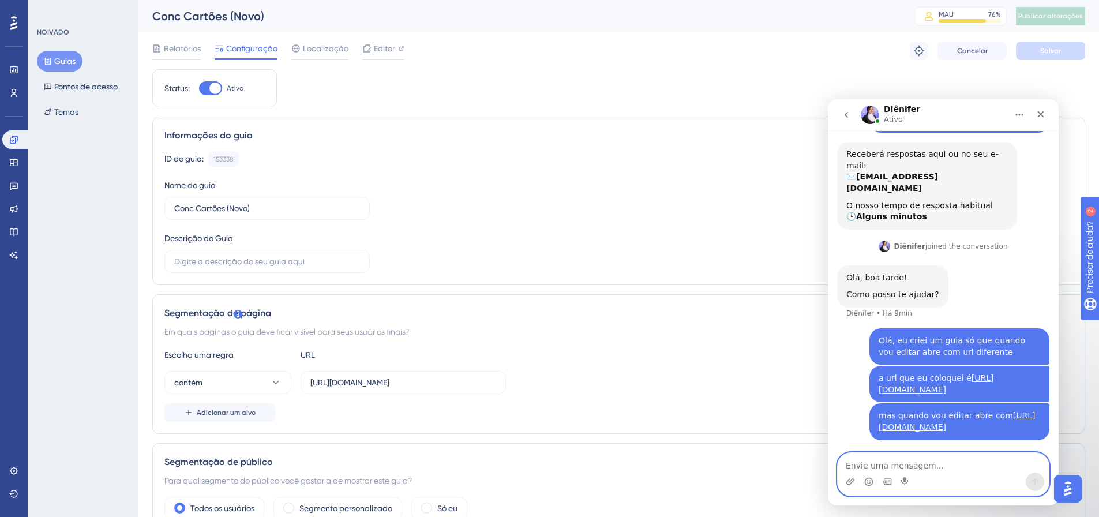
click at [929, 467] on textarea "Envie uma mensagem..." at bounding box center [943, 463] width 211 height 20
type textarea "como eu faço [PERSON_NAME]?"
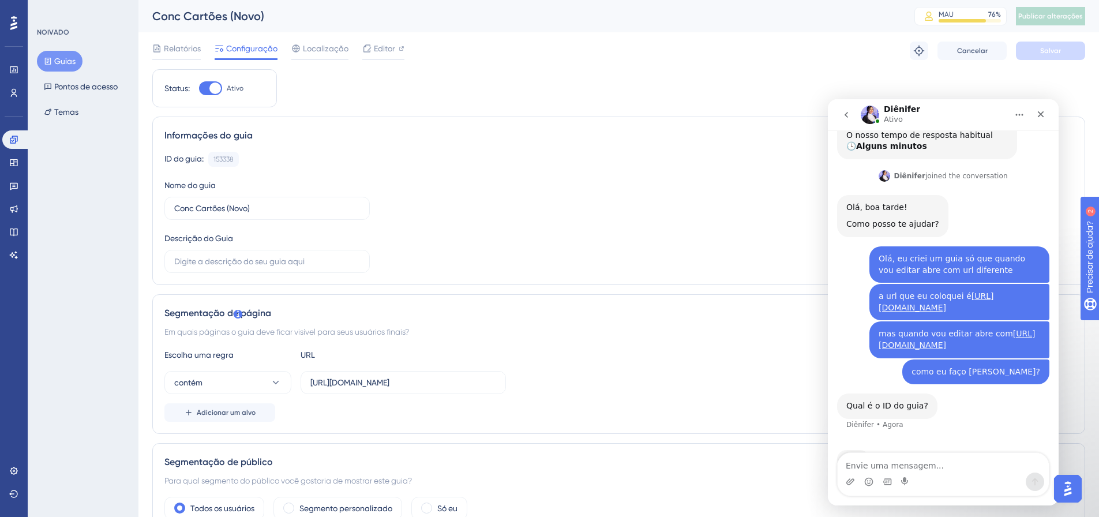
scroll to position [198, 0]
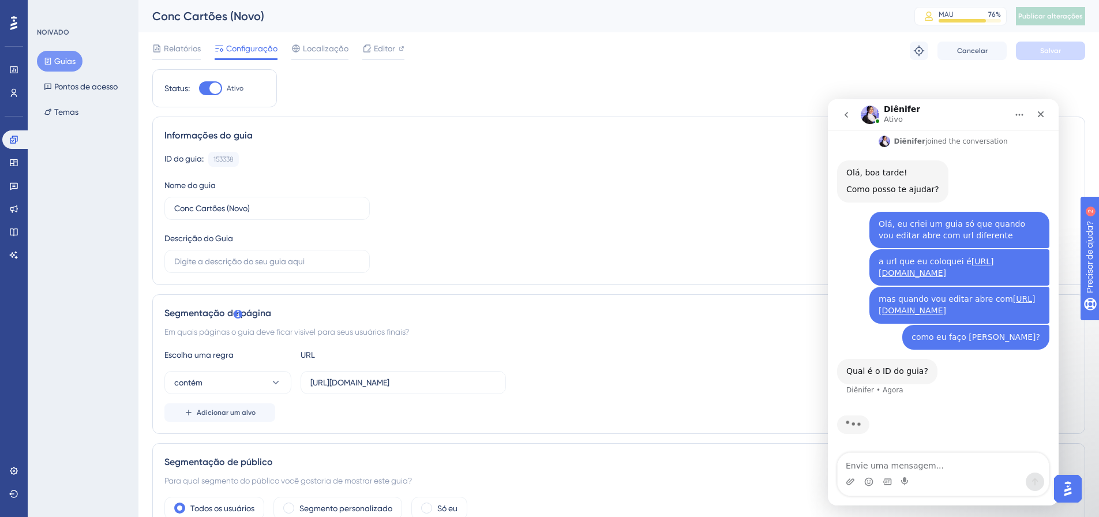
click at [61, 62] on font "Guias" at bounding box center [64, 61] width 21 height 9
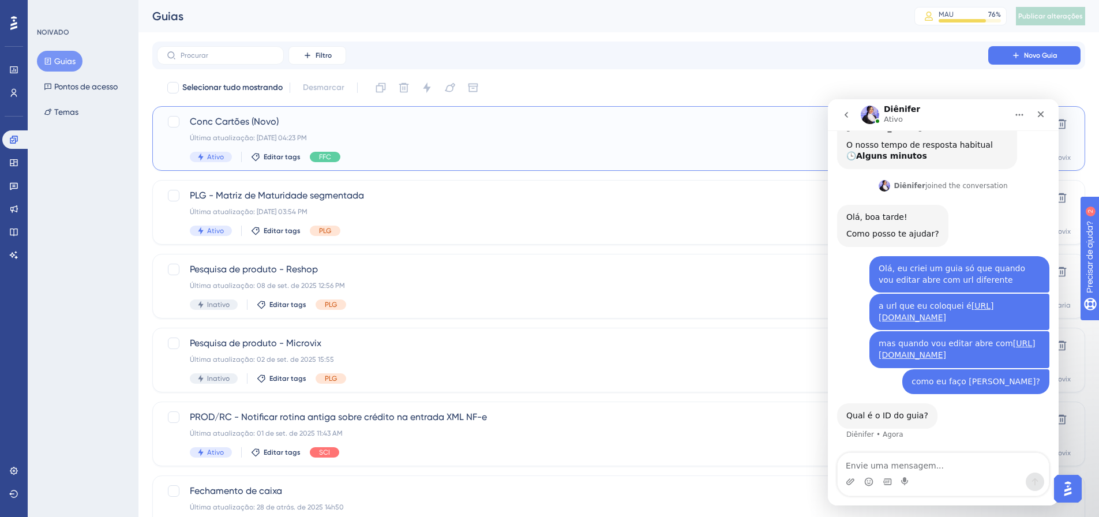
click at [256, 121] on font "Conc Cartões (Novo)" at bounding box center [234, 121] width 89 height 11
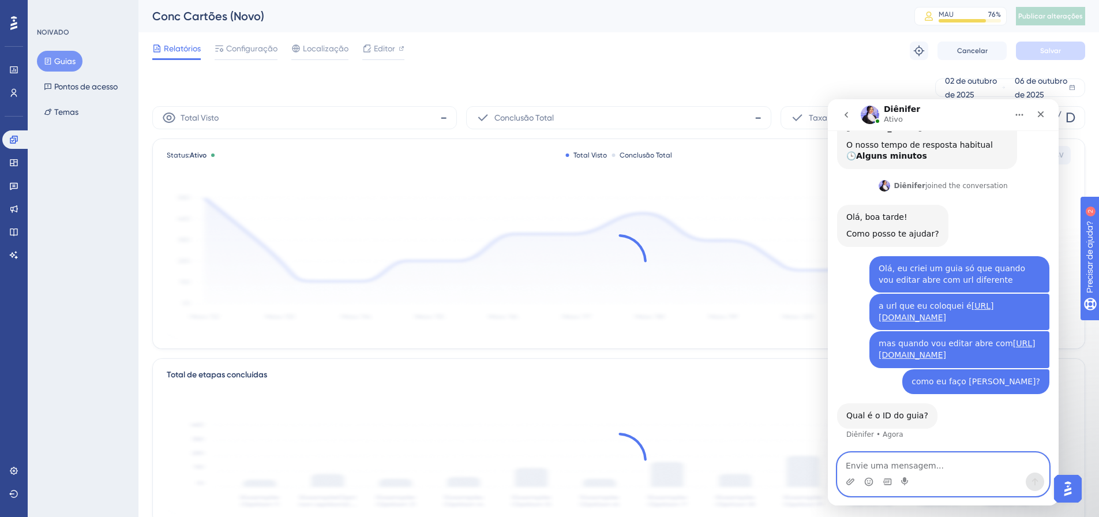
click at [960, 464] on textarea "Envie uma mensagem..." at bounding box center [943, 463] width 211 height 20
paste textarea "153338"
type textarea "153338"
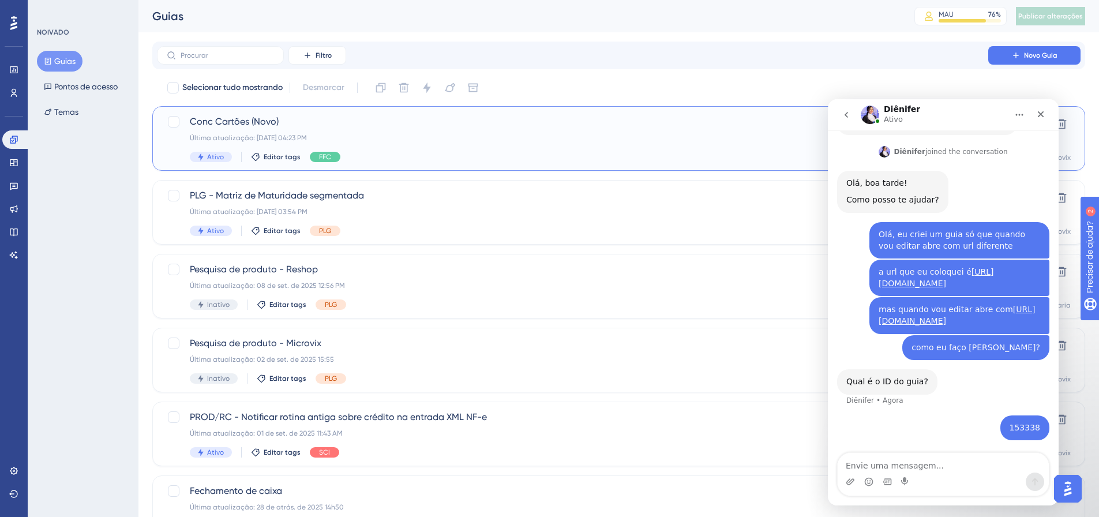
click at [412, 141] on div "Última atualização: 06 de out. de 2025 04:23 PM" at bounding box center [573, 137] width 766 height 9
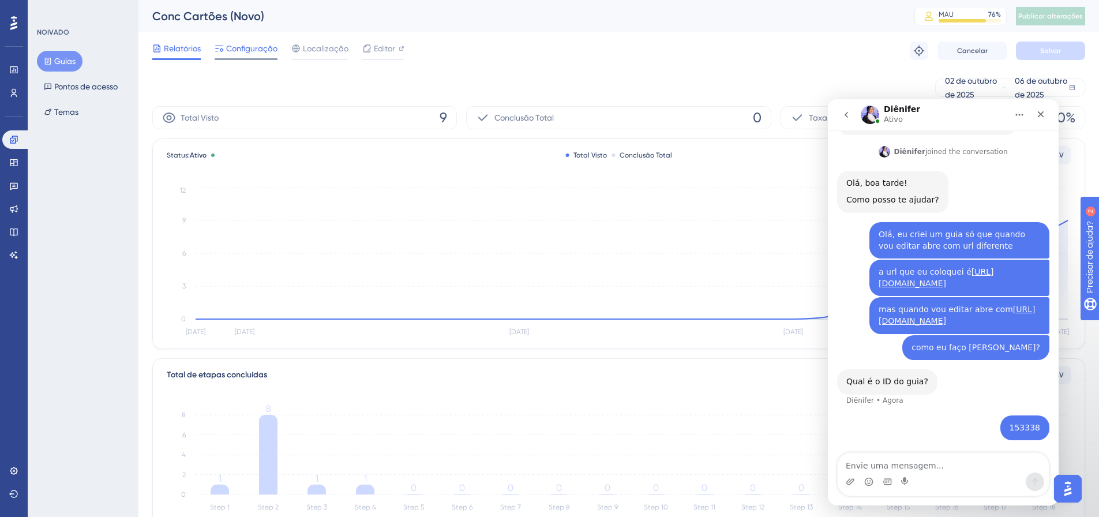
click at [265, 46] on font "Configuração" at bounding box center [251, 48] width 51 height 9
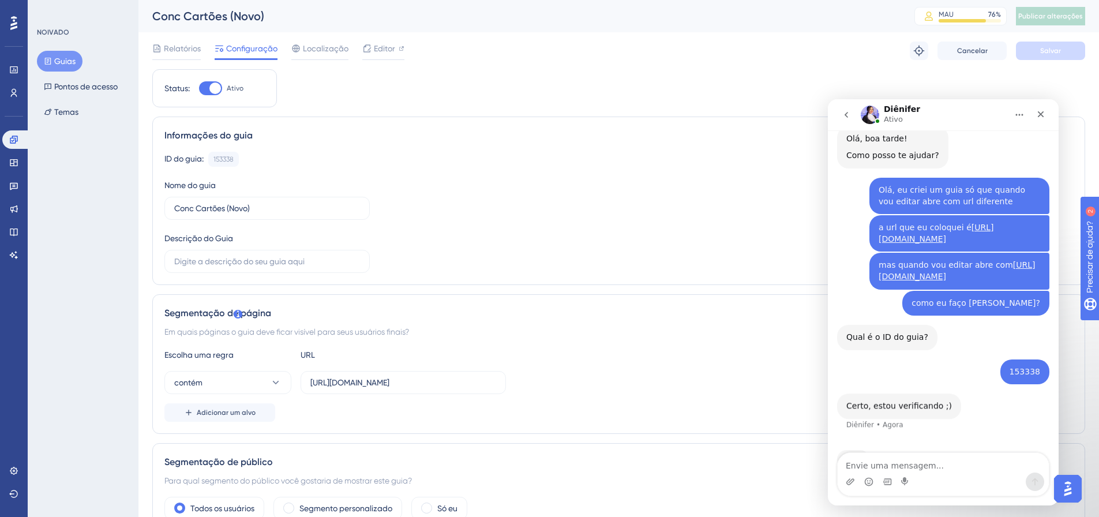
scroll to position [267, 0]
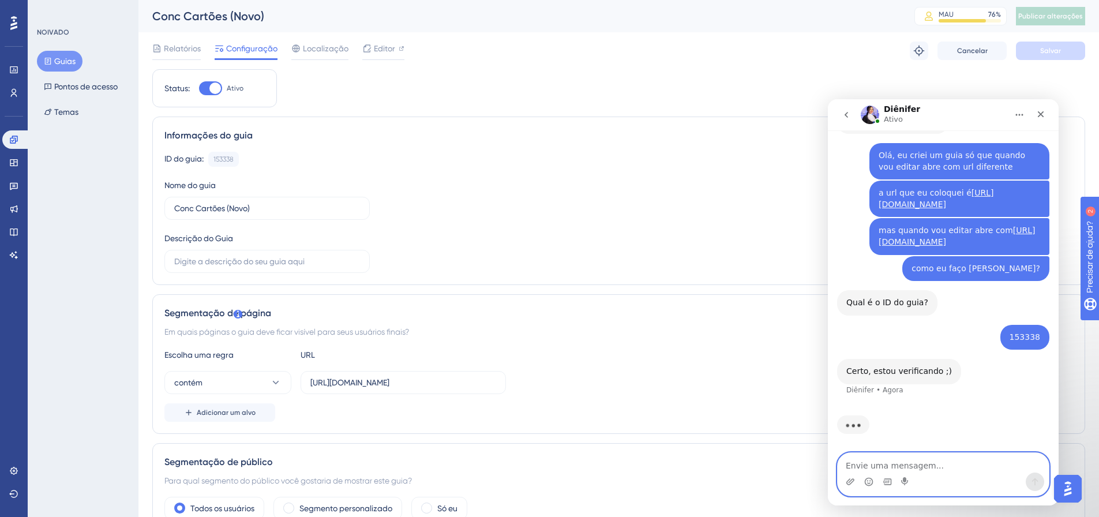
click at [903, 459] on textarea "Envie uma mensagem..." at bounding box center [943, 463] width 211 height 20
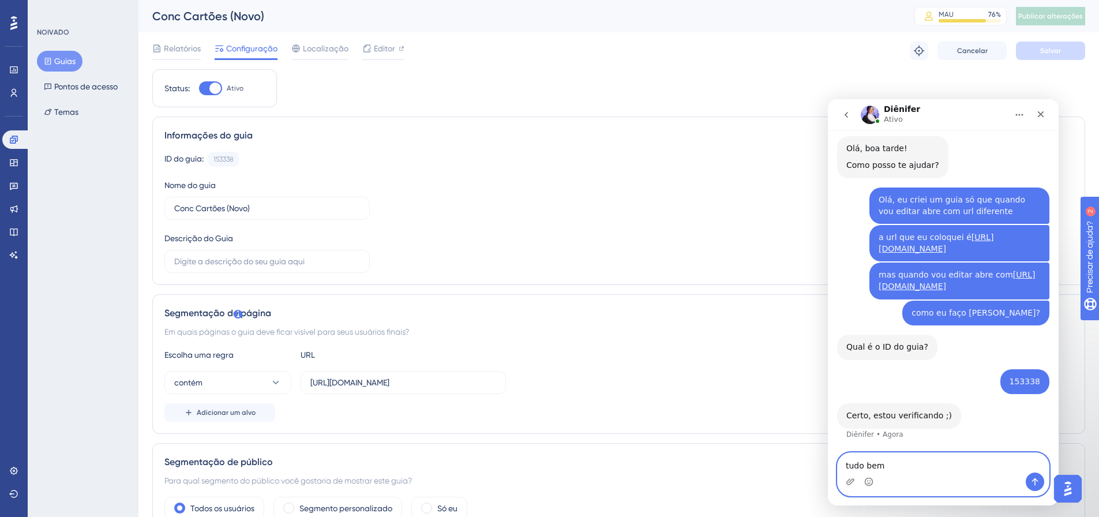
type textarea "tudo bem"
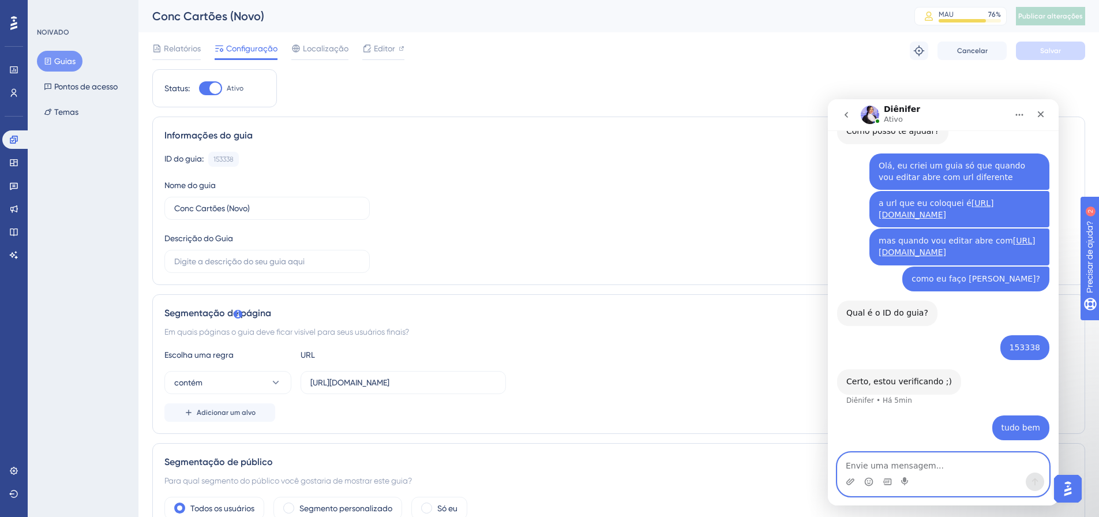
scroll to position [301, 0]
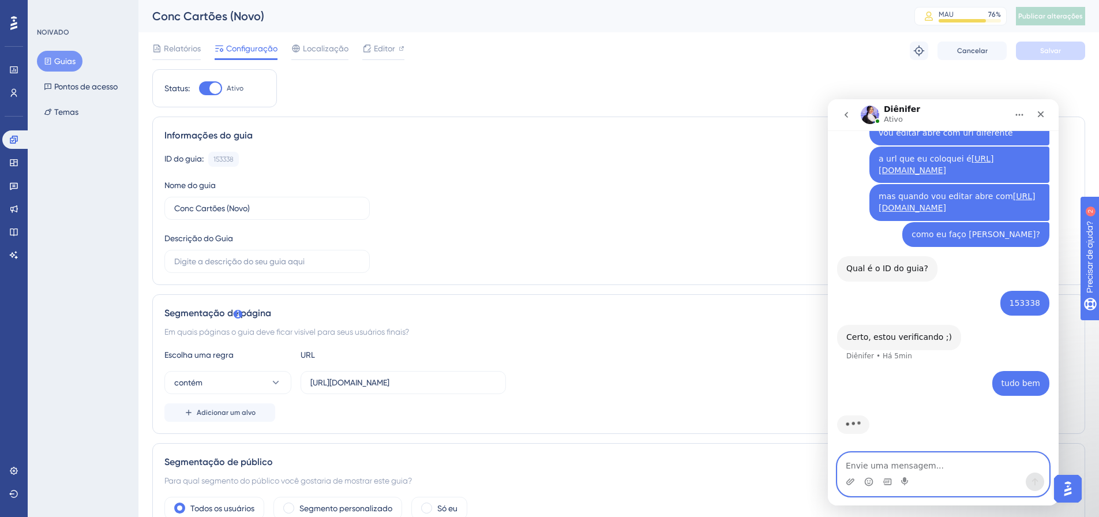
click at [916, 461] on textarea "Envie uma mensagem..." at bounding box center [943, 463] width 211 height 20
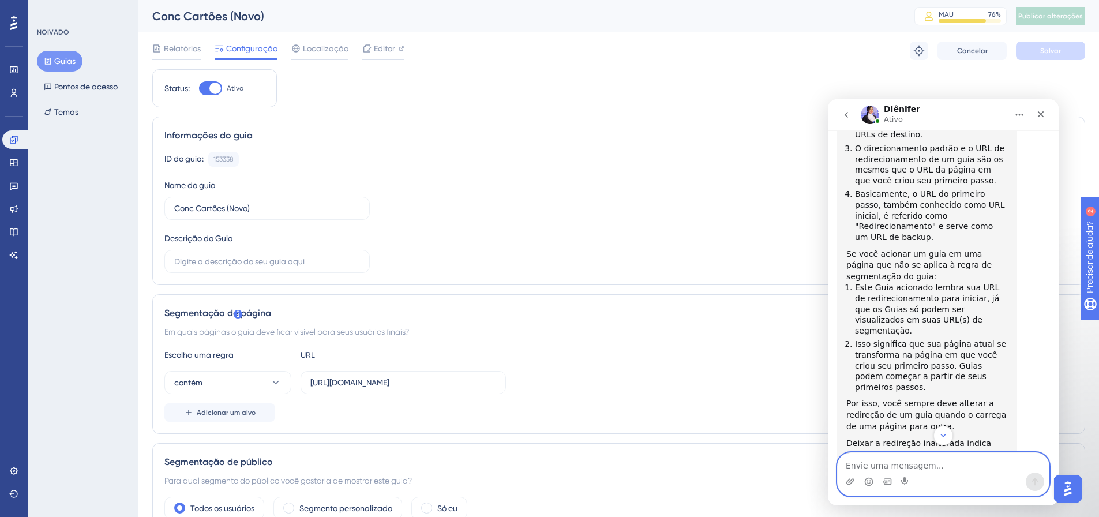
scroll to position [812, 0]
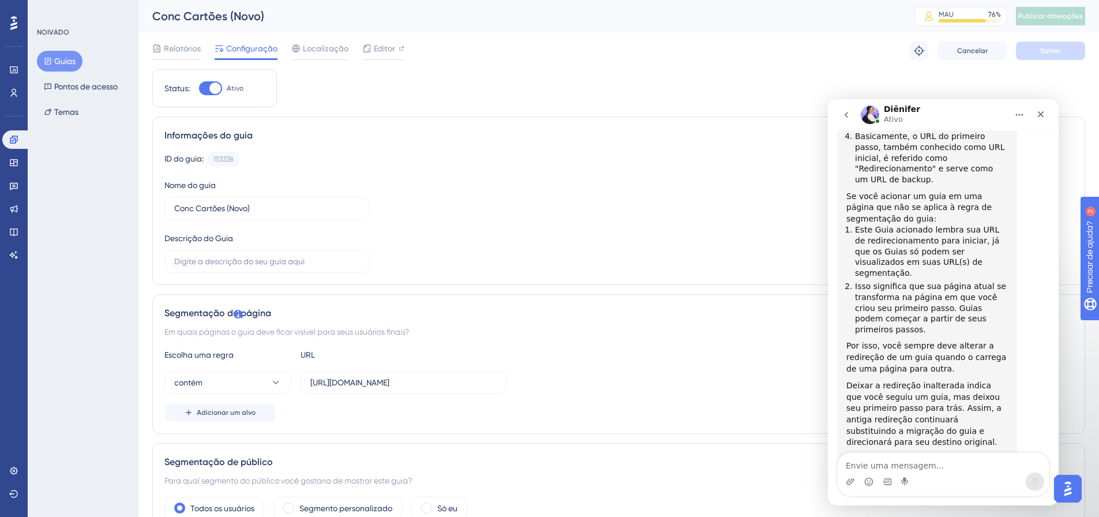
click at [981, 466] on link "artigo" at bounding box center [993, 470] width 24 height 9
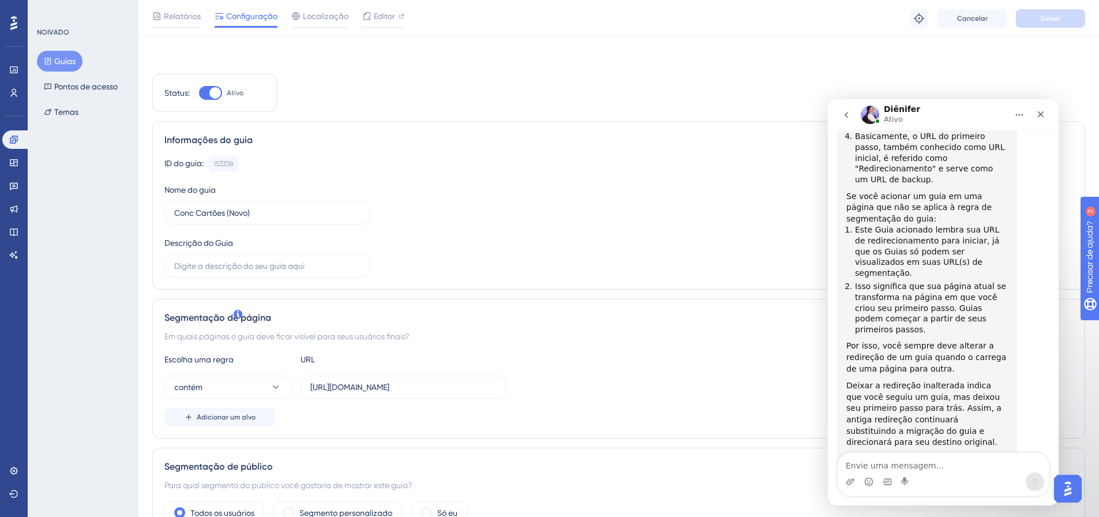
scroll to position [231, 0]
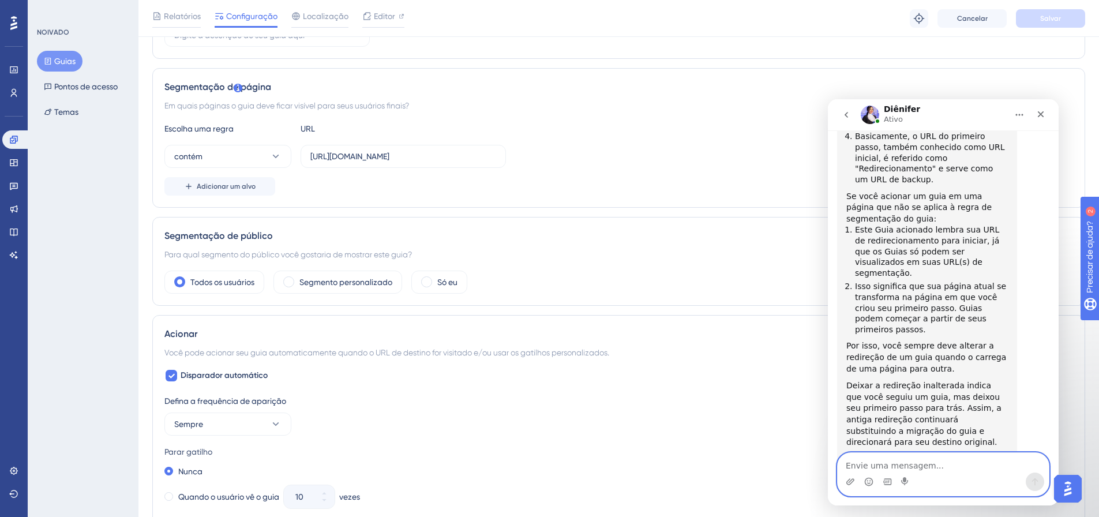
click at [909, 460] on textarea "Envie uma mensagem..." at bounding box center [943, 463] width 211 height 20
type textarea "então tenho que alterar nos passos do guia também?"
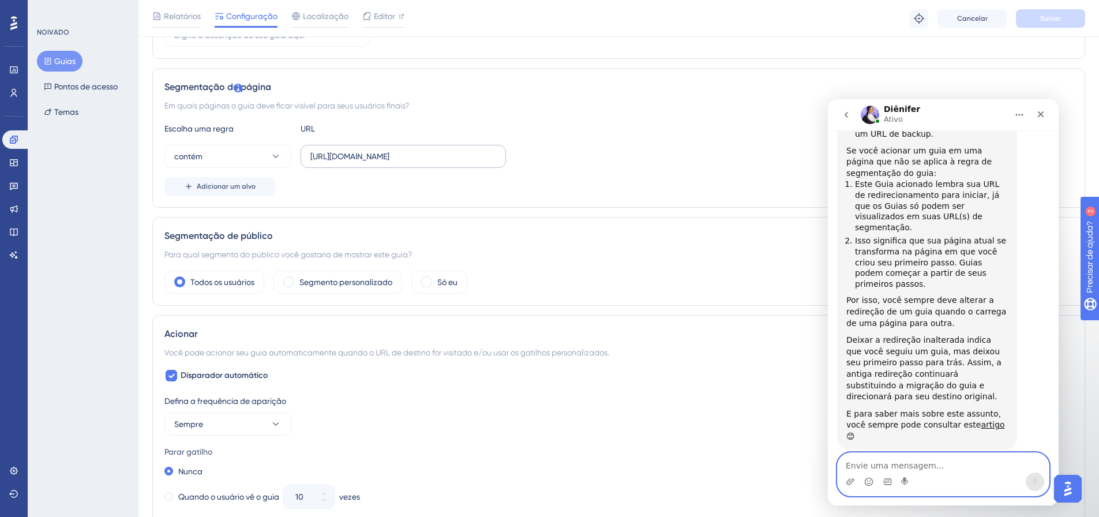
scroll to position [0, 0]
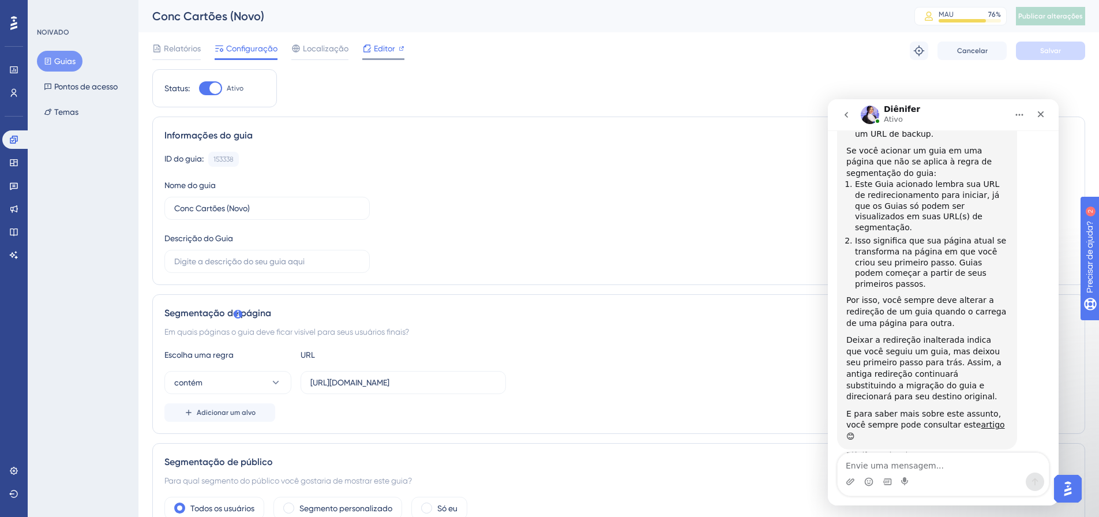
click at [385, 49] on font "Editor" at bounding box center [384, 48] width 21 height 9
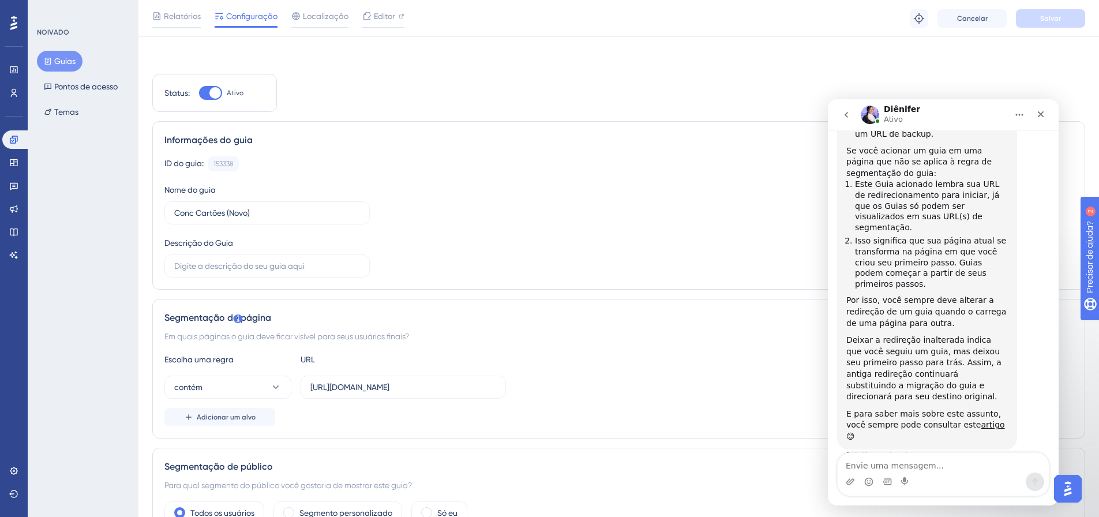
scroll to position [173, 0]
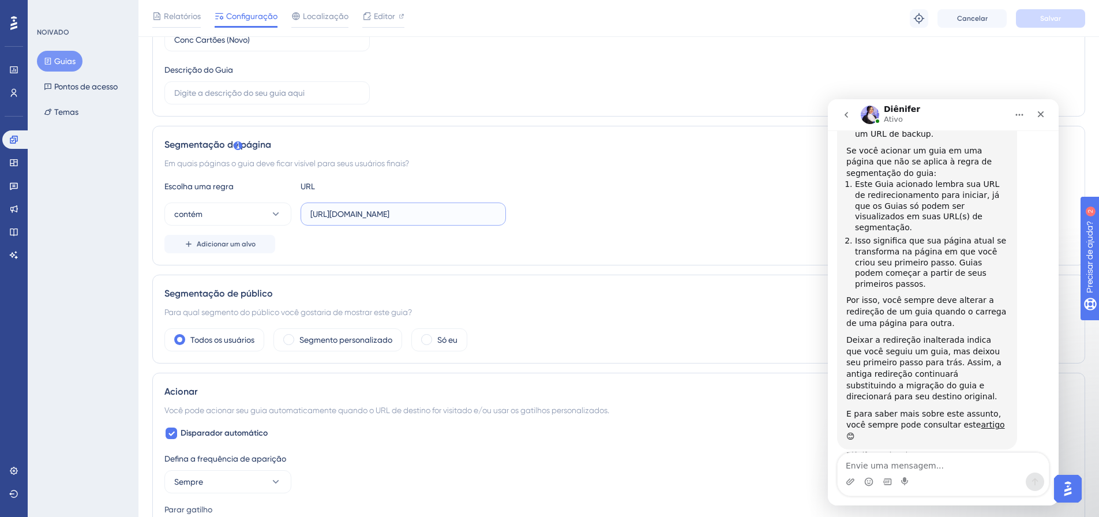
click at [418, 215] on input "[URL][DOMAIN_NAME]" at bounding box center [403, 214] width 186 height 13
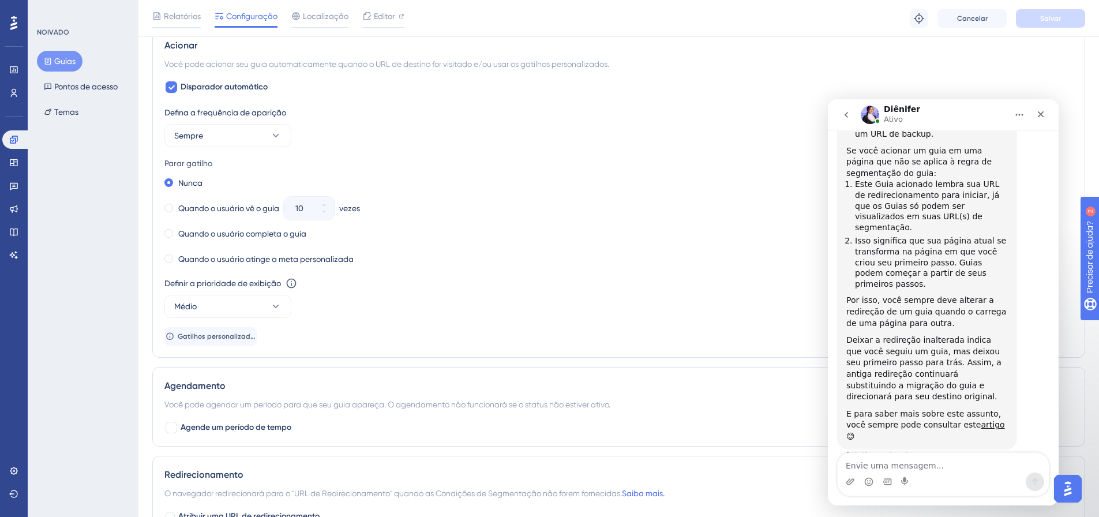
scroll to position [753, 0]
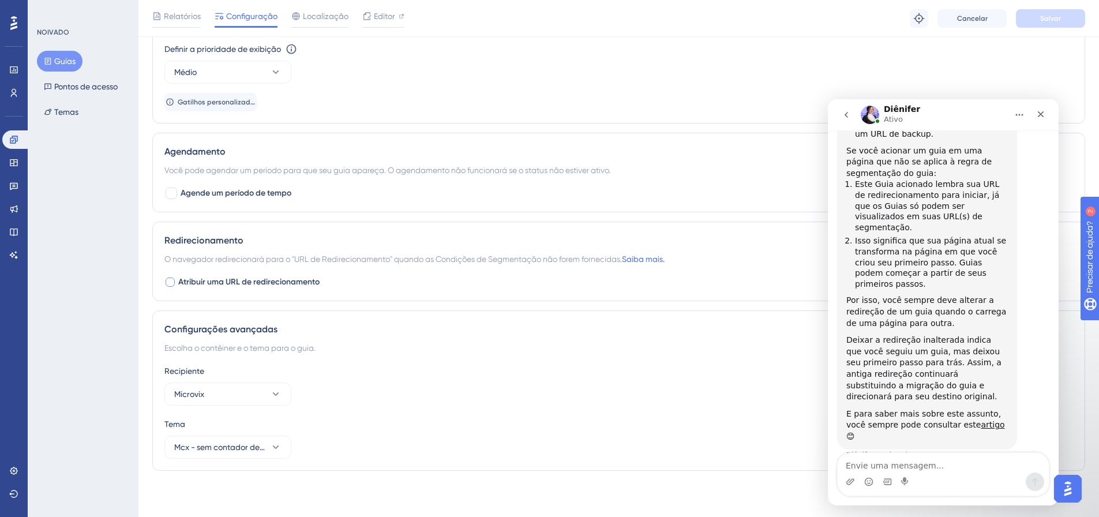
click at [215, 283] on font "Atribuir uma URL de redirecionamento" at bounding box center [248, 282] width 141 height 10
checkbox input "true"
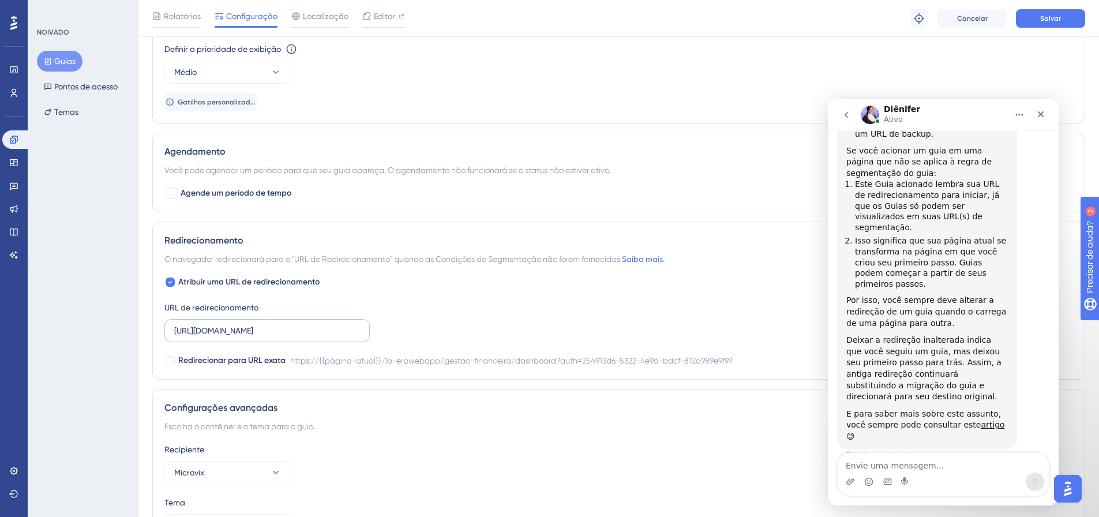
click at [254, 340] on label "https://linx-rc.microvix.com.br/lb-erpwebapp/gestao-financeira/dashboard?auth=2…" at bounding box center [266, 330] width 205 height 23
click at [254, 337] on input "https://linx-rc.microvix.com.br/lb-erpwebapp/gestao-financeira/dashboard?auth=2…" at bounding box center [267, 330] width 186 height 13
click at [256, 331] on input "https://linx-rc.microvix.com.br/lb-erpwebapp/gestao-financeira/dashboard?auth=2…" at bounding box center [267, 330] width 186 height 13
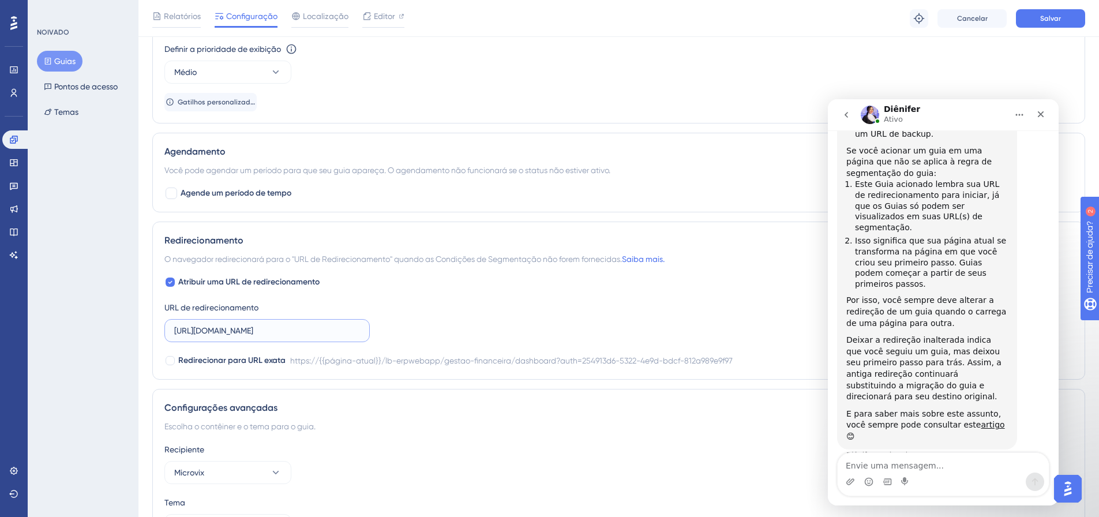
click at [256, 331] on input "https://linx-rc.microvix.com.br/lb-erpwebapp/gestao-financeira/dashboard?auth=2…" at bounding box center [267, 330] width 186 height 13
paste input "[URL][DOMAIN_NAME]"
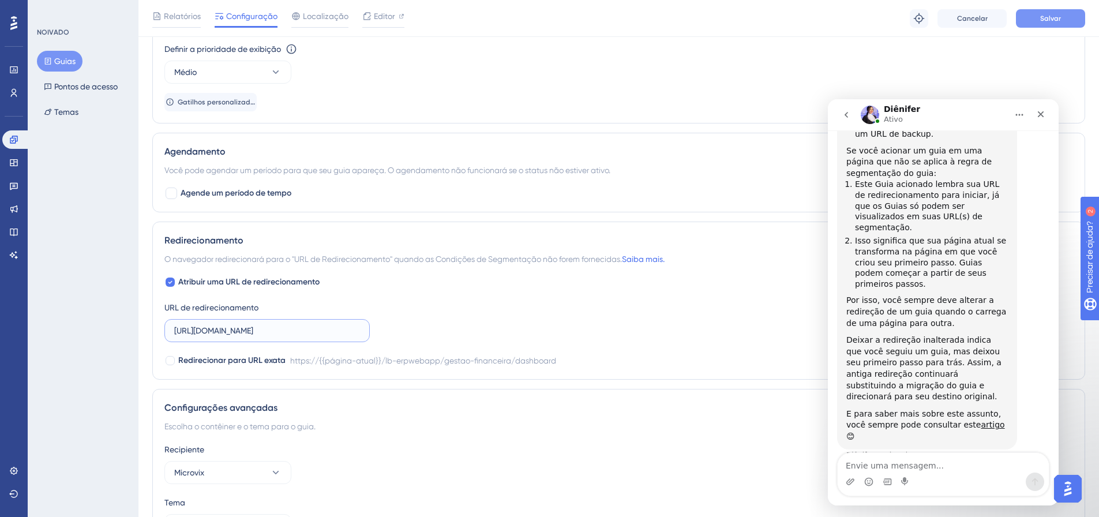
type input "[URL][DOMAIN_NAME]"
click at [1051, 19] on font "Salvar" at bounding box center [1050, 18] width 21 height 8
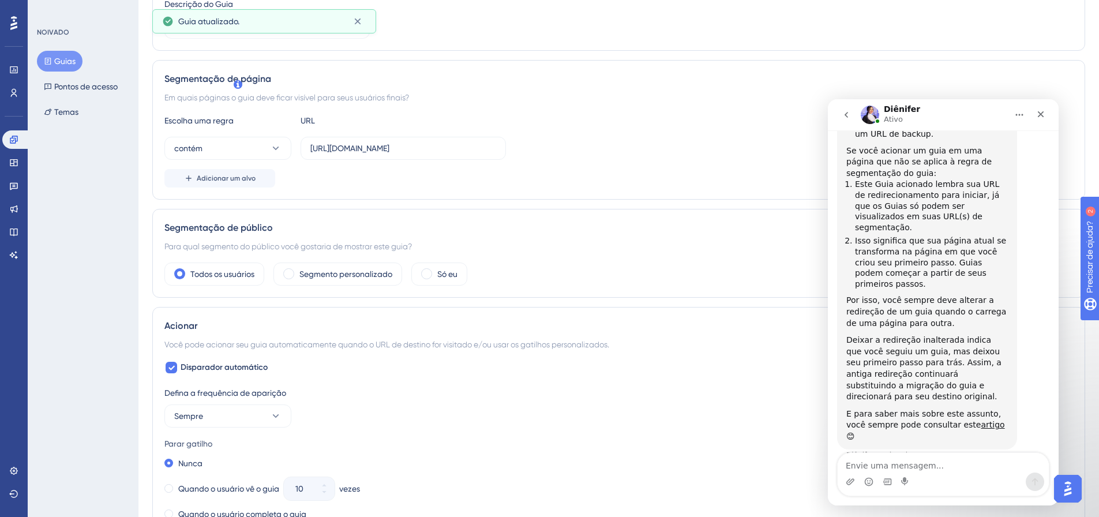
scroll to position [0, 0]
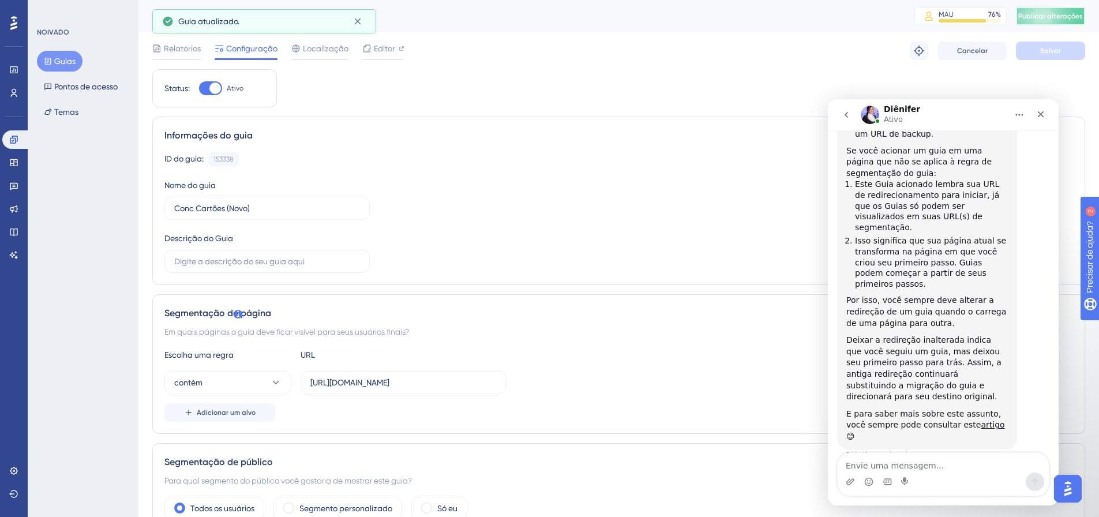
click at [1060, 19] on font "Publicar alterações" at bounding box center [1050, 16] width 65 height 8
click at [382, 52] on font "Editor" at bounding box center [384, 48] width 21 height 9
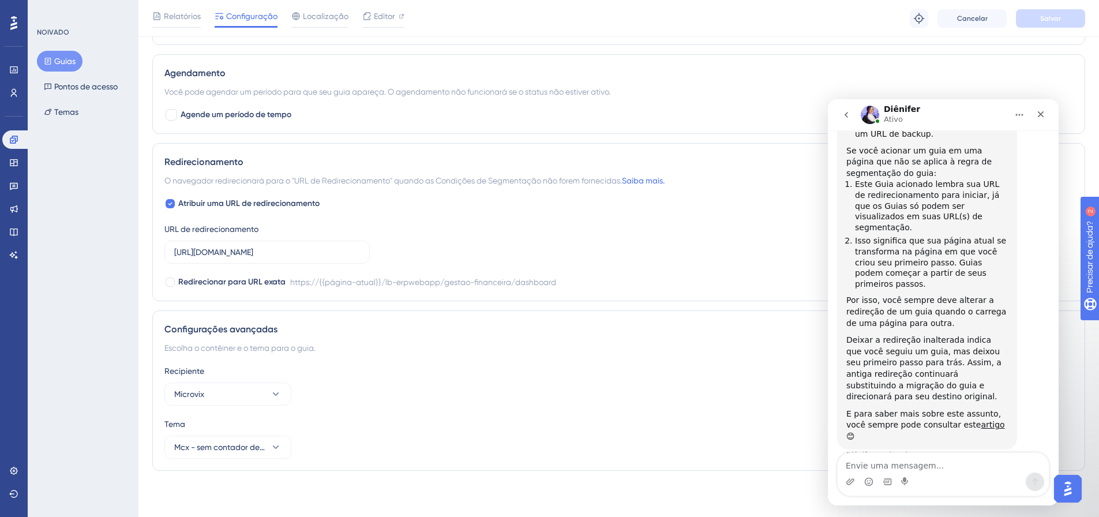
scroll to position [486, 0]
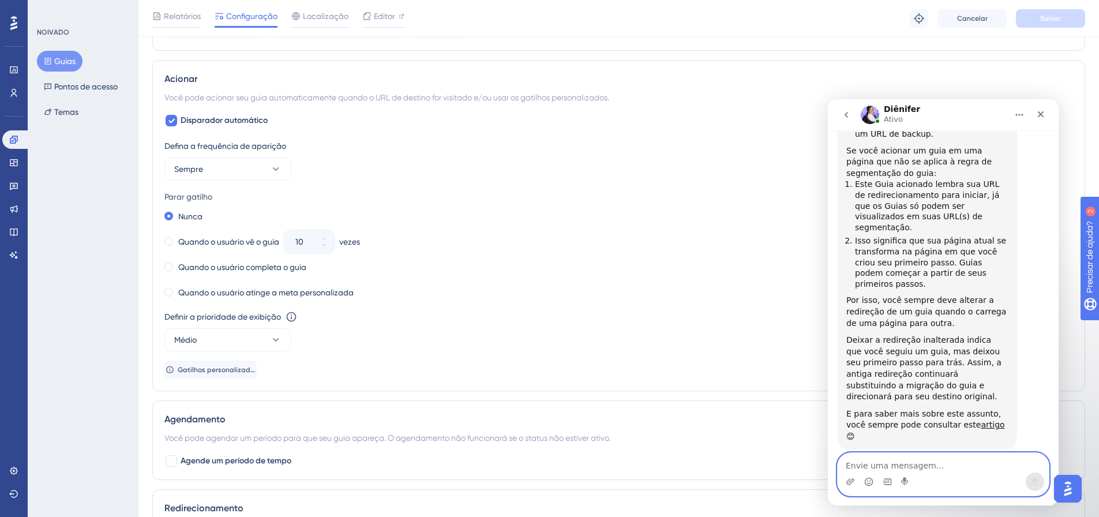
click at [910, 466] on textarea "Envie uma mensagem..." at bounding box center [943, 463] width 211 height 20
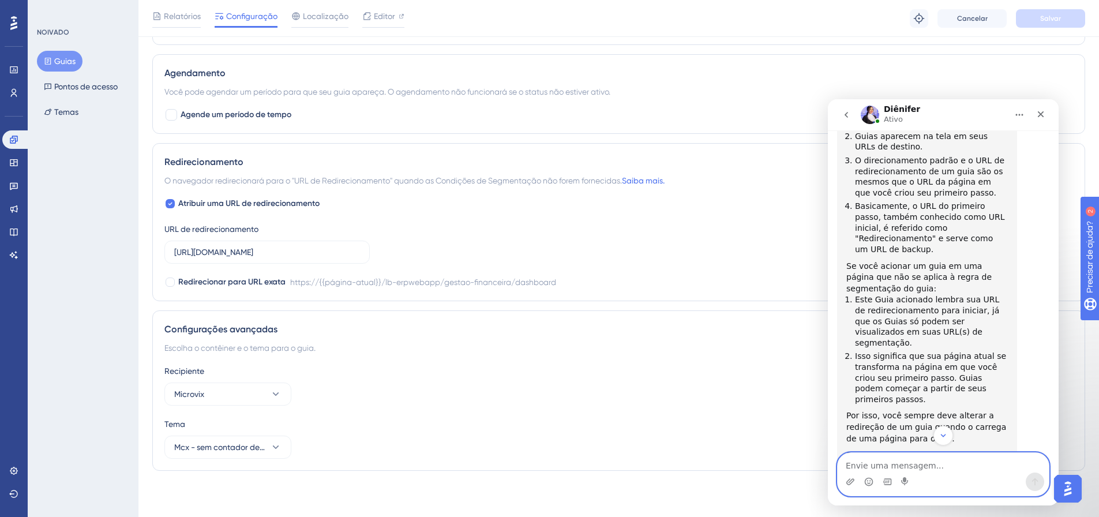
scroll to position [857, 0]
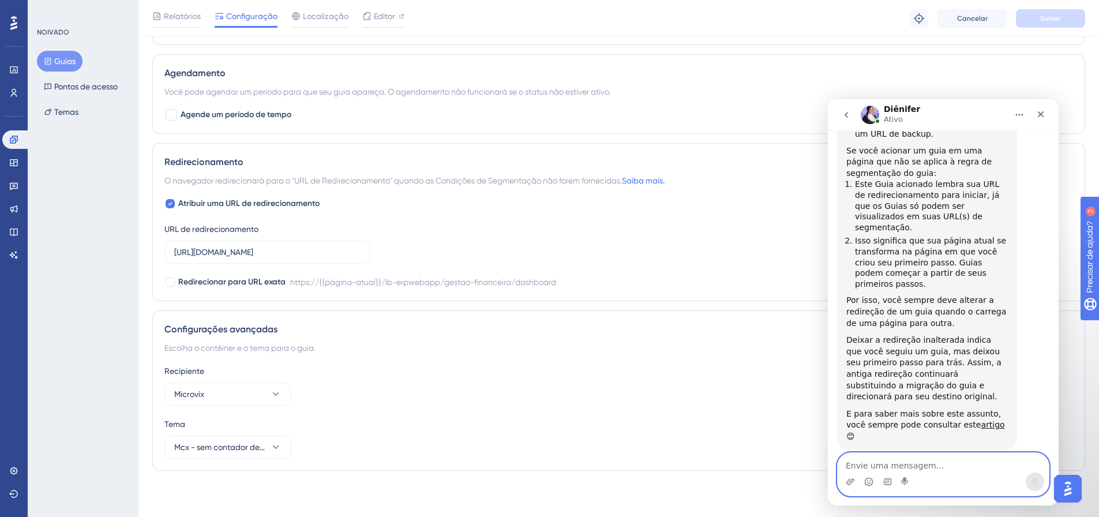
click at [888, 460] on textarea "Envie uma mensagem..." at bounding box center [943, 463] width 211 height 20
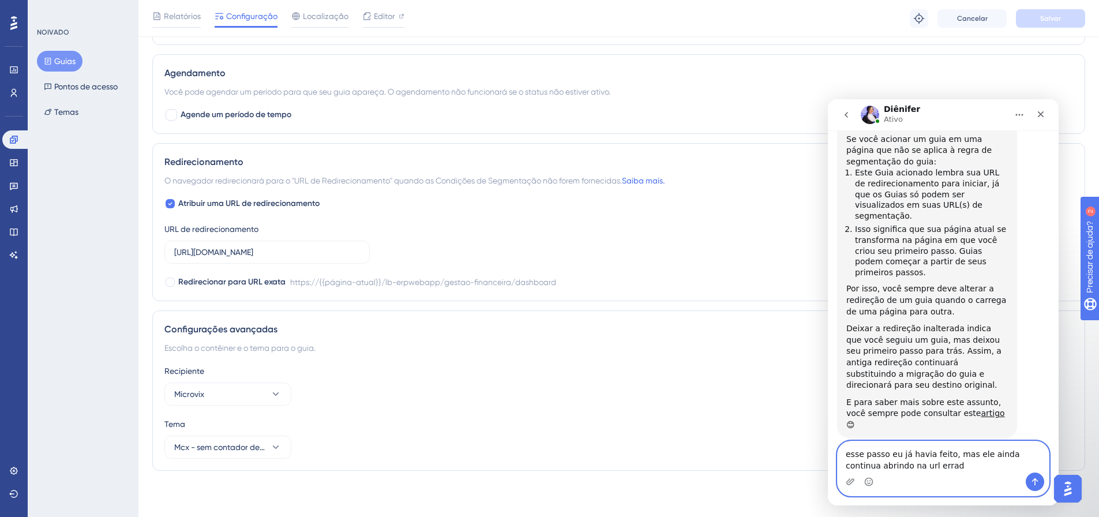
type textarea "esse passo eu já havia feito, mas ele ainda continua abrindo na url errada"
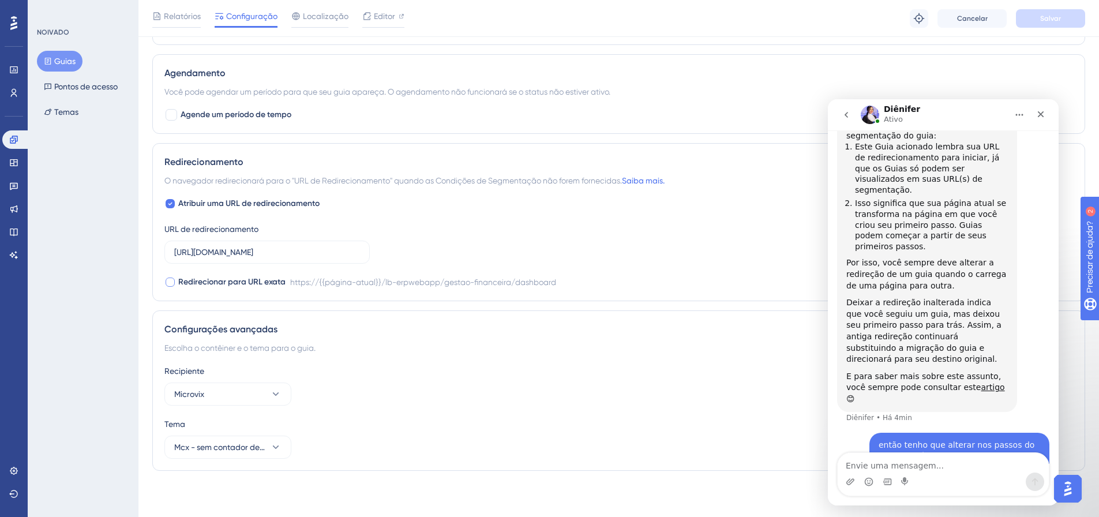
click at [236, 280] on font "Redirecionar para URL exata" at bounding box center [231, 282] width 107 height 10
checkbox input "true"
click at [1056, 14] on font "Salvar" at bounding box center [1050, 18] width 21 height 8
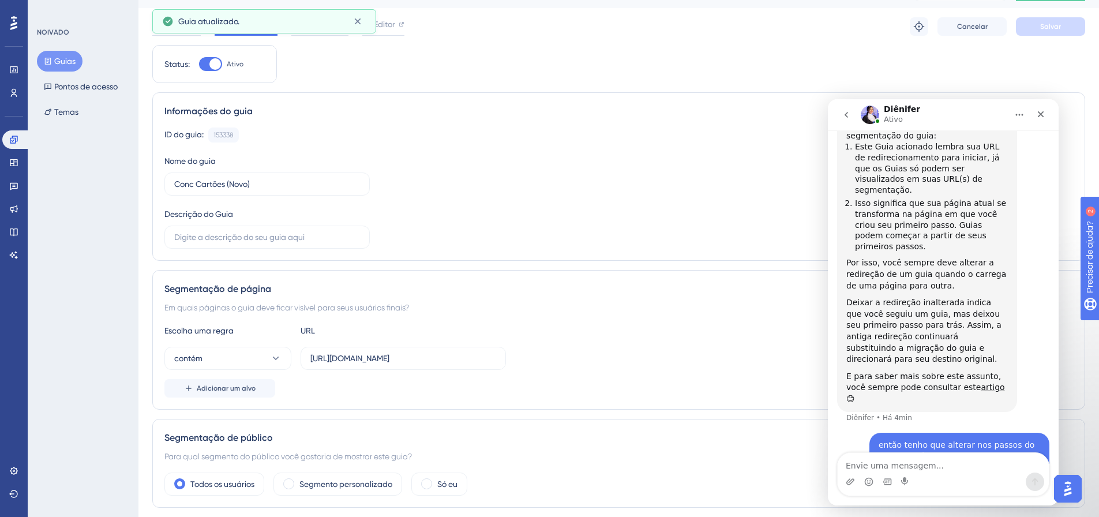
scroll to position [0, 0]
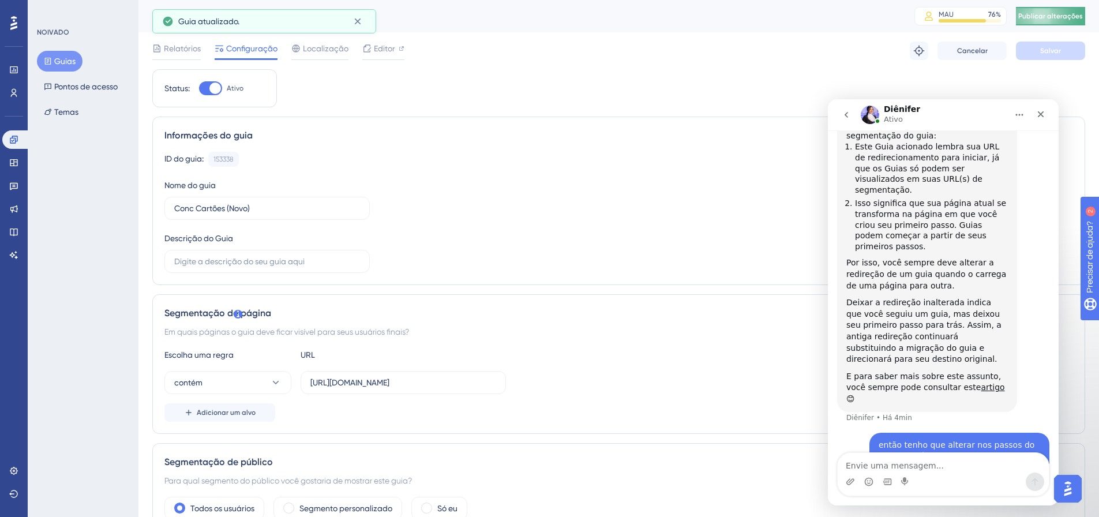
click at [1064, 7] on button "Publicar alterações" at bounding box center [1050, 16] width 69 height 18
click at [400, 46] on icon at bounding box center [402, 49] width 6 height 6
click at [77, 63] on button "Guias" at bounding box center [60, 61] width 46 height 21
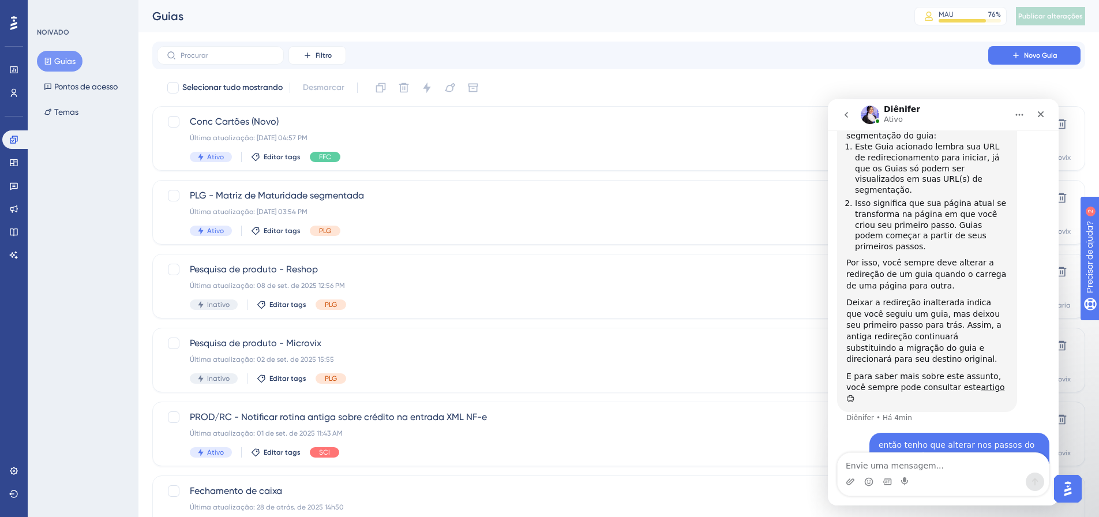
scroll to position [939, 0]
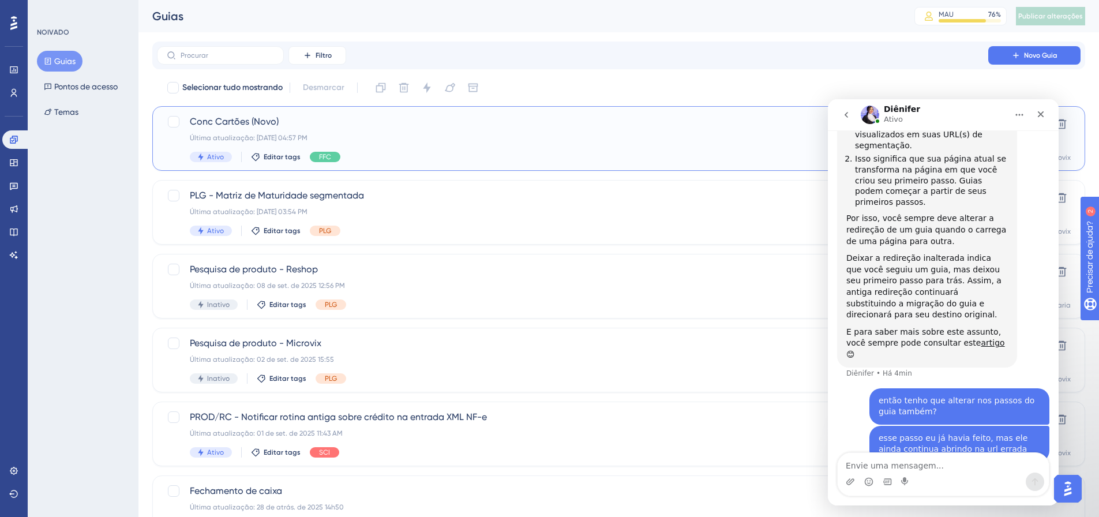
click at [583, 153] on div "Ativo Editar tags FFC" at bounding box center [573, 157] width 766 height 10
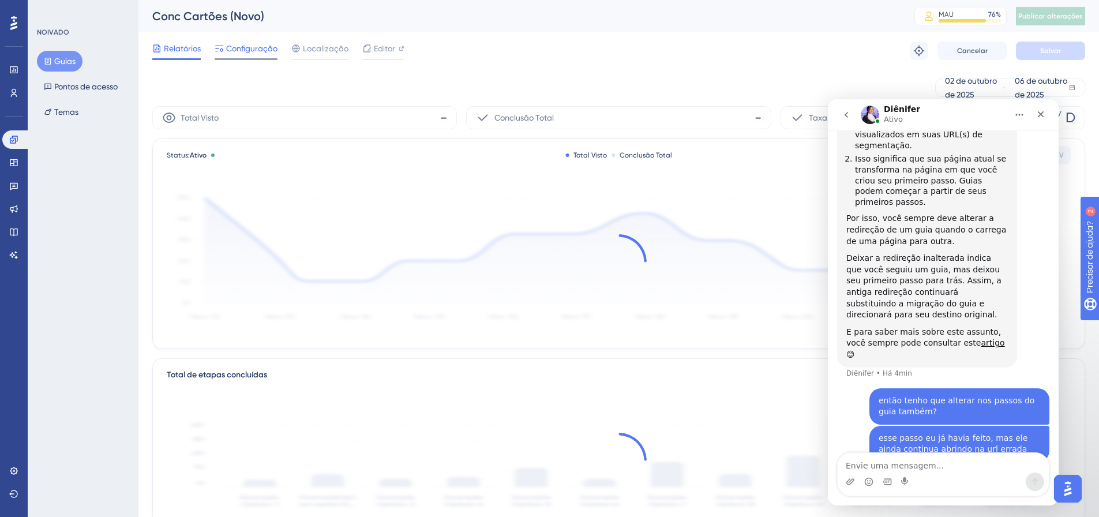
click at [259, 44] on font "Configuração" at bounding box center [251, 48] width 51 height 9
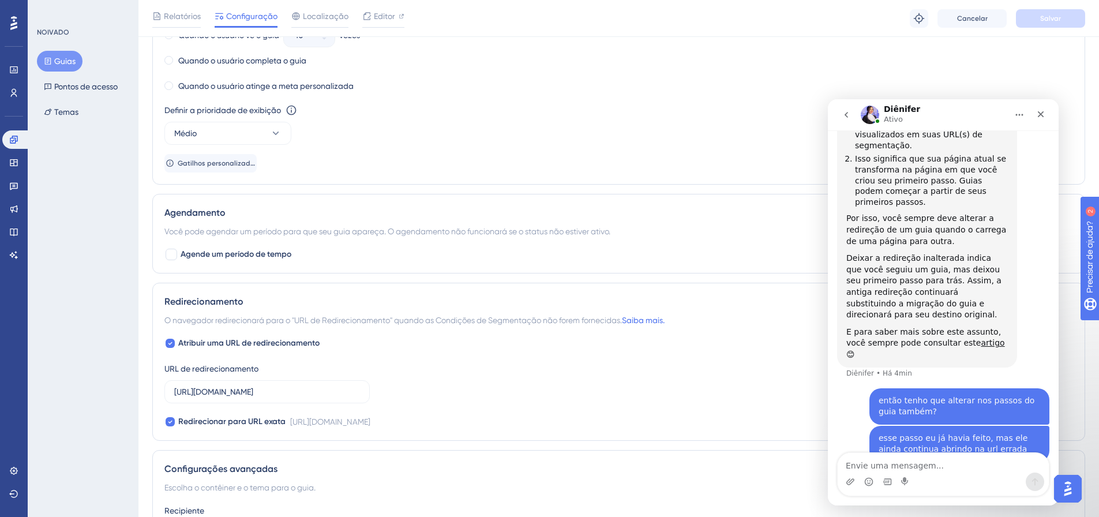
scroll to position [832, 0]
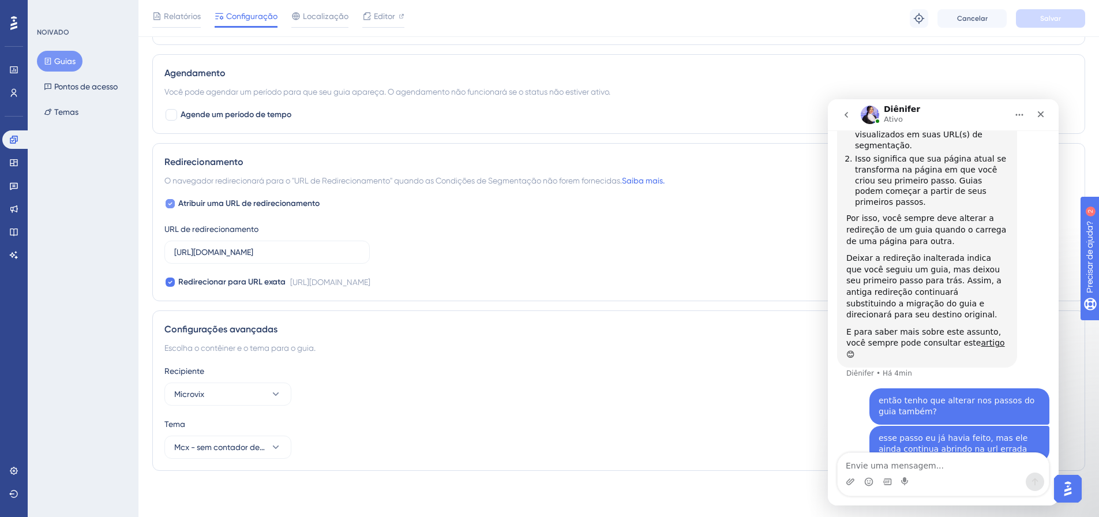
click at [283, 205] on font "Atribuir uma URL de redirecionamento" at bounding box center [248, 203] width 141 height 10
checkbox input "false"
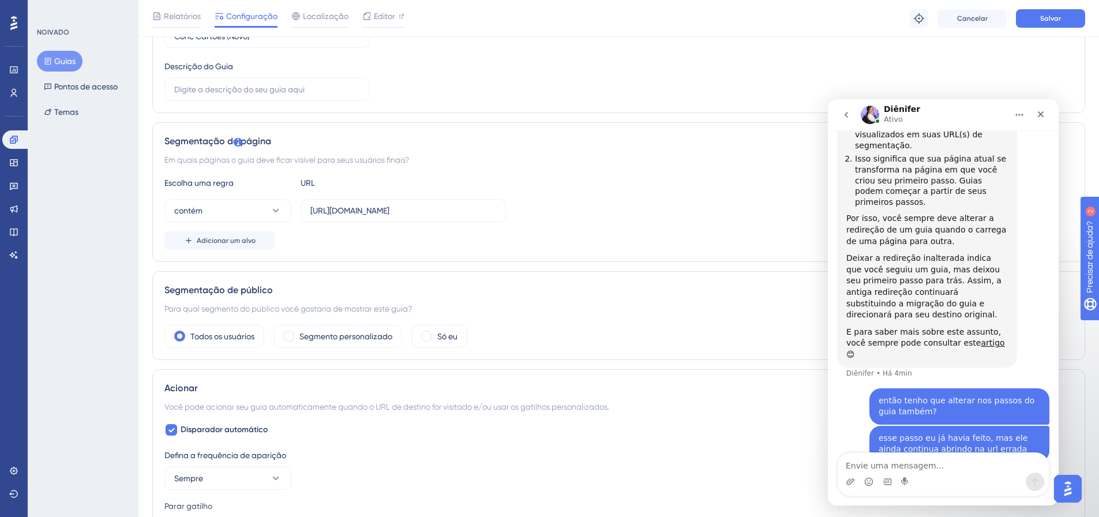
scroll to position [0, 0]
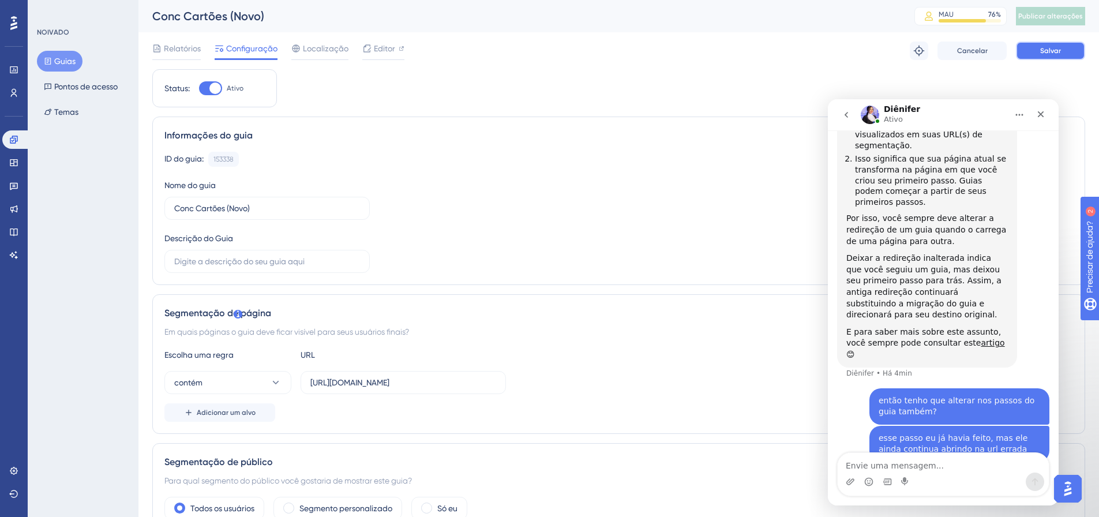
click at [1051, 44] on button "Salvar" at bounding box center [1050, 51] width 69 height 18
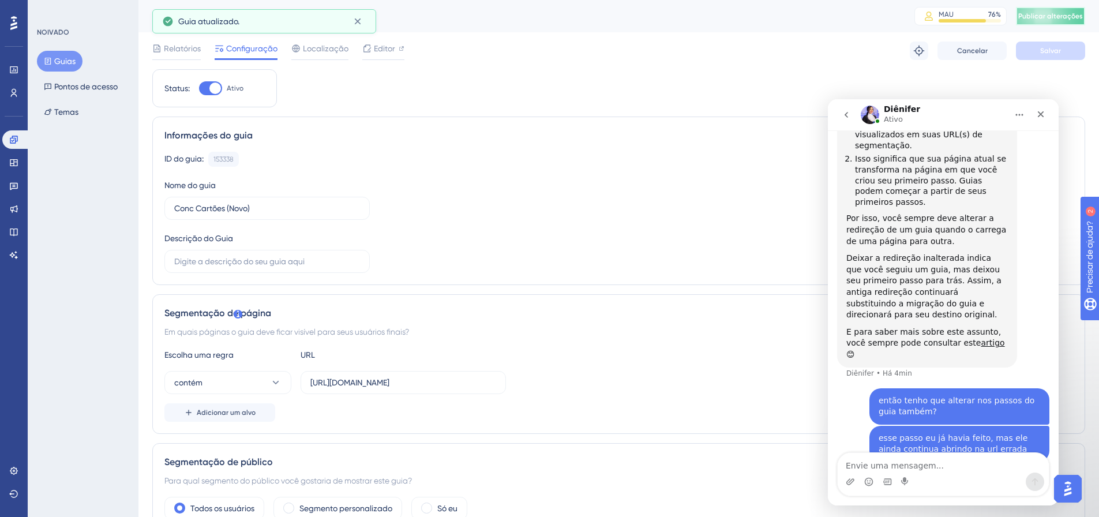
click at [1070, 14] on font "Publicar alterações" at bounding box center [1050, 16] width 65 height 8
click at [382, 47] on font "Editor" at bounding box center [384, 48] width 21 height 9
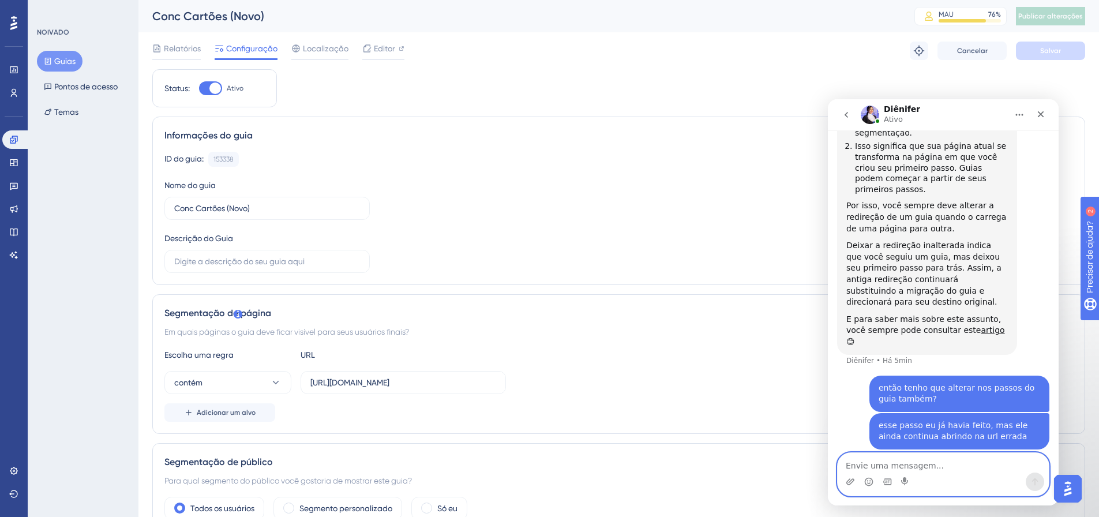
click at [933, 460] on textarea "Envie uma mensagem..." at bounding box center [943, 463] width 211 height 20
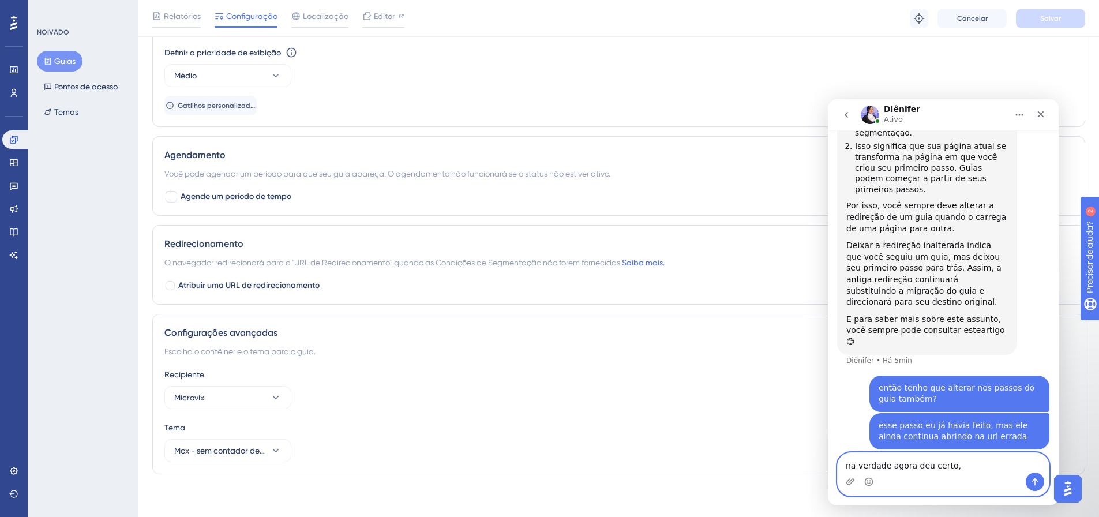
scroll to position [753, 0]
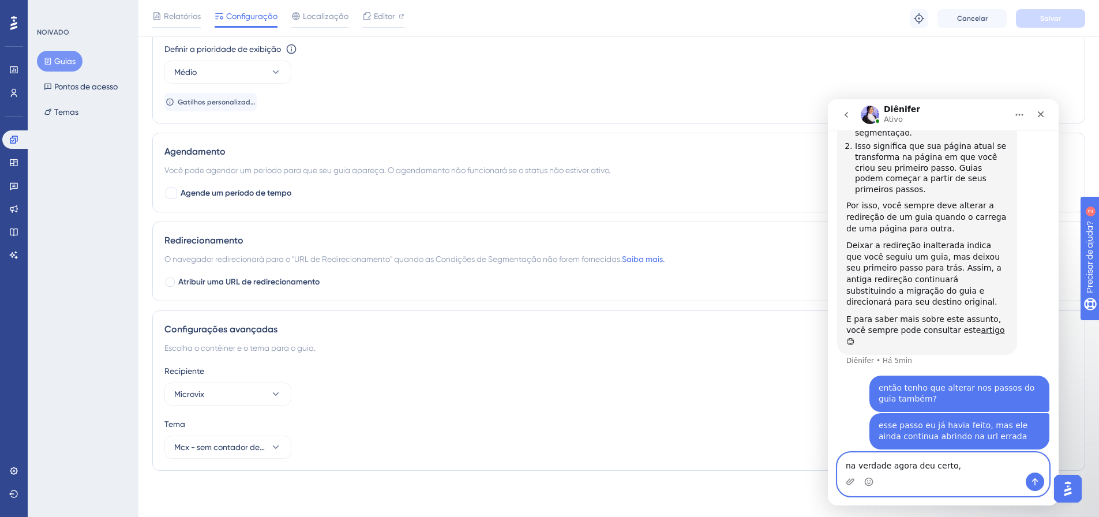
click at [960, 464] on textarea "na verdade agora deu certo," at bounding box center [943, 463] width 211 height 20
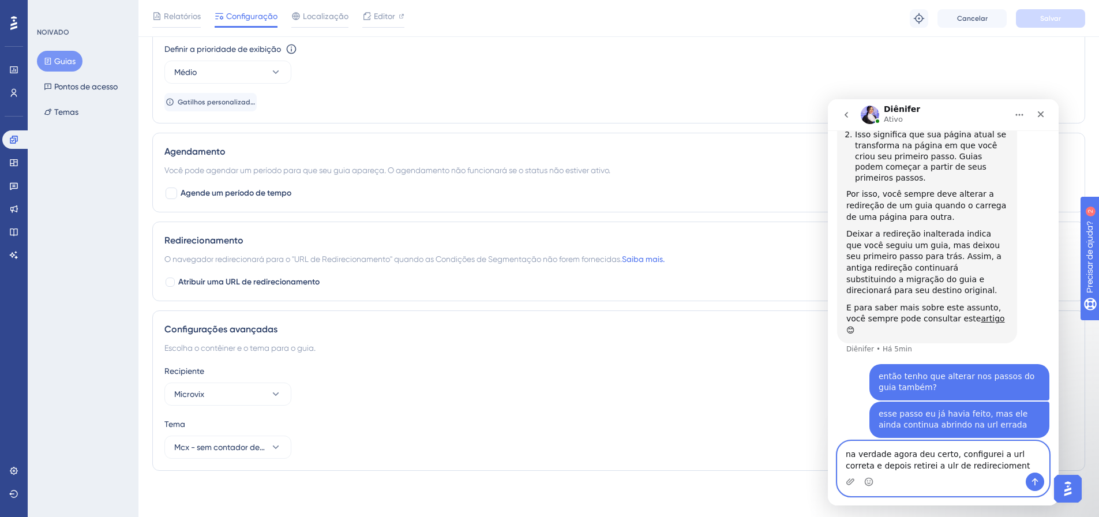
type textarea "na verdade agora deu certo, configurei a url correta e depois retirei a ulr de …"
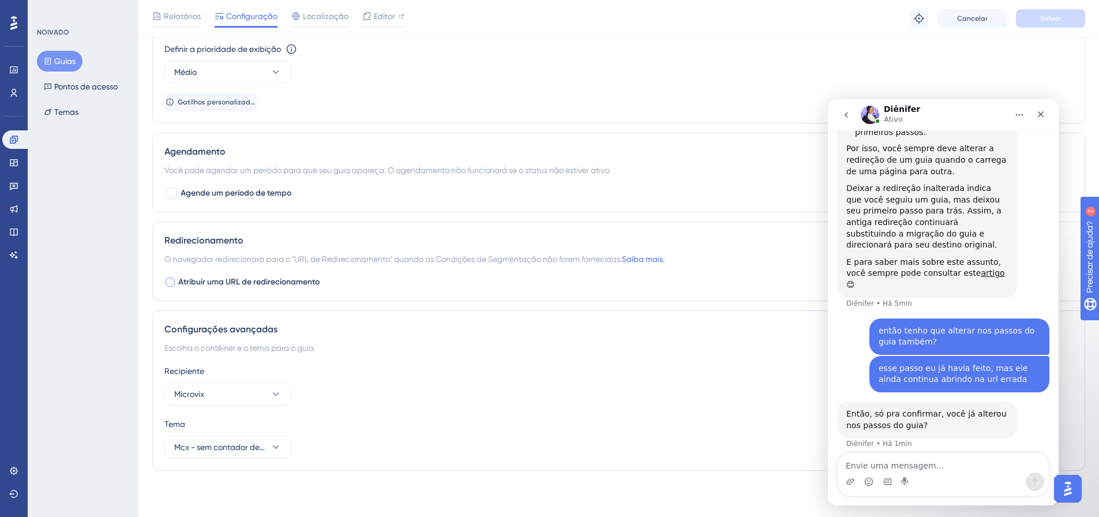
click at [277, 277] on font "Atribuir uma URL de redirecionamento" at bounding box center [248, 282] width 141 height 10
checkbox input "false"
drag, startPoint x: 328, startPoint y: 281, endPoint x: 253, endPoint y: 281, distance: 74.4
click at [253, 281] on div "Atribuir uma URL de redirecionamento" at bounding box center [618, 282] width 909 height 14
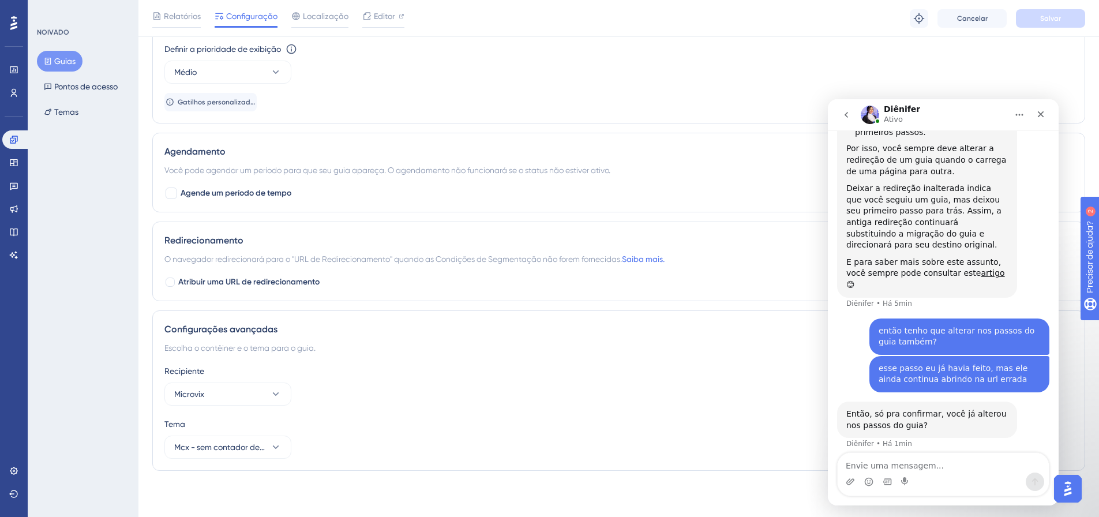
drag, startPoint x: 253, startPoint y: 281, endPoint x: 774, endPoint y: 382, distance: 530.0
click at [324, 282] on div "Atribuir uma URL de redirecionamento" at bounding box center [618, 282] width 909 height 14
click at [935, 465] on textarea "Envie uma mensagem..." at bounding box center [943, 463] width 211 height 20
click at [931, 460] on textarea "Envie uma mensagem..." at bounding box center [943, 463] width 211 height 20
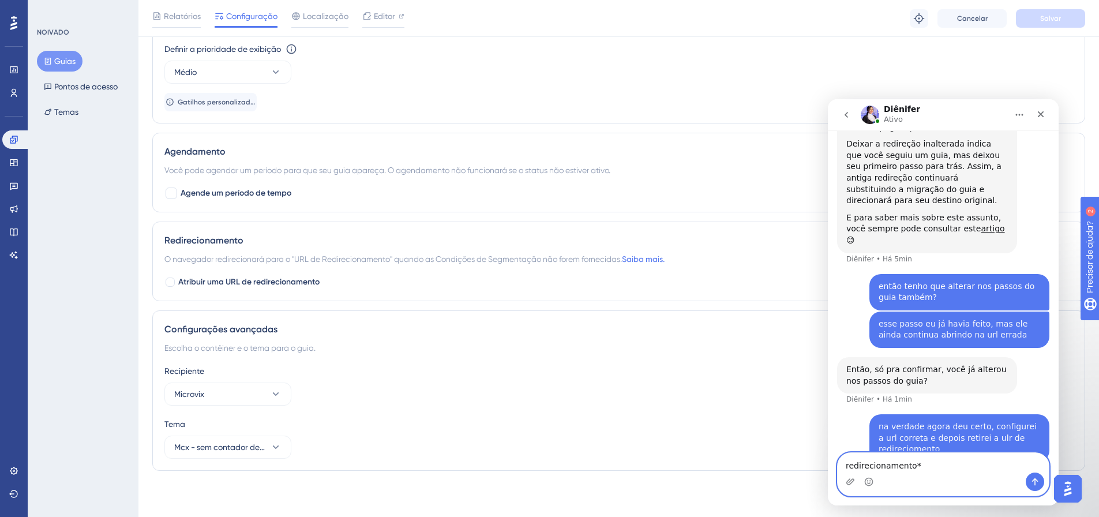
type textarea "redirecionamento**"
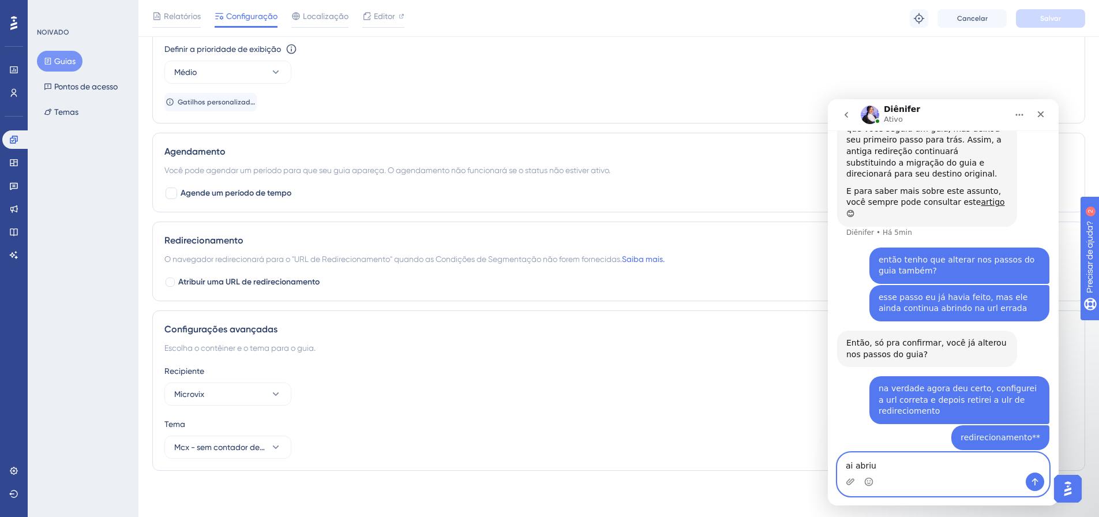
scroll to position [1114, 0]
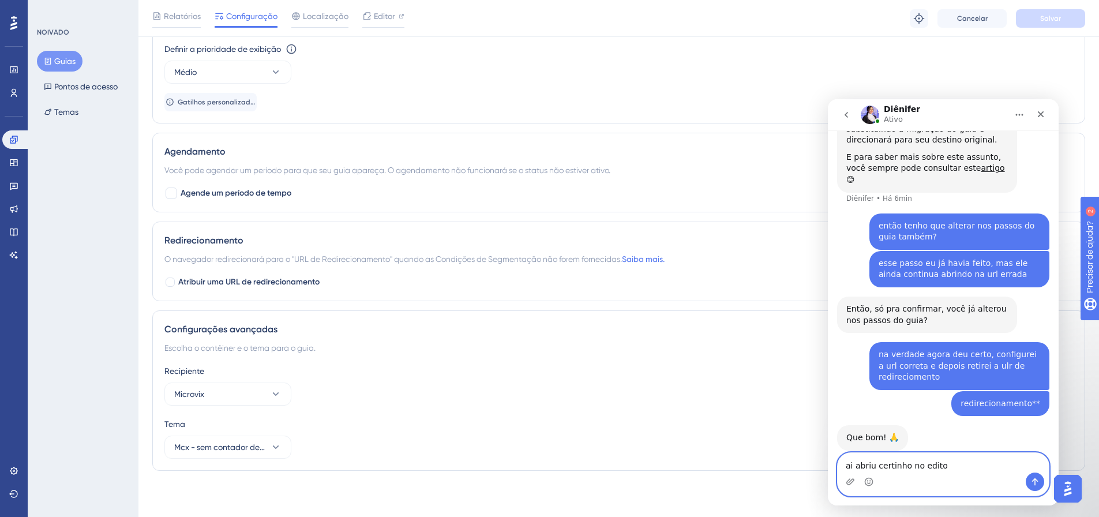
type textarea "ai abriu certinho no editor"
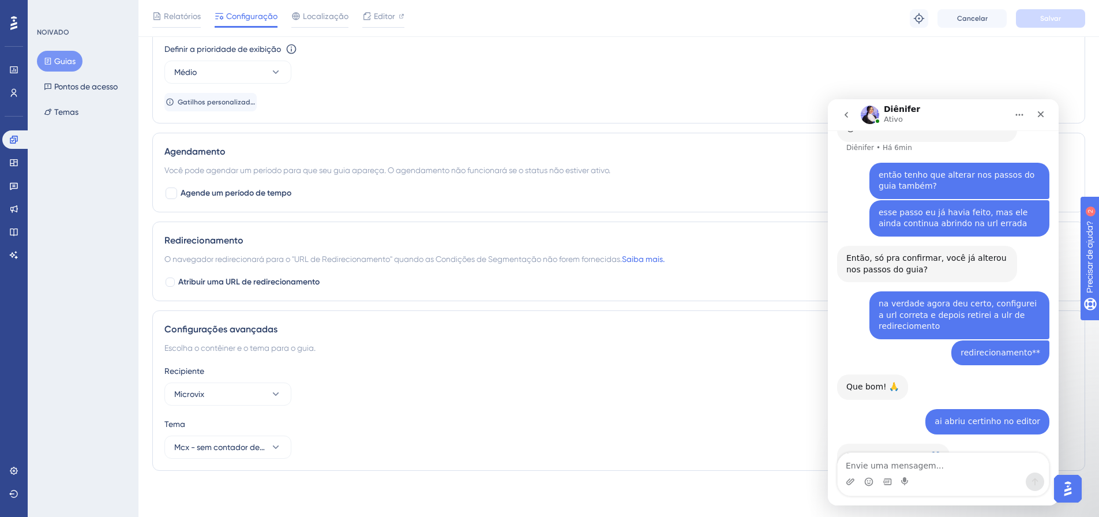
scroll to position [1209, 0]
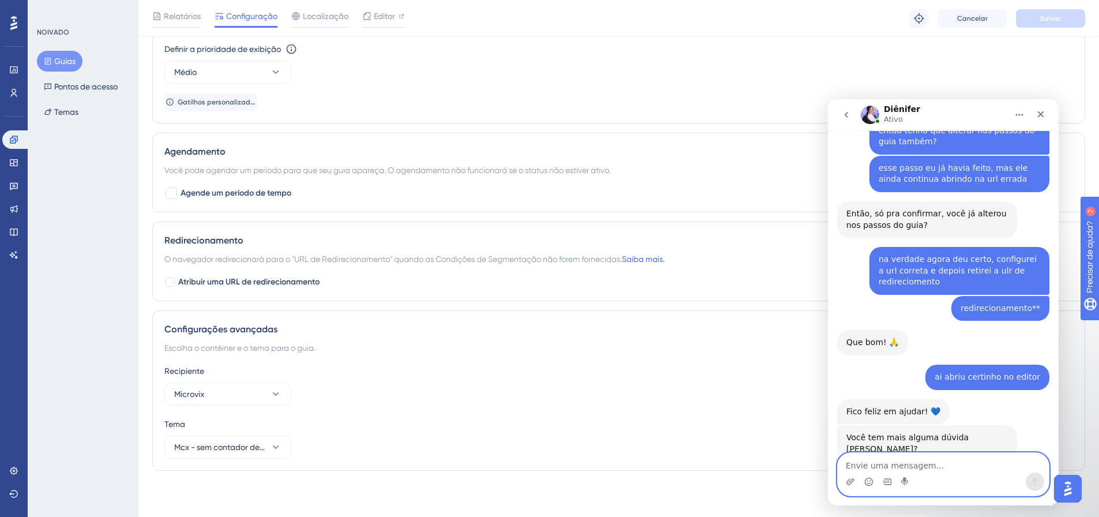
click at [928, 459] on textarea "Envie uma mensagem..." at bounding box center [943, 463] width 211 height 20
type textarea "somente isso, muito obrigada"
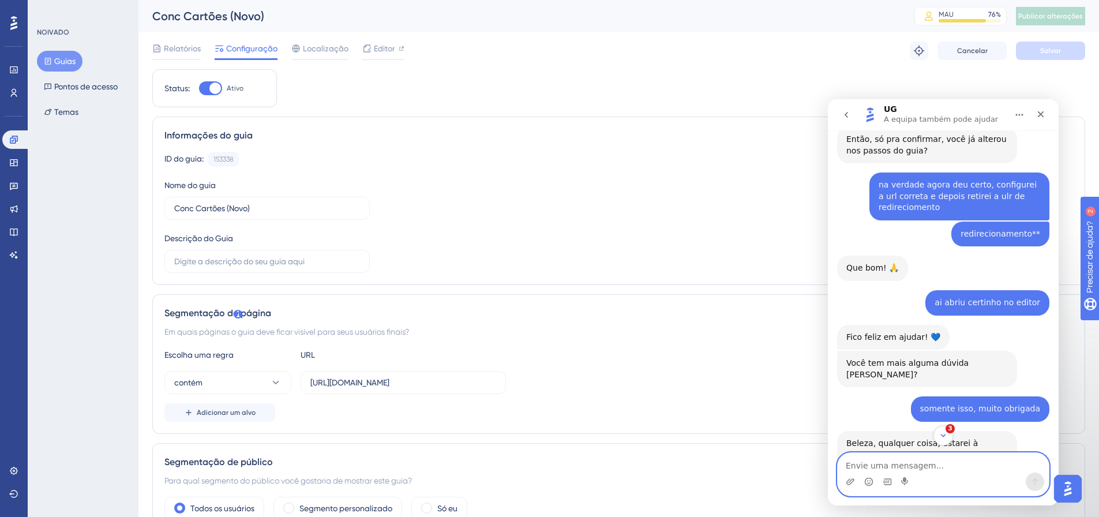
scroll to position [115, 0]
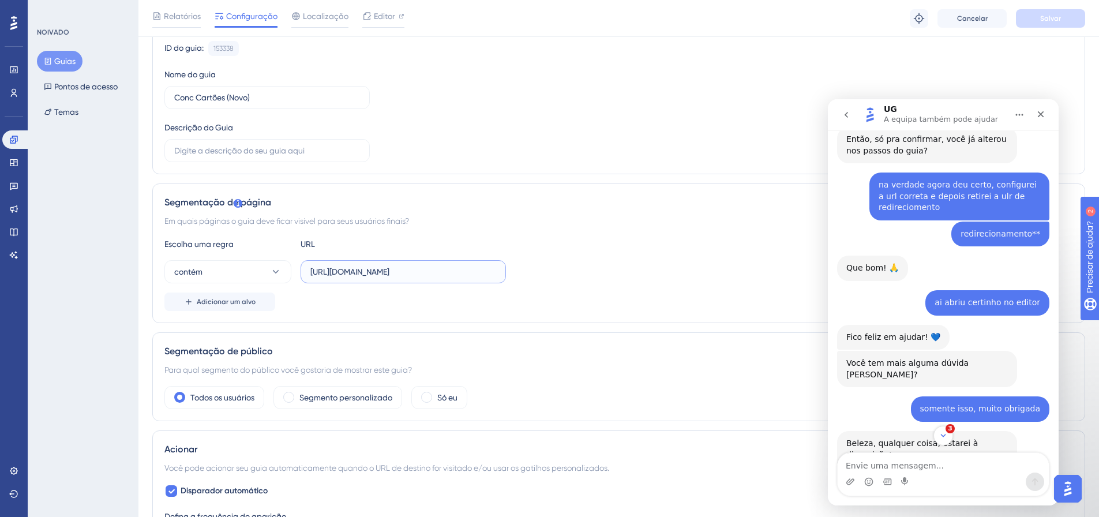
click at [399, 270] on input "[URL][DOMAIN_NAME]" at bounding box center [403, 271] width 186 height 13
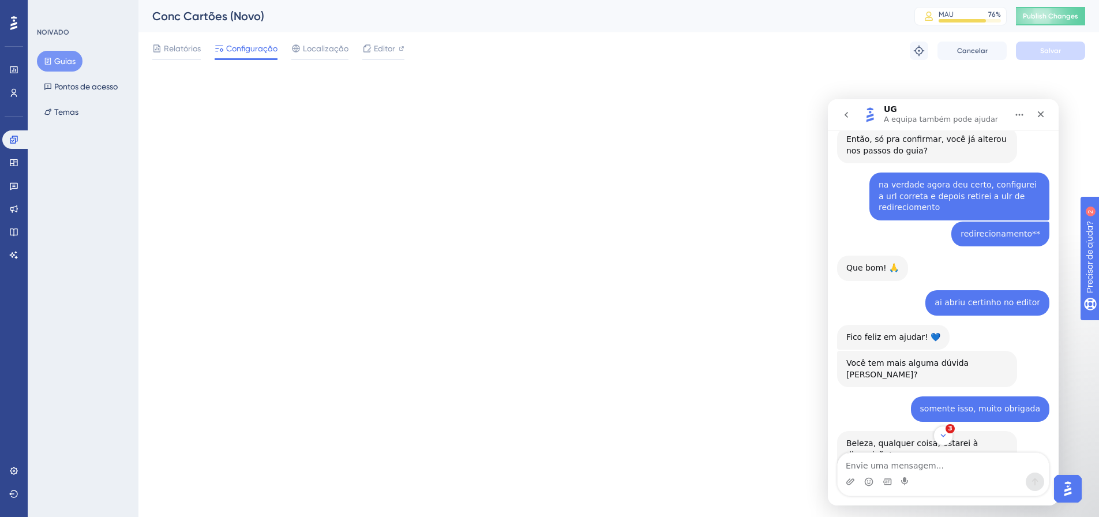
scroll to position [0, 0]
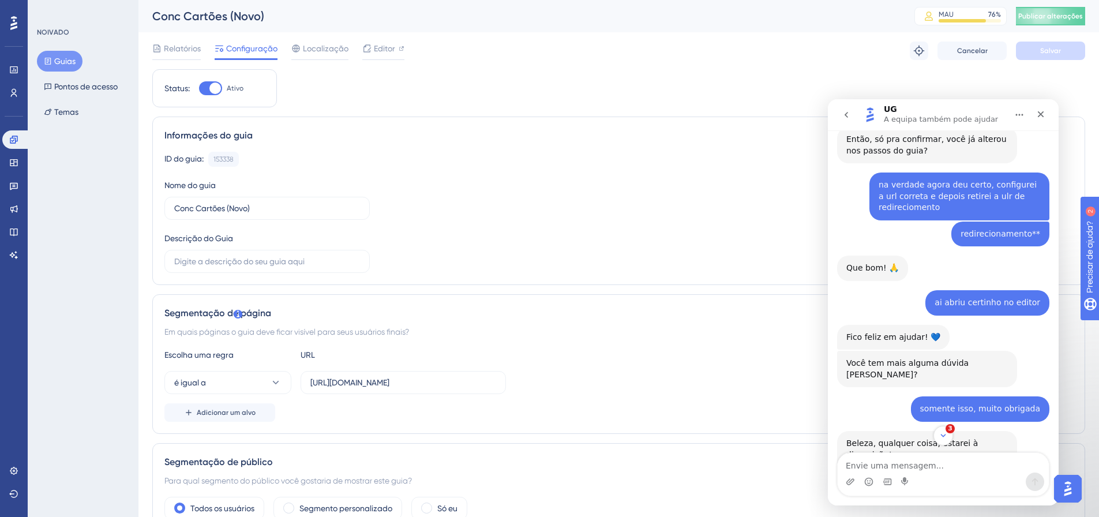
click at [212, 85] on div at bounding box center [215, 88] width 12 height 12
click at [199, 88] on input "Ativo" at bounding box center [198, 88] width 1 height 1
checkbox input "false"
click at [1041, 42] on button "Salvar" at bounding box center [1050, 51] width 69 height 18
click at [1060, 13] on font "Publicar alterações" at bounding box center [1050, 16] width 65 height 8
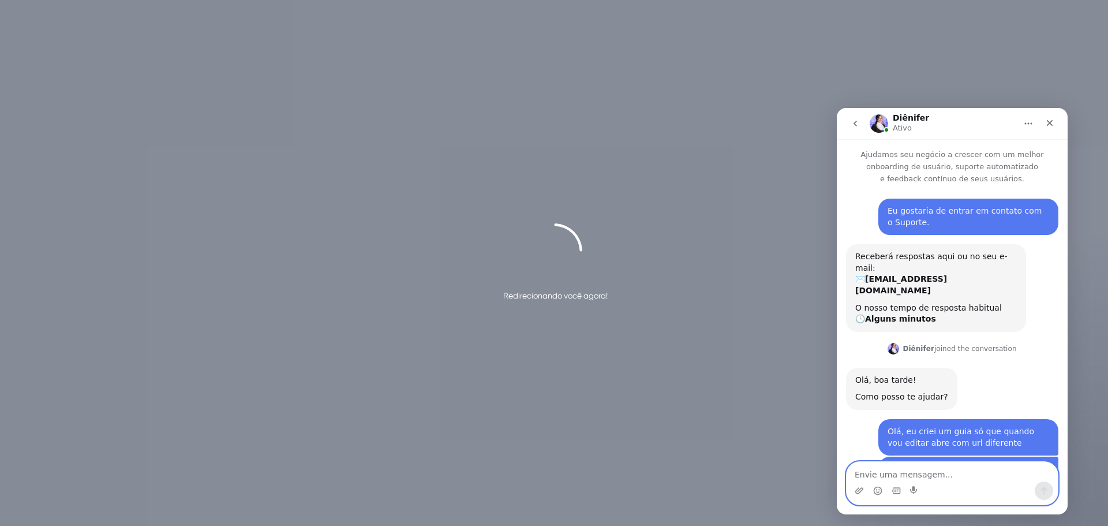
scroll to position [895, 0]
